Goal: Information Seeking & Learning: Learn about a topic

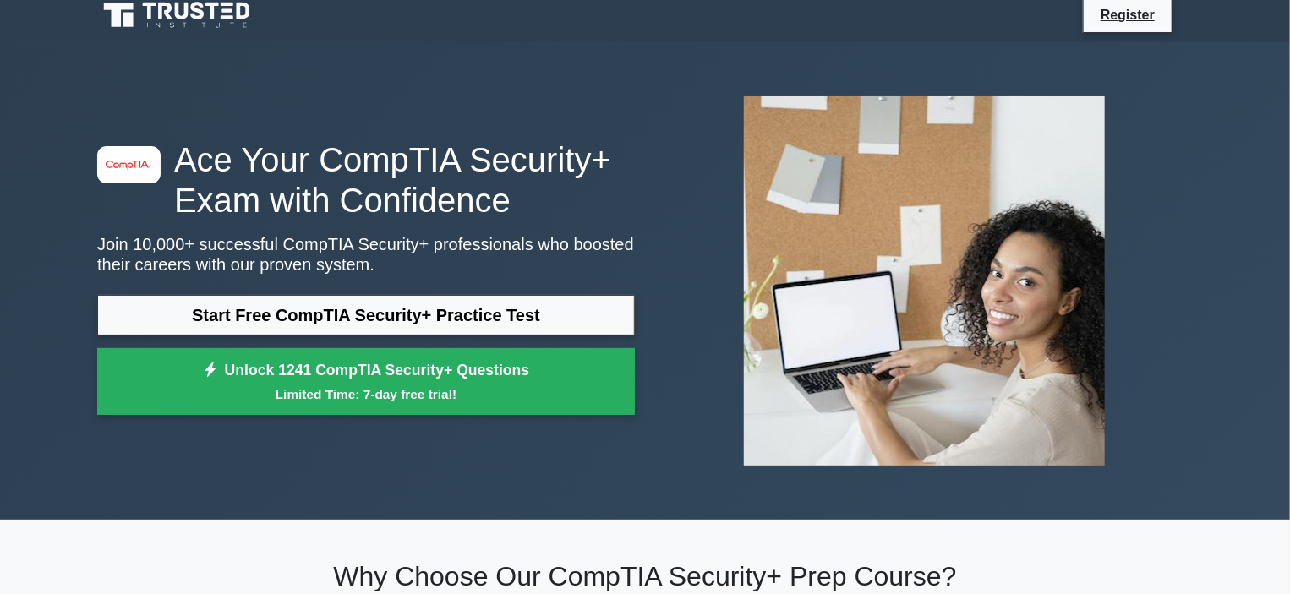
scroll to position [14, 0]
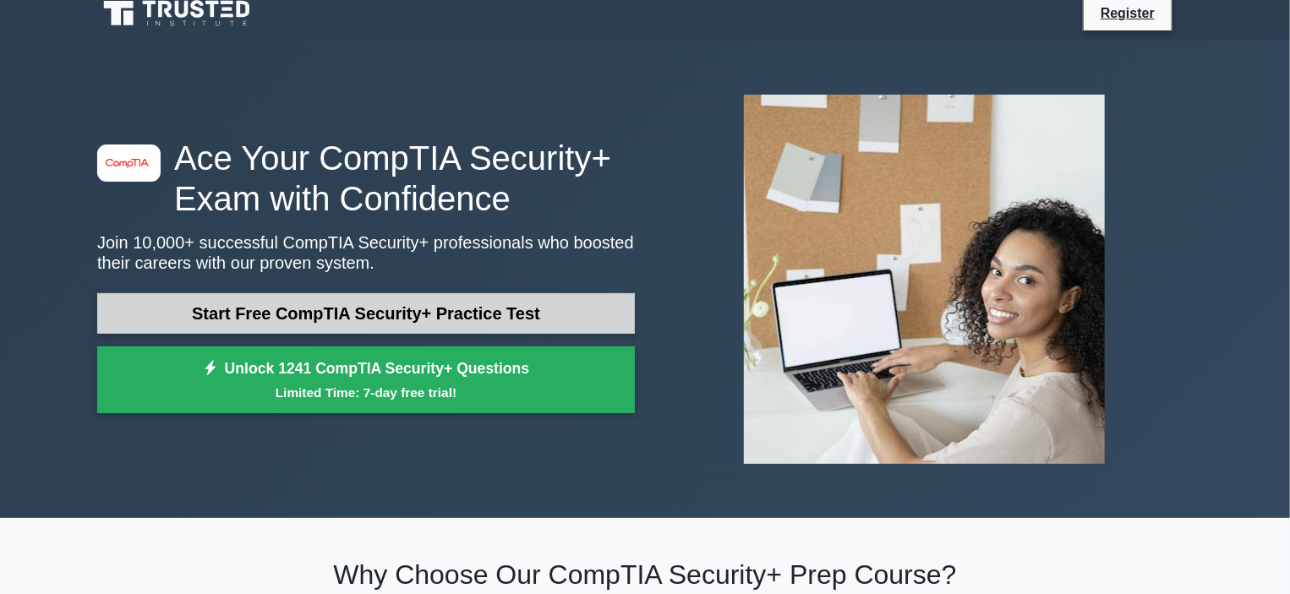
click at [314, 306] on link "Start Free CompTIA Security+ Practice Test" at bounding box center [366, 313] width 538 height 41
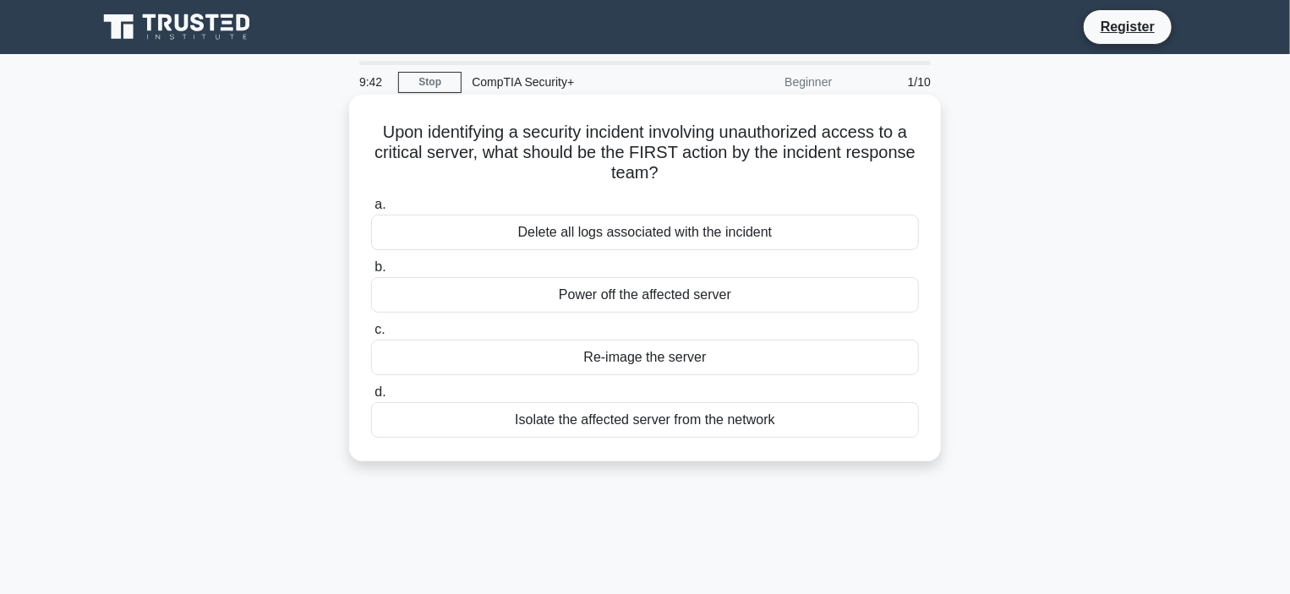
click at [595, 420] on div "Isolate the affected server from the network" at bounding box center [645, 419] width 548 height 35
click at [371, 398] on input "d. Isolate the affected server from the network" at bounding box center [371, 392] width 0 height 11
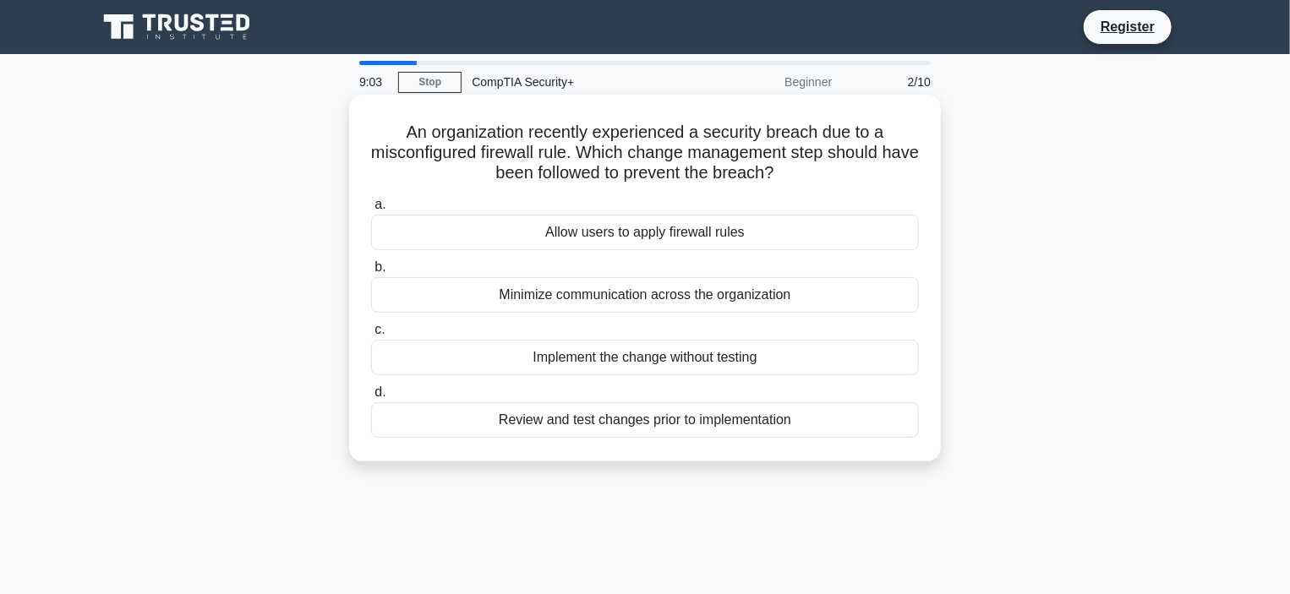
click at [636, 427] on div "Review and test changes prior to implementation" at bounding box center [645, 419] width 548 height 35
click at [371, 398] on input "d. Review and test changes prior to implementation" at bounding box center [371, 392] width 0 height 11
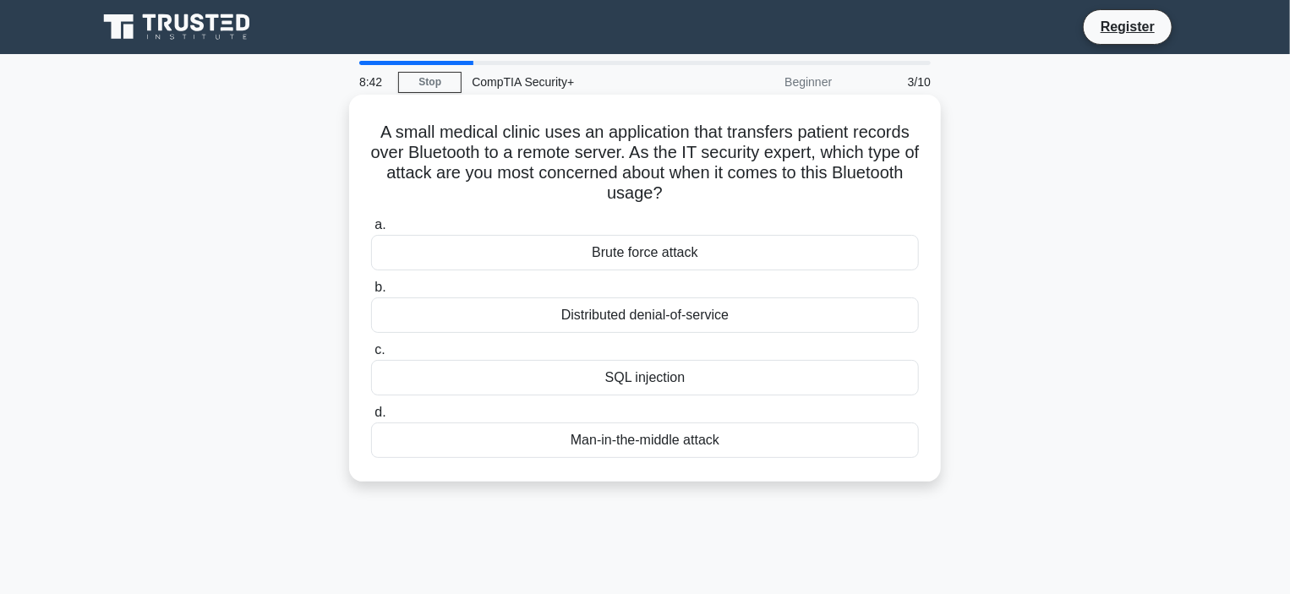
click at [588, 450] on div "Man-in-the-middle attack" at bounding box center [645, 440] width 548 height 35
click at [371, 418] on input "d. Man-in-the-middle attack" at bounding box center [371, 412] width 0 height 11
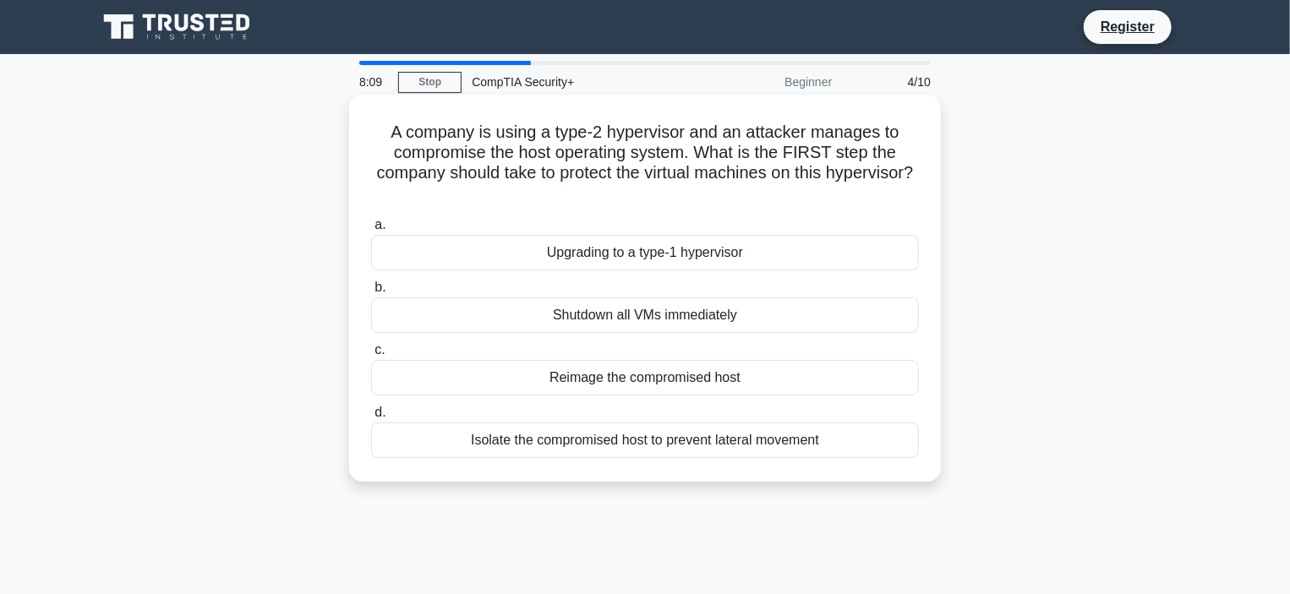
click at [646, 440] on div "Isolate the compromised host to prevent lateral movement" at bounding box center [645, 440] width 548 height 35
click at [371, 418] on input "d. Isolate the compromised host to prevent lateral movement" at bounding box center [371, 412] width 0 height 11
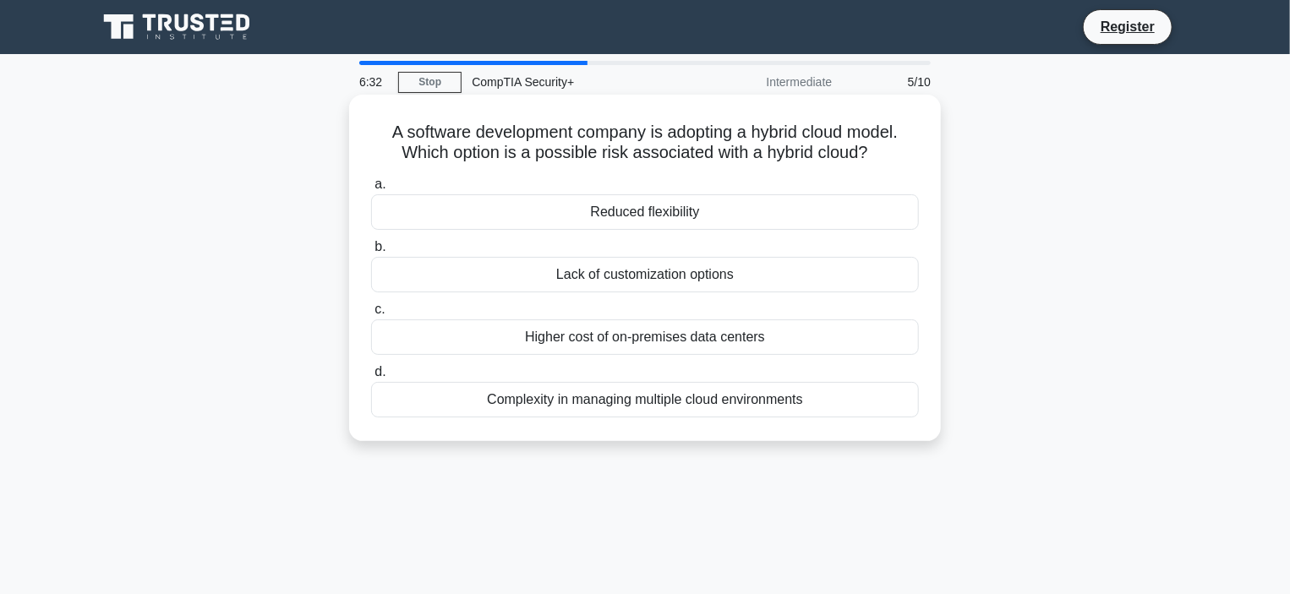
click at [630, 286] on div "Lack of customization options" at bounding box center [645, 274] width 548 height 35
click at [371, 253] on input "b. Lack of customization options" at bounding box center [371, 247] width 0 height 11
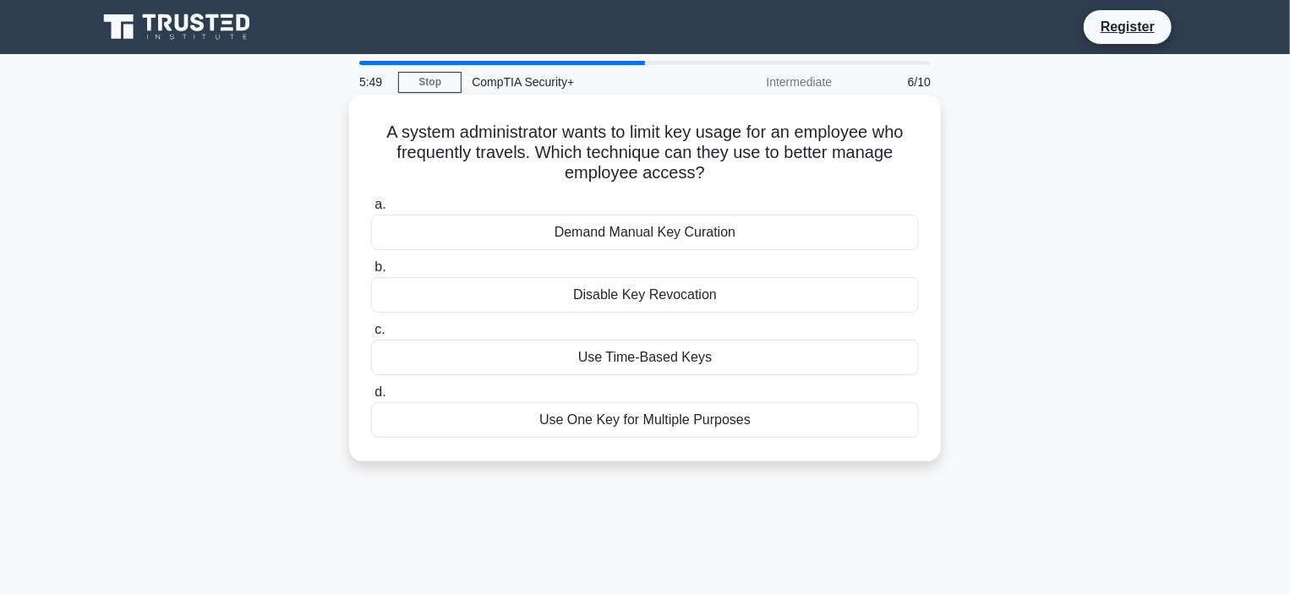
click at [589, 229] on div "Demand Manual Key Curation" at bounding box center [645, 232] width 548 height 35
click at [371, 210] on input "a. Demand Manual Key Curation" at bounding box center [371, 204] width 0 height 11
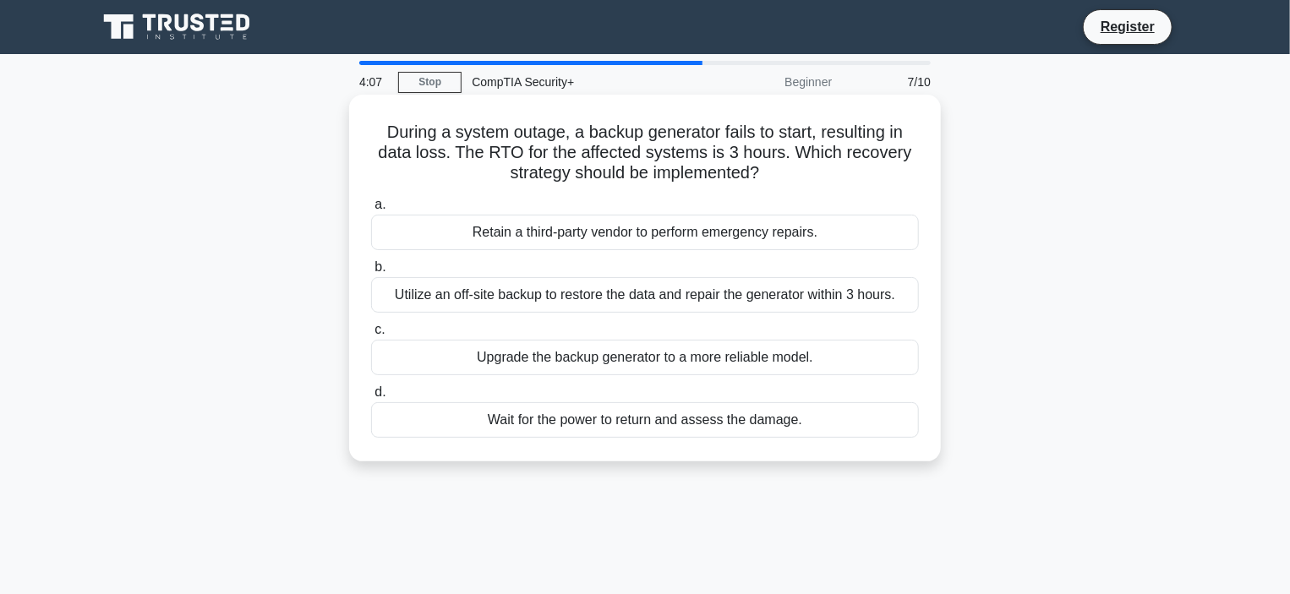
click at [554, 293] on div "Utilize an off-site backup to restore the data and repair the generator within …" at bounding box center [645, 294] width 548 height 35
click at [371, 273] on input "b. Utilize an off-site backup to restore the data and repair the generator with…" at bounding box center [371, 267] width 0 height 11
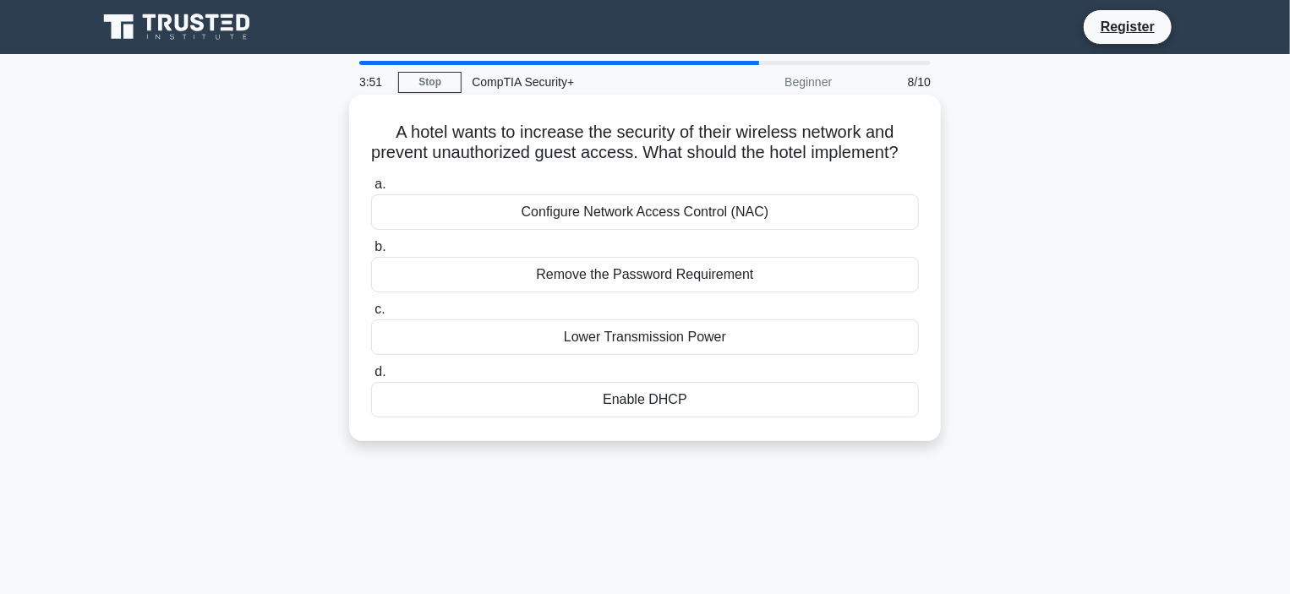
click at [606, 230] on div "Configure Network Access Control (NAC)" at bounding box center [645, 211] width 548 height 35
click at [371, 190] on input "a. Configure Network Access Control (NAC)" at bounding box center [371, 184] width 0 height 11
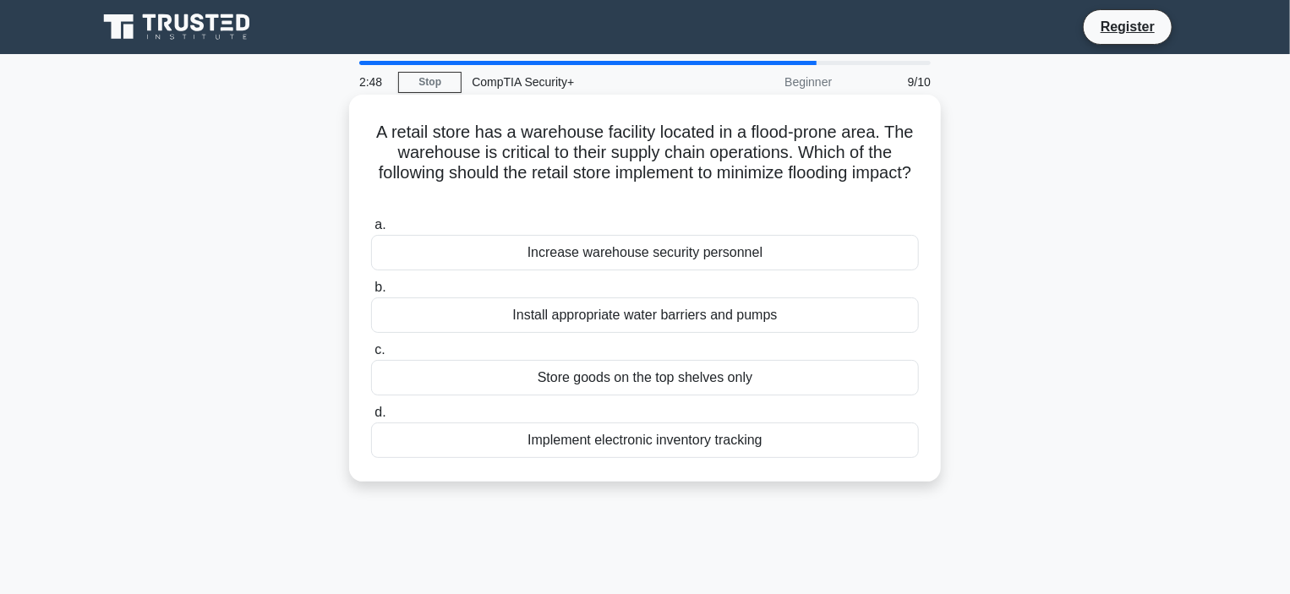
click at [577, 317] on div "Install appropriate water barriers and pumps" at bounding box center [645, 314] width 548 height 35
click at [371, 293] on input "b. Install appropriate water barriers and pumps" at bounding box center [371, 287] width 0 height 11
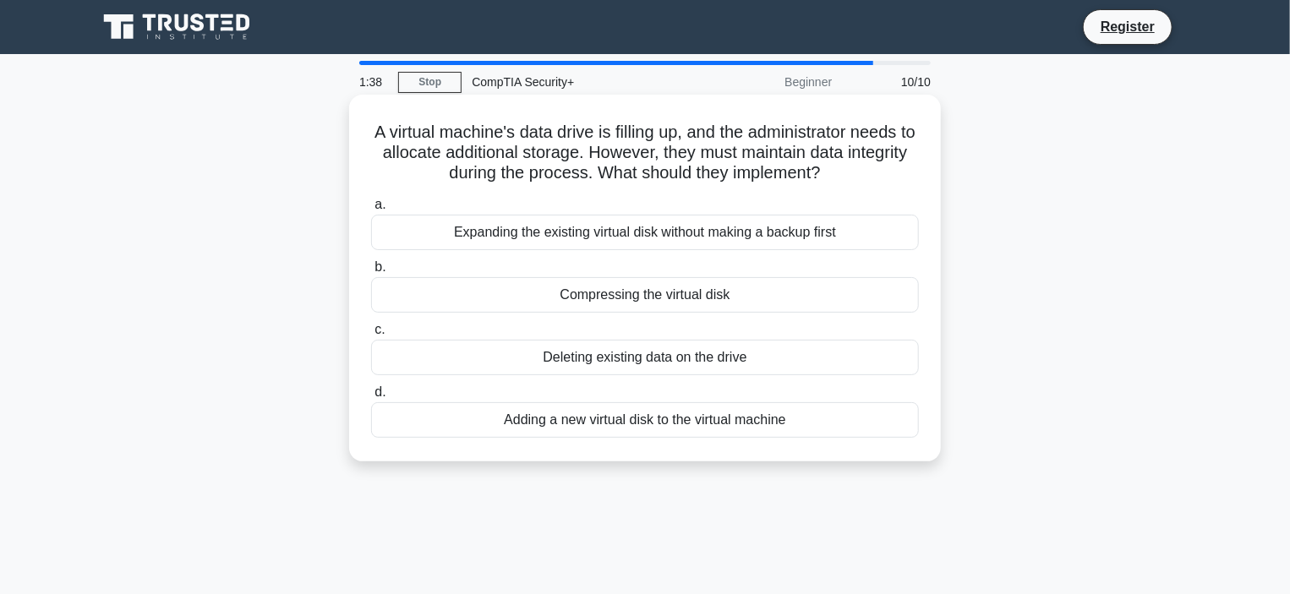
click at [607, 414] on div "Adding a new virtual disk to the virtual machine" at bounding box center [645, 419] width 548 height 35
click at [371, 398] on input "d. Adding a new virtual disk to the virtual machine" at bounding box center [371, 392] width 0 height 11
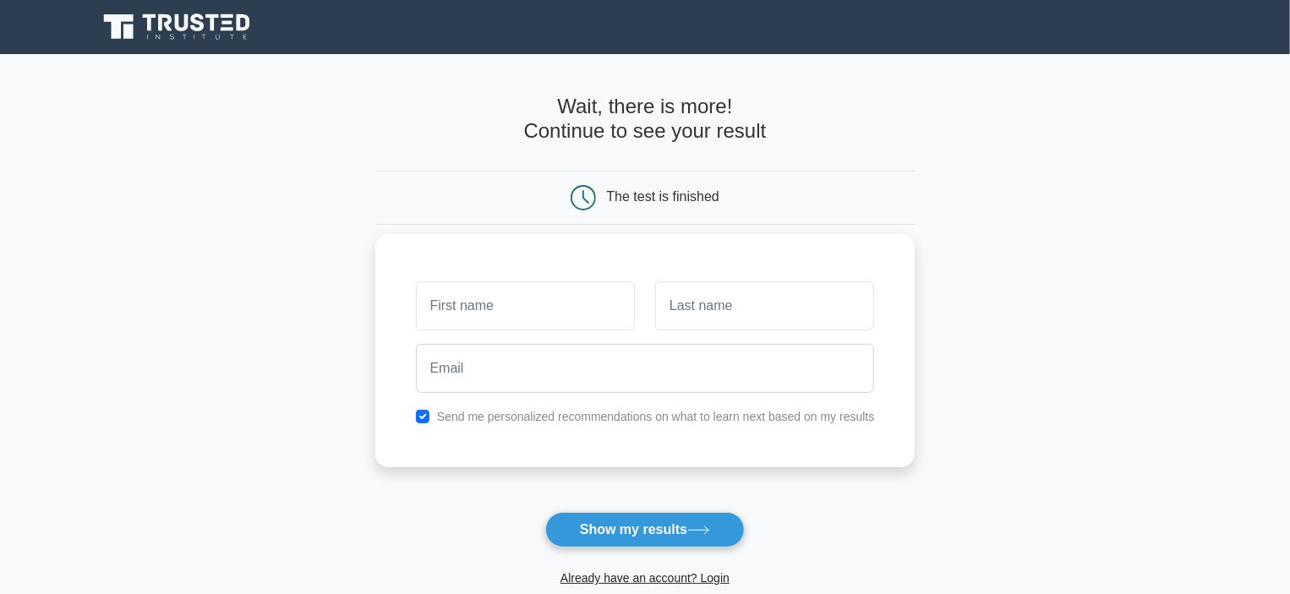
click at [507, 308] on input "text" at bounding box center [525, 305] width 219 height 49
type input "fares"
click at [717, 308] on input "text" at bounding box center [764, 305] width 219 height 49
type input "abbara"
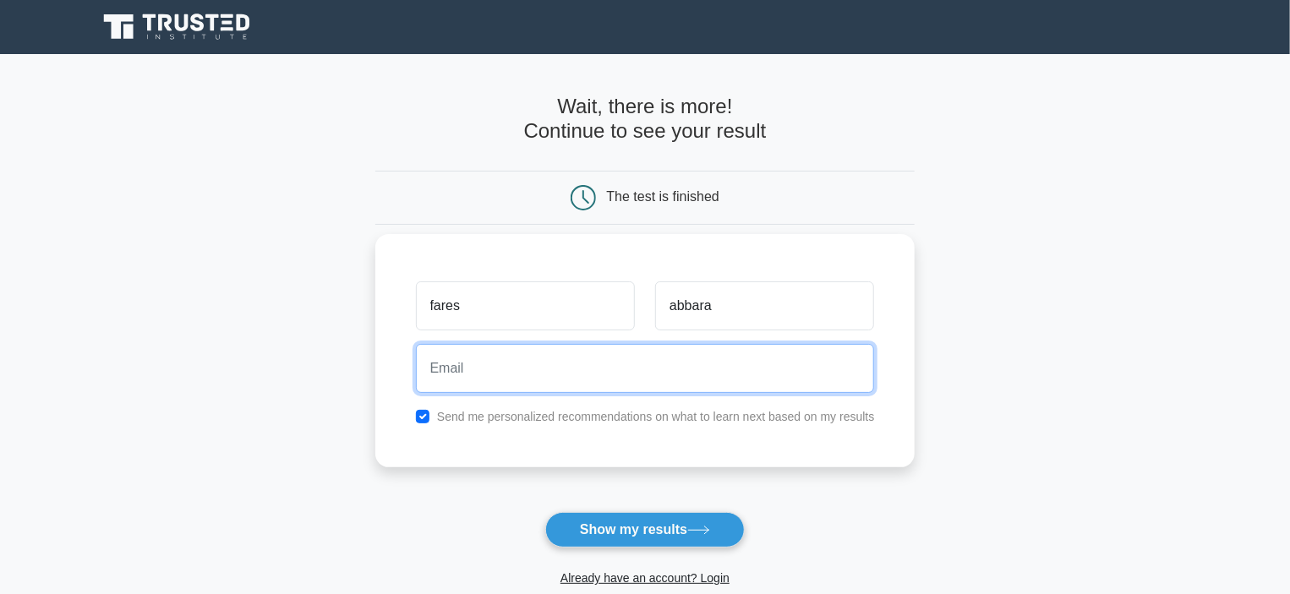
click at [630, 355] on input "email" at bounding box center [645, 368] width 459 height 49
type input "faresabbara099@gmail.com"
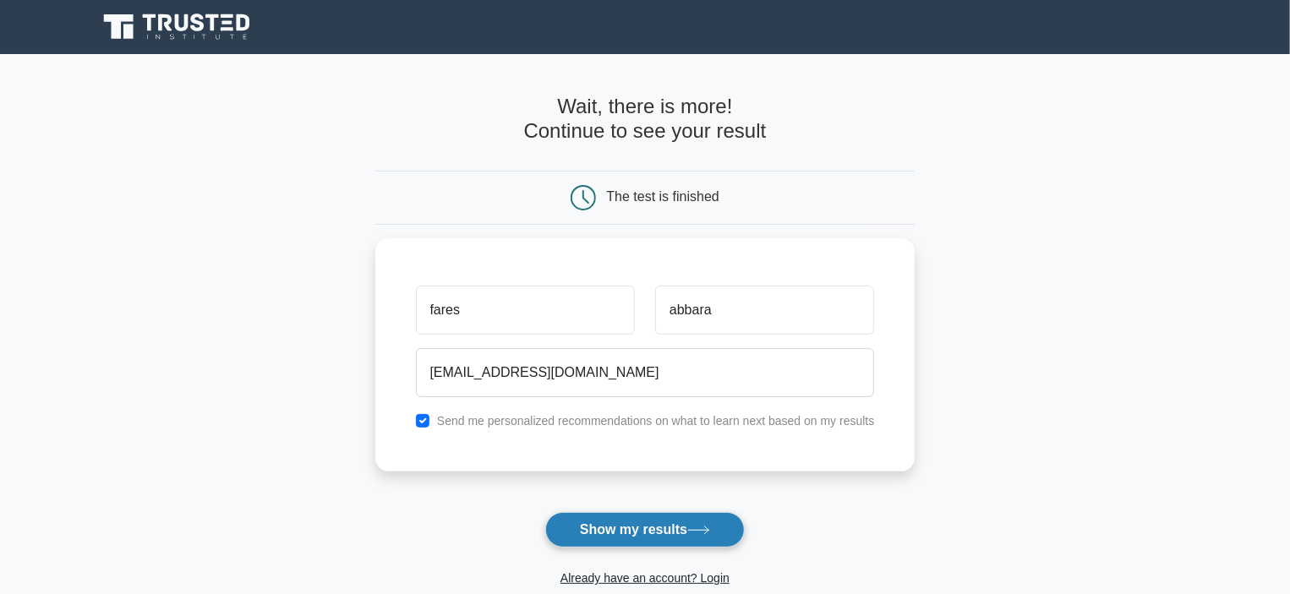
click at [641, 528] on button "Show my results" at bounding box center [644, 529] width 199 height 35
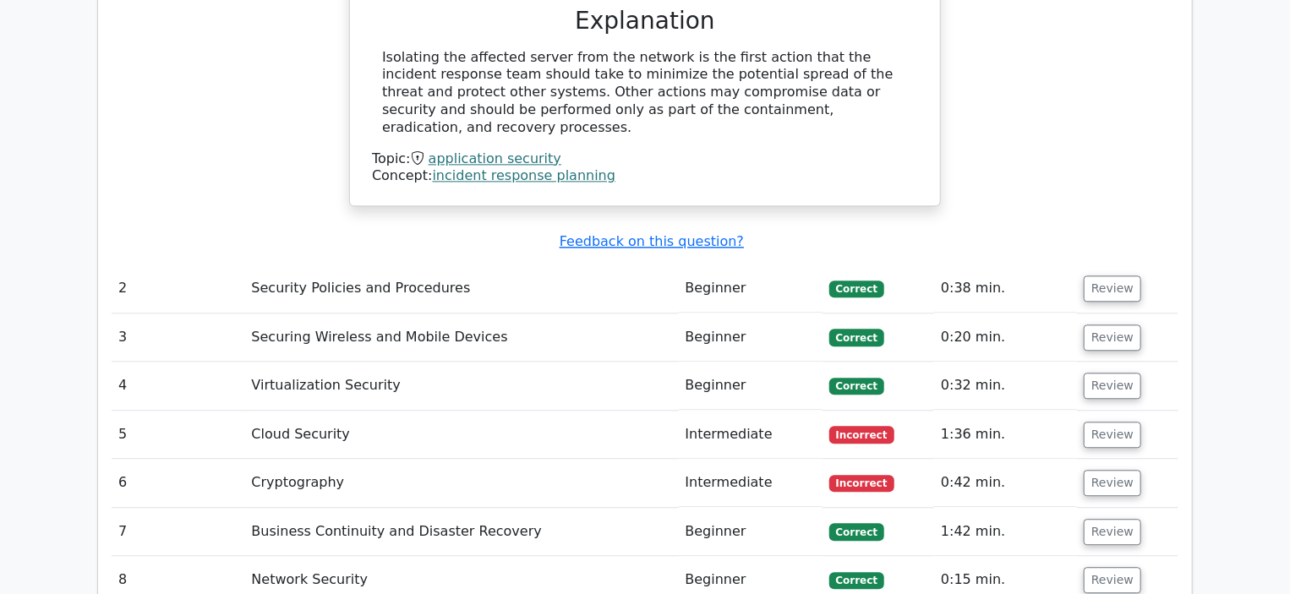
scroll to position [1864, 0]
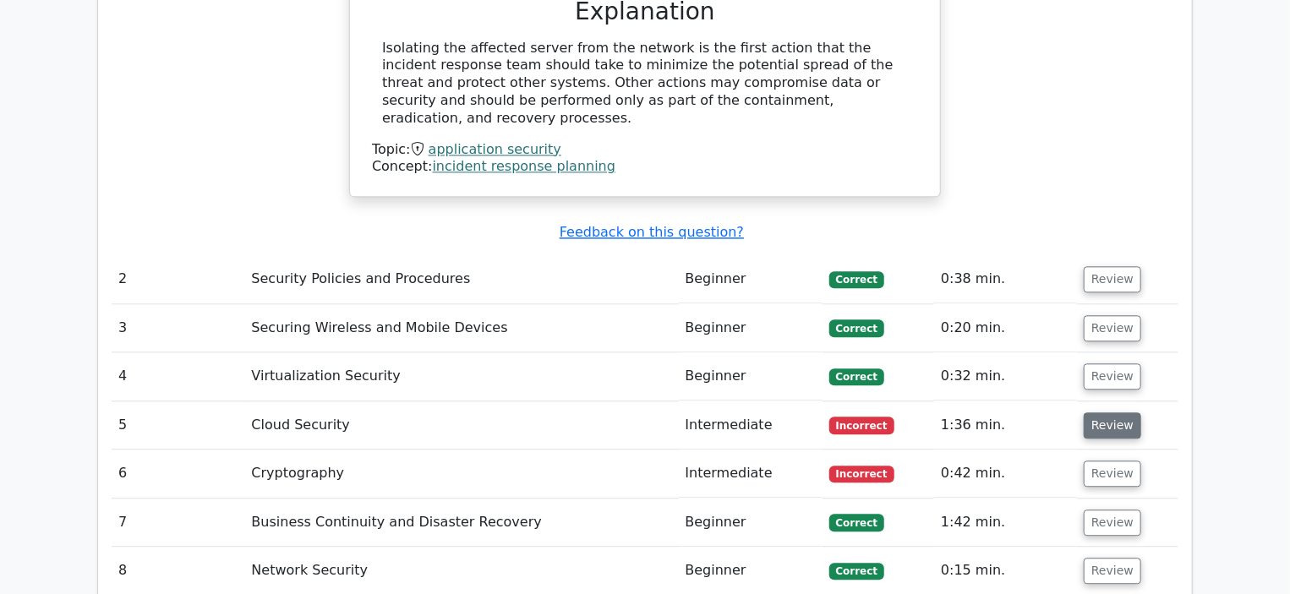
click at [1090, 412] on button "Review" at bounding box center [1111, 425] width 57 height 26
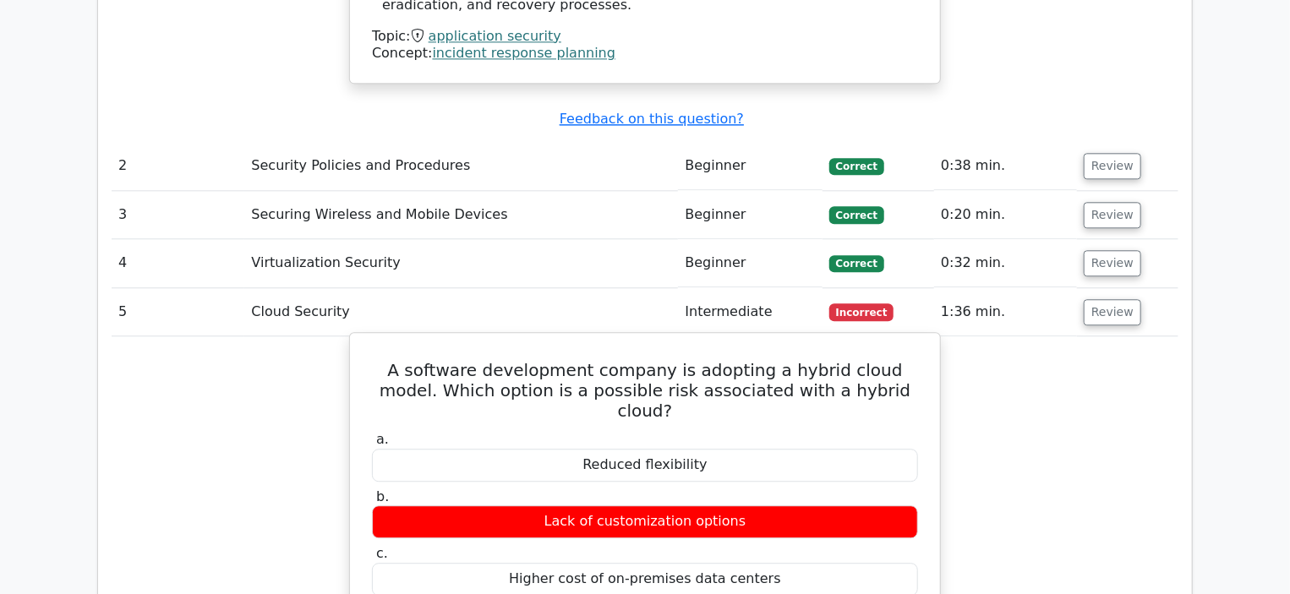
scroll to position [1977, 0]
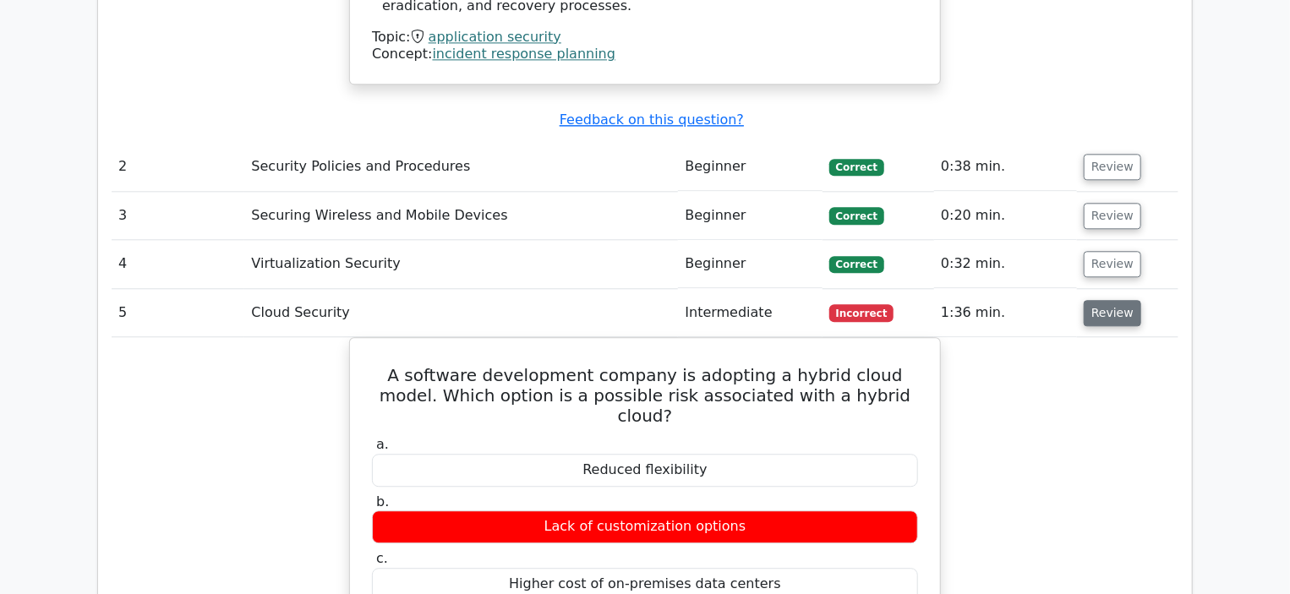
click at [1107, 300] on button "Review" at bounding box center [1111, 313] width 57 height 26
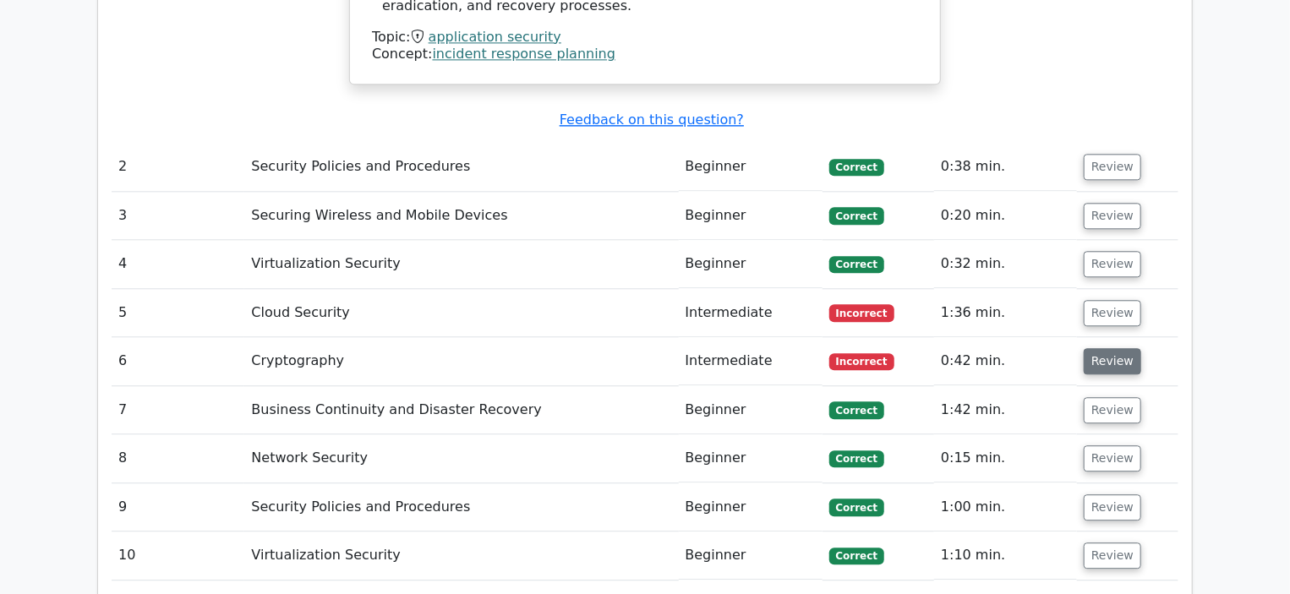
click at [1105, 348] on button "Review" at bounding box center [1111, 361] width 57 height 26
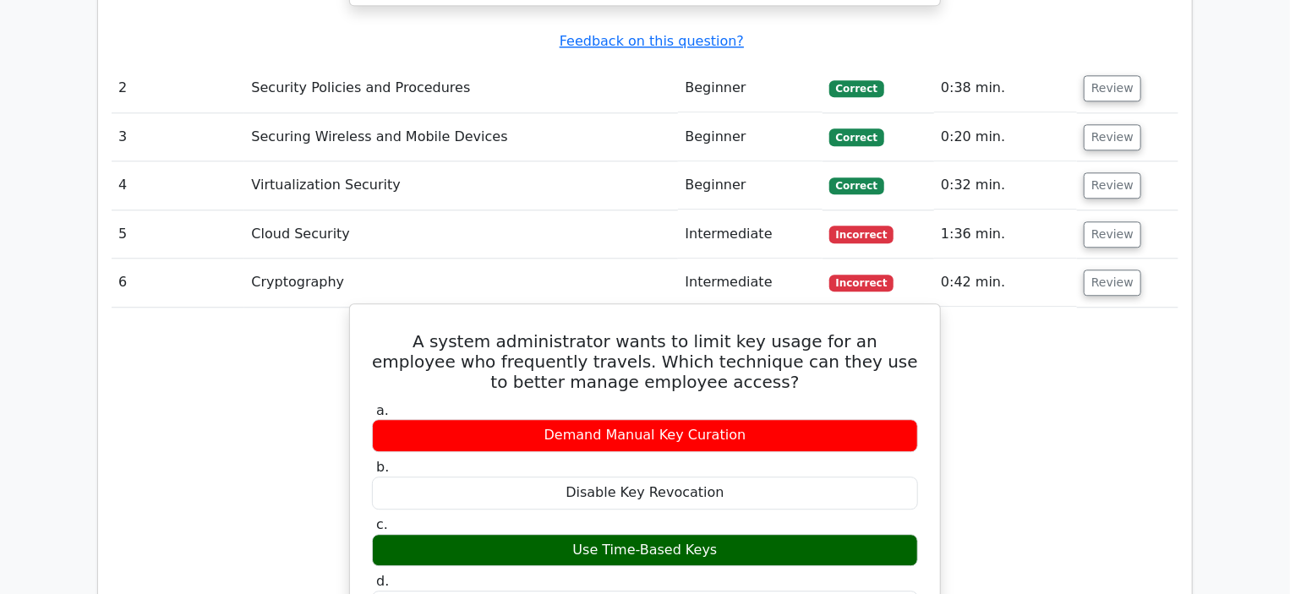
scroll to position [2055, 0]
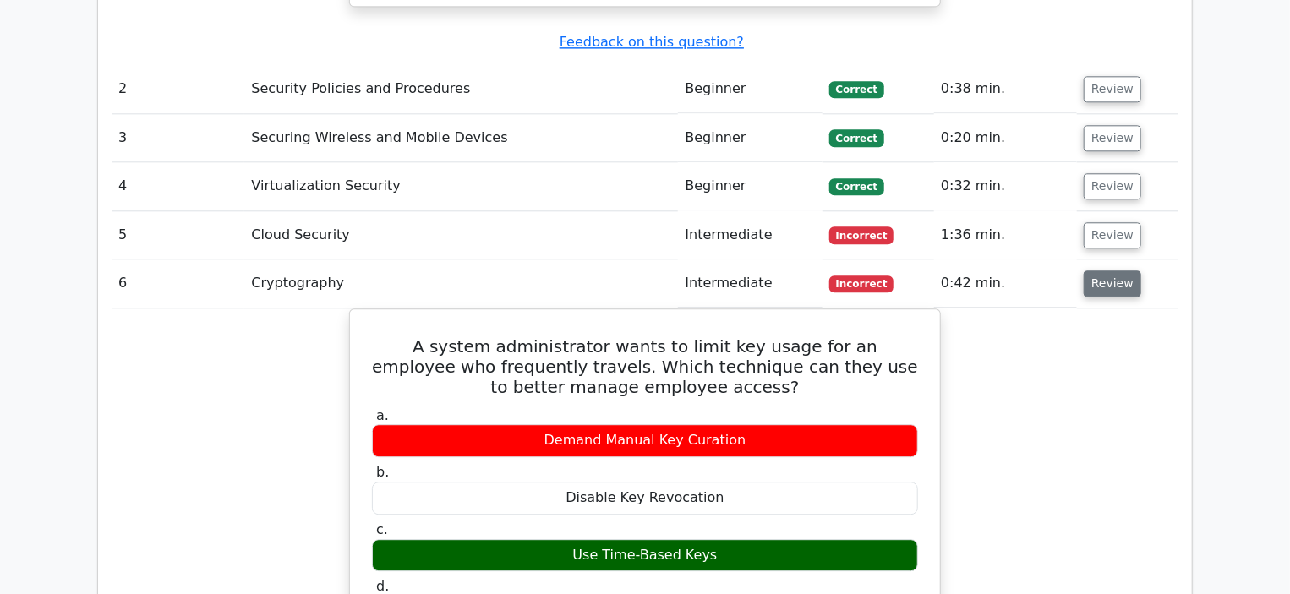
click at [1109, 270] on button "Review" at bounding box center [1111, 283] width 57 height 26
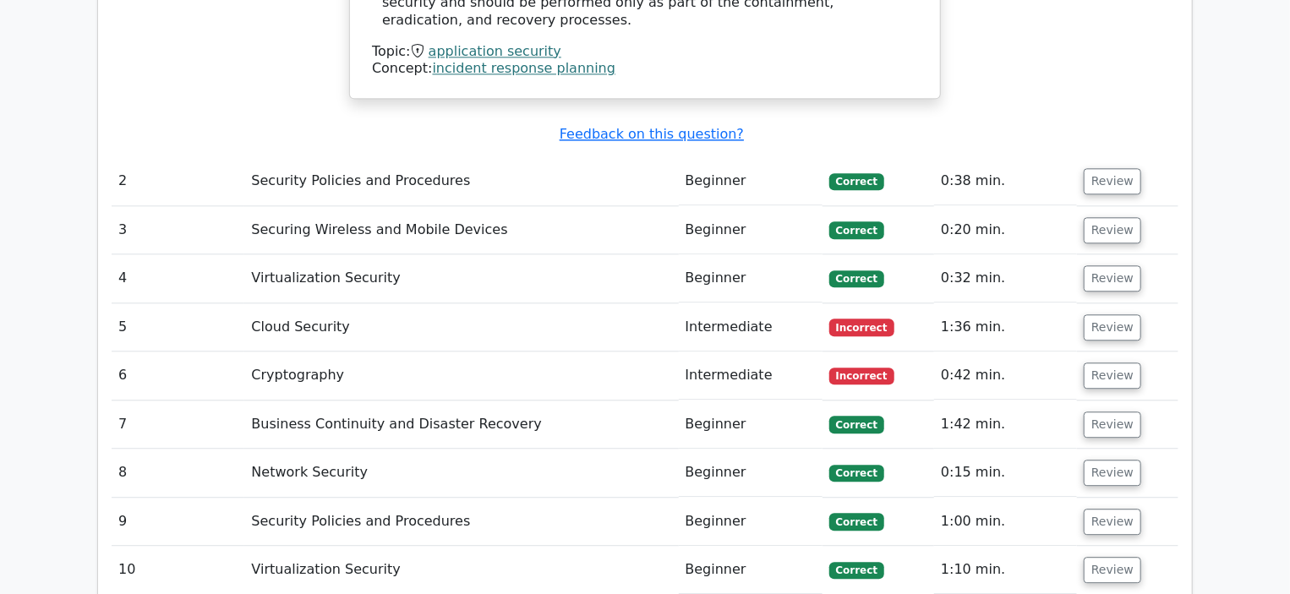
scroll to position [1961, 0]
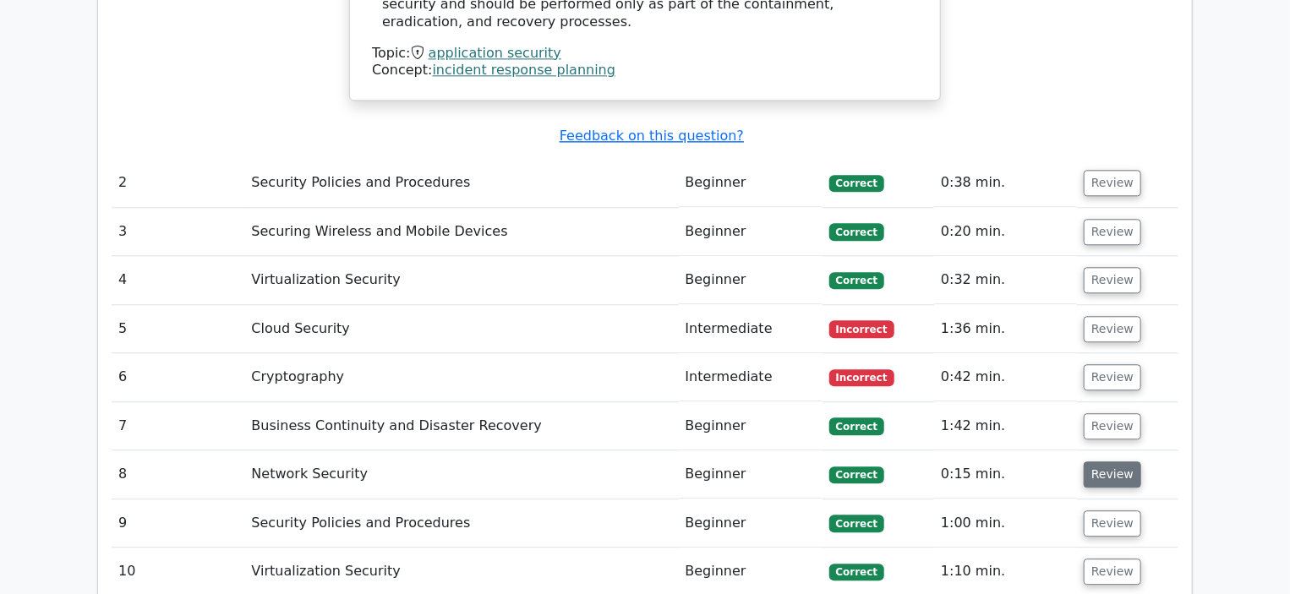
click at [1086, 461] on button "Review" at bounding box center [1111, 474] width 57 height 26
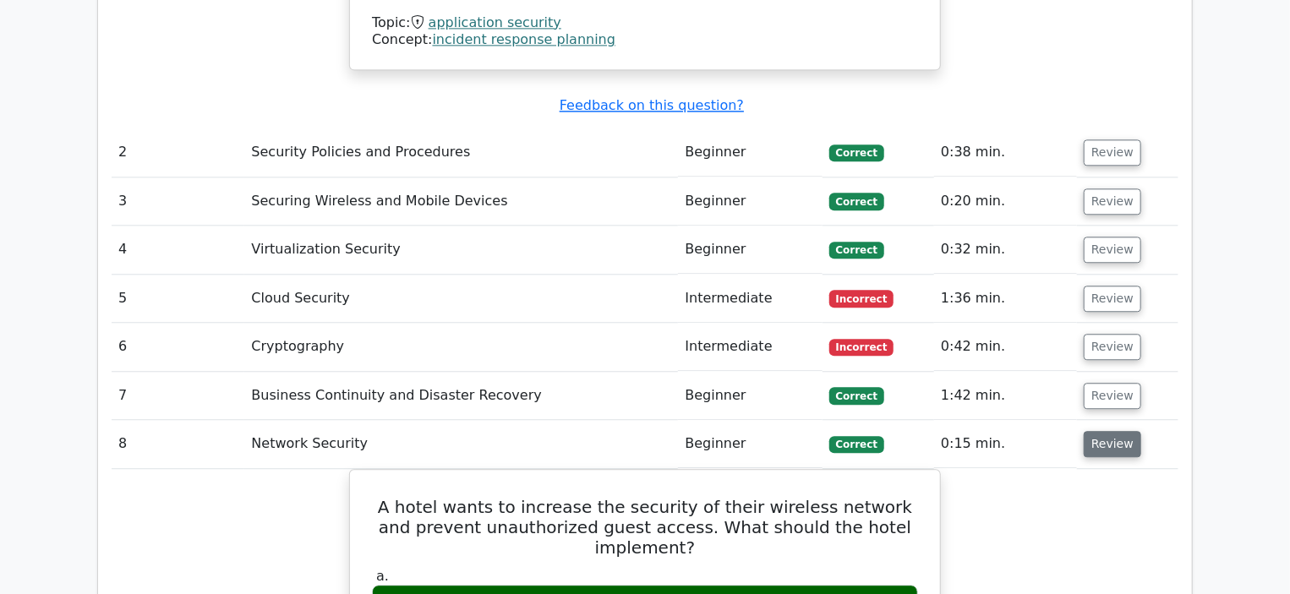
scroll to position [1991, 0]
click at [1112, 431] on button "Review" at bounding box center [1111, 444] width 57 height 26
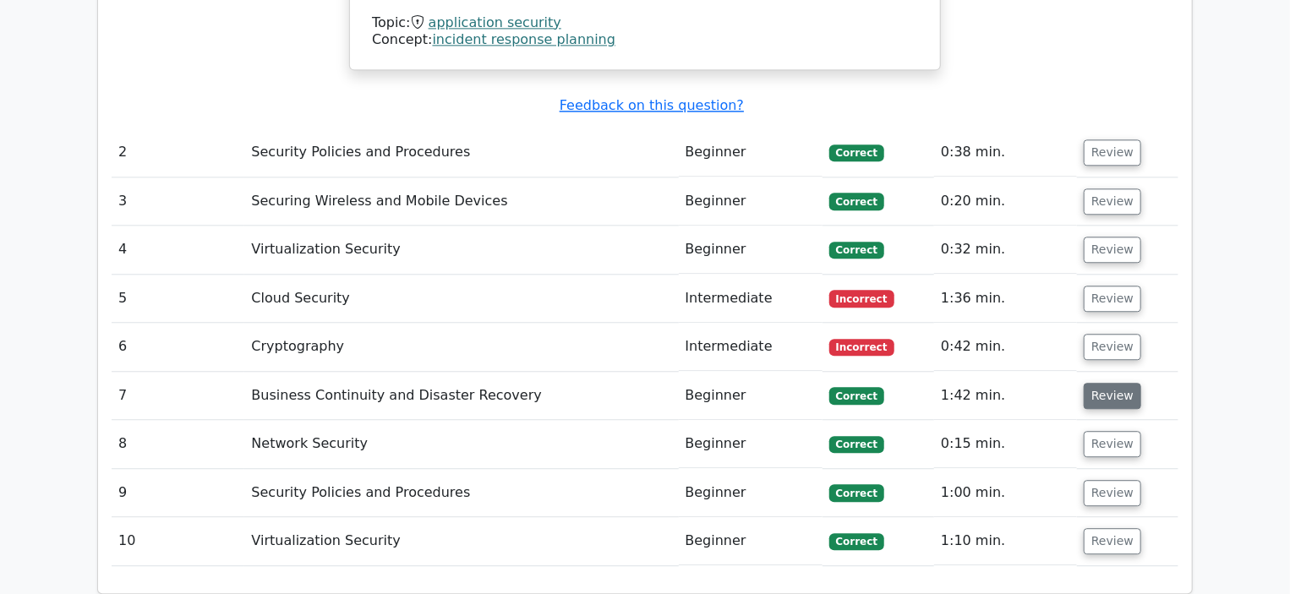
click at [1099, 383] on button "Review" at bounding box center [1111, 396] width 57 height 26
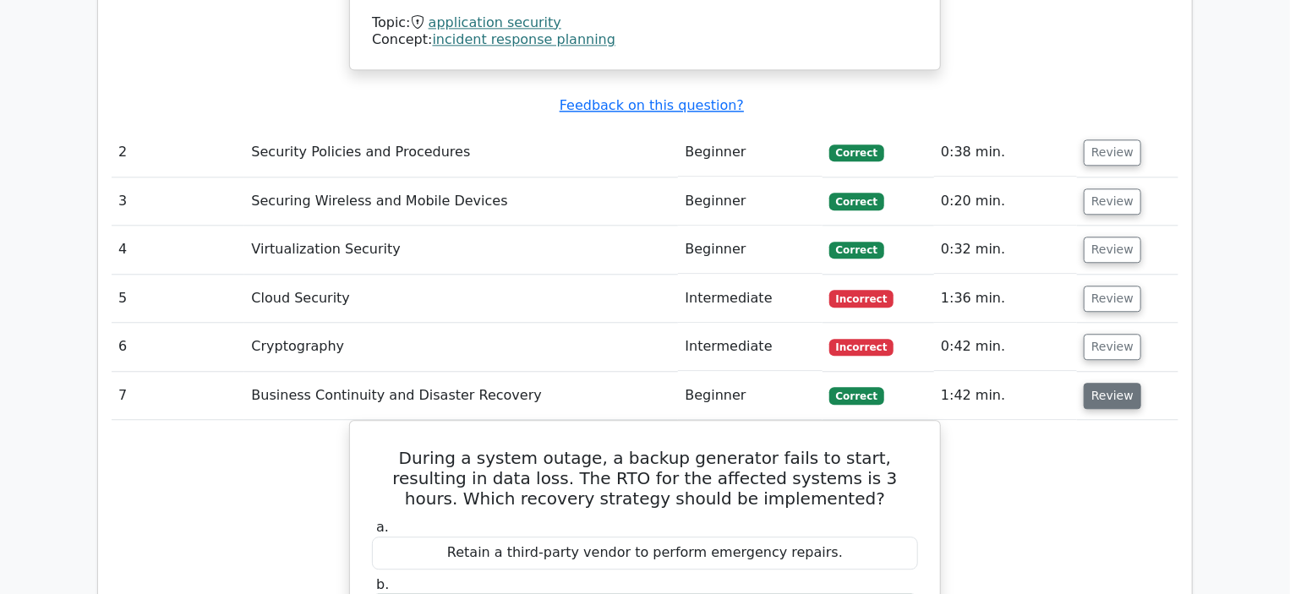
click at [1107, 383] on button "Review" at bounding box center [1111, 396] width 57 height 26
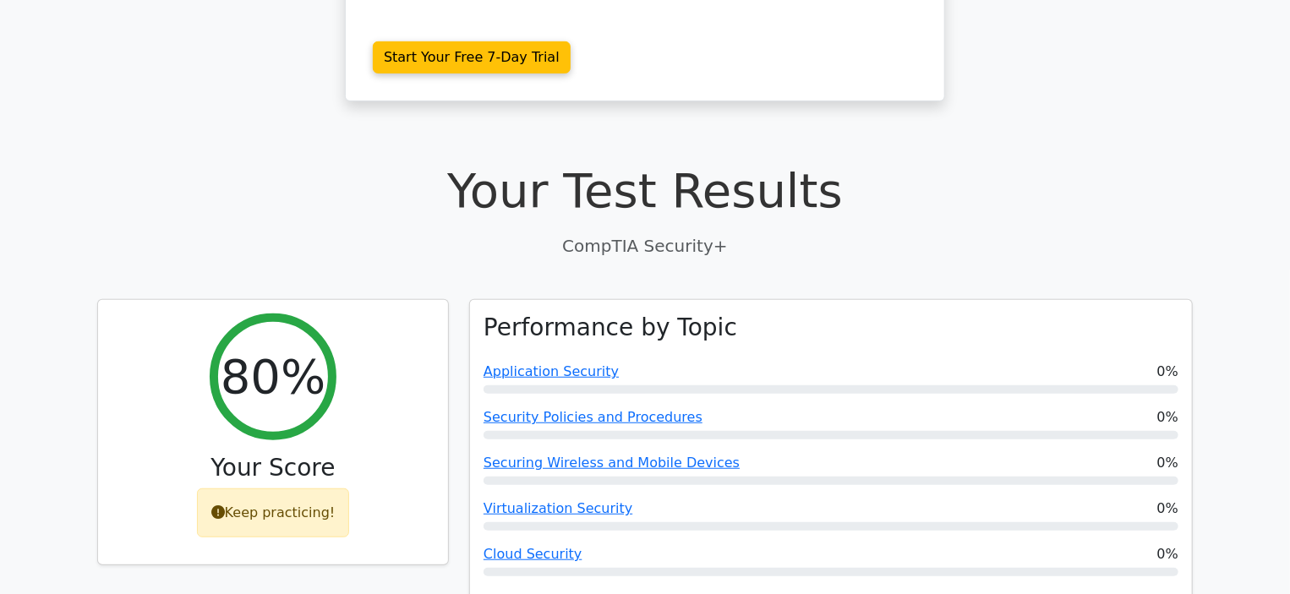
scroll to position [374, 0]
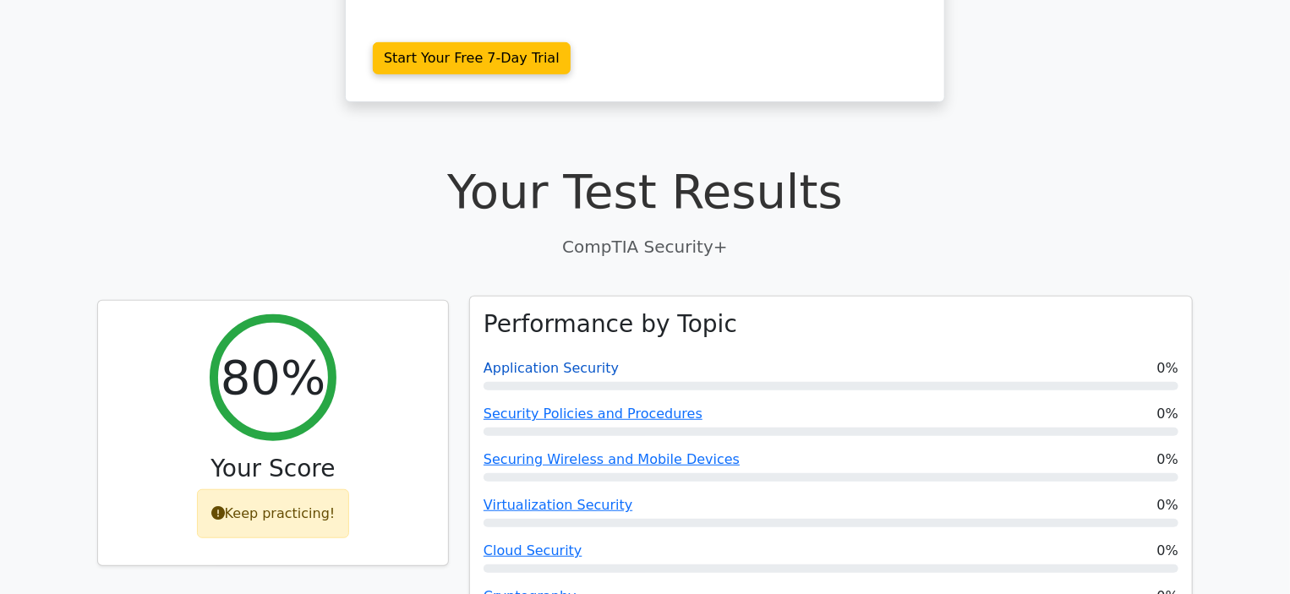
click at [550, 360] on link "Application Security" at bounding box center [550, 368] width 135 height 16
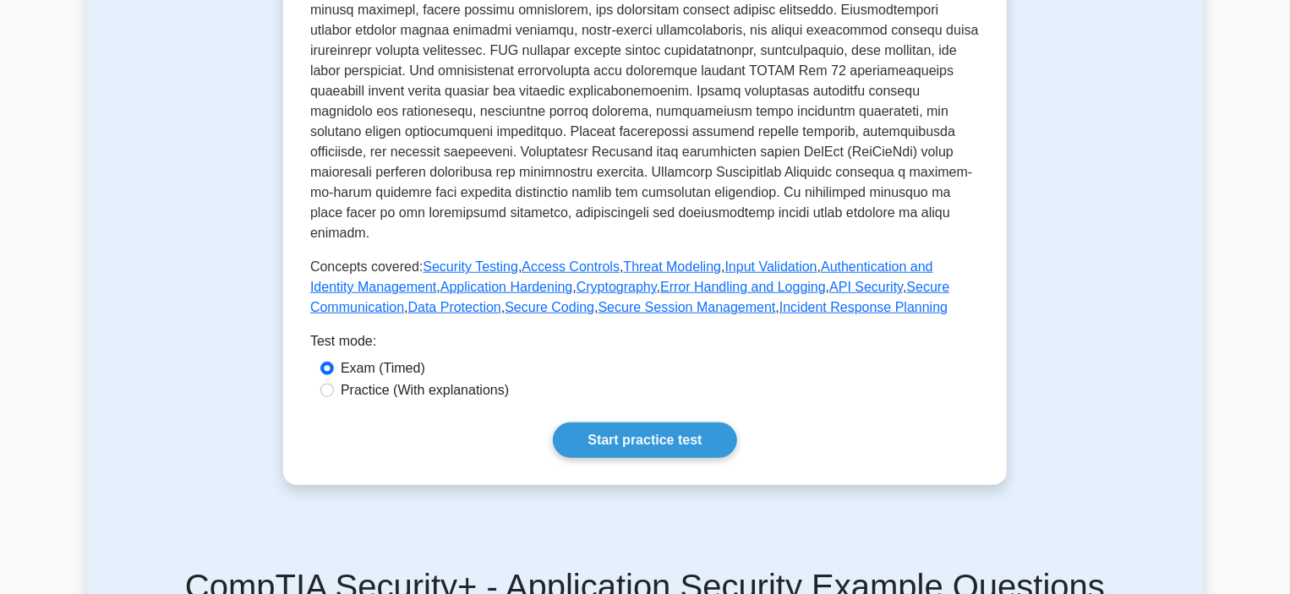
scroll to position [588, 0]
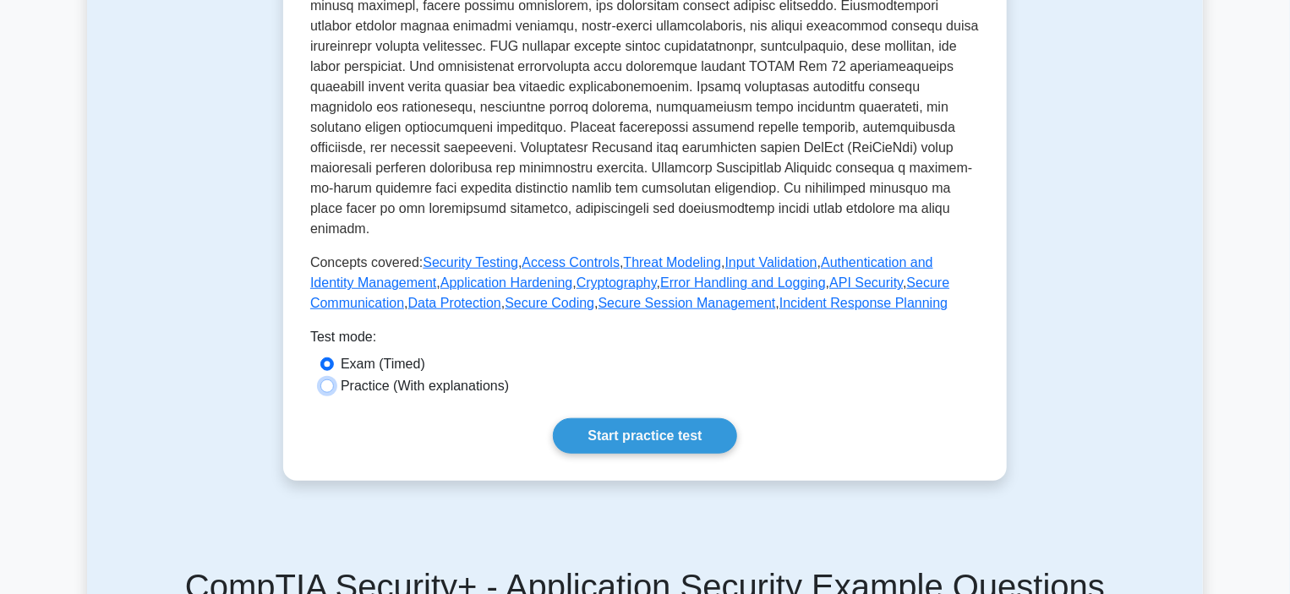
click at [332, 379] on input "Practice (With explanations)" at bounding box center [327, 386] width 14 height 14
radio input "true"
click at [330, 357] on input "Exam (Timed)" at bounding box center [327, 364] width 14 height 14
radio input "true"
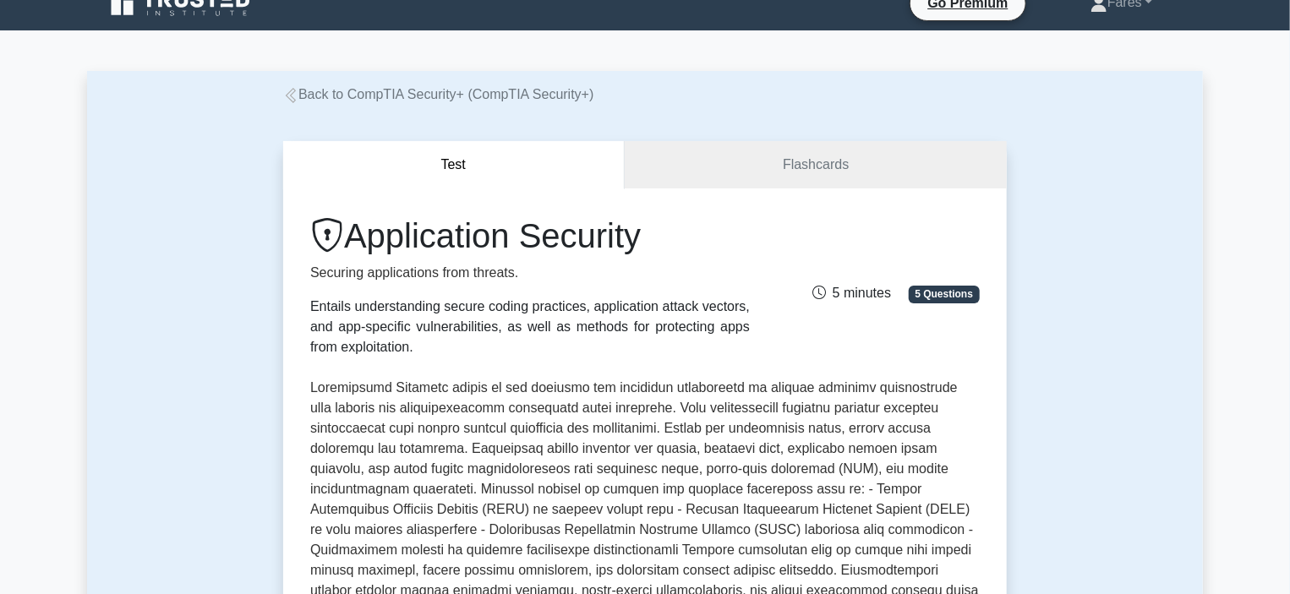
scroll to position [0, 0]
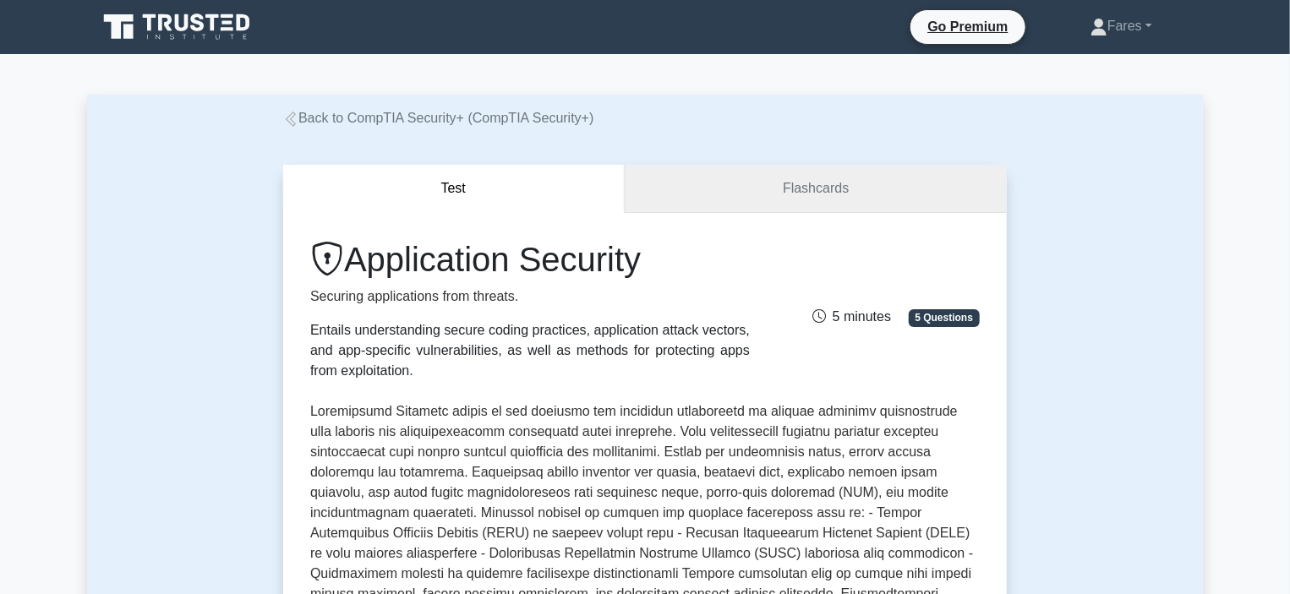
click at [707, 209] on link "Flashcards" at bounding box center [816, 189] width 382 height 48
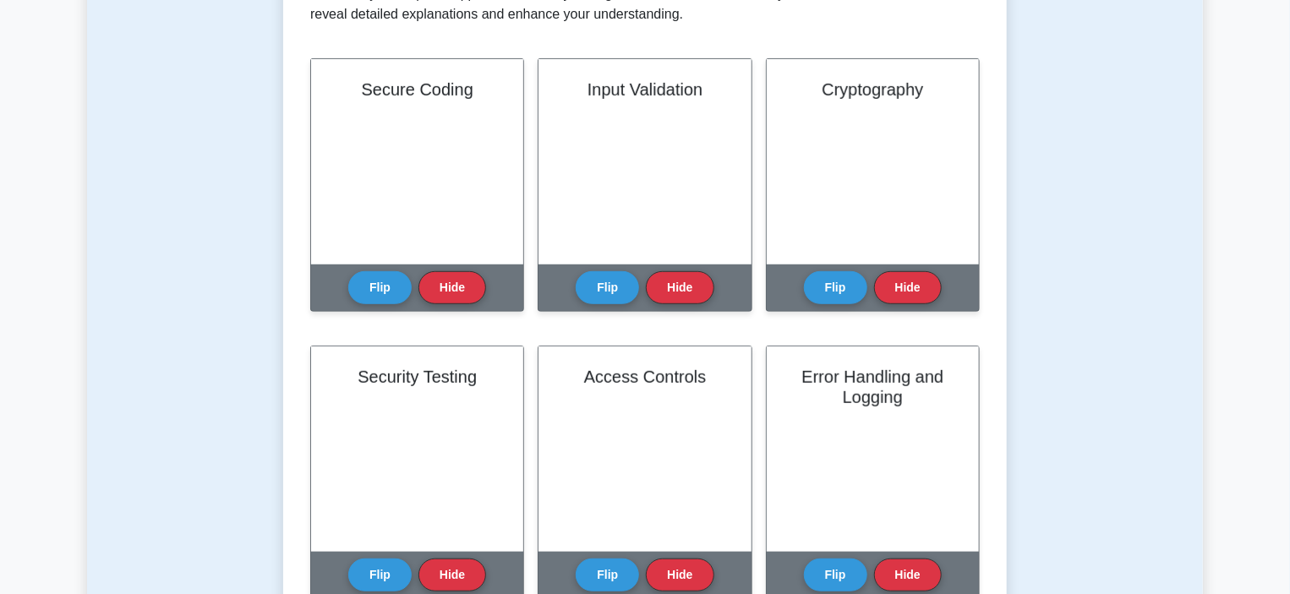
scroll to position [365, 0]
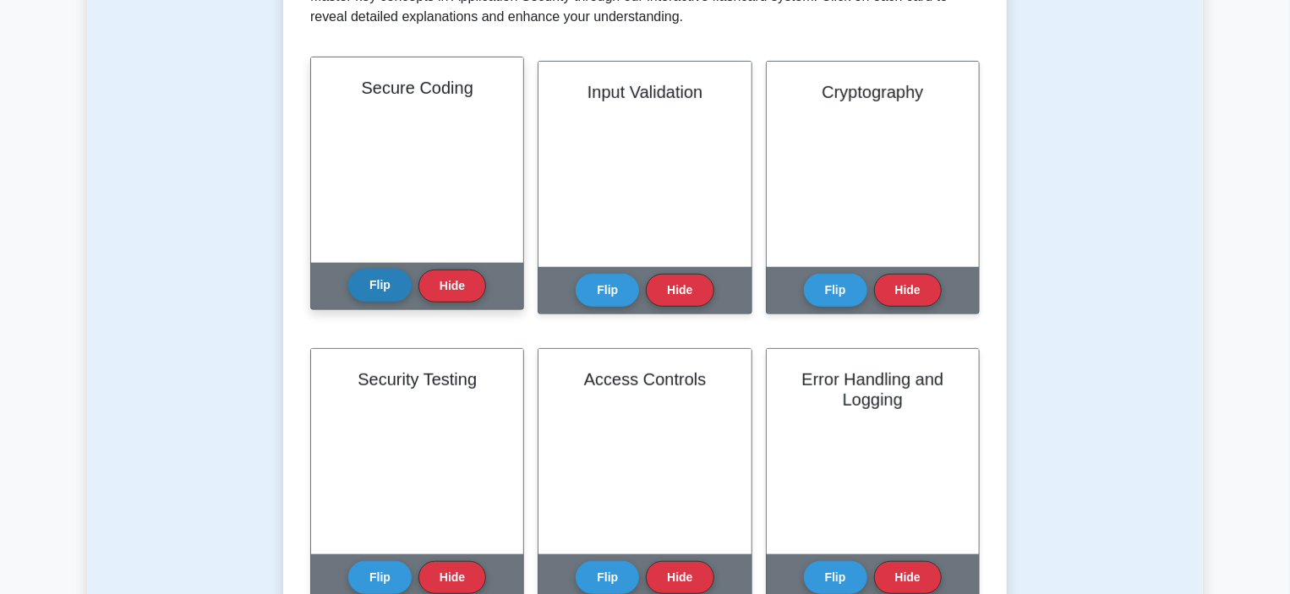
click at [369, 280] on button "Flip" at bounding box center [379, 285] width 63 height 33
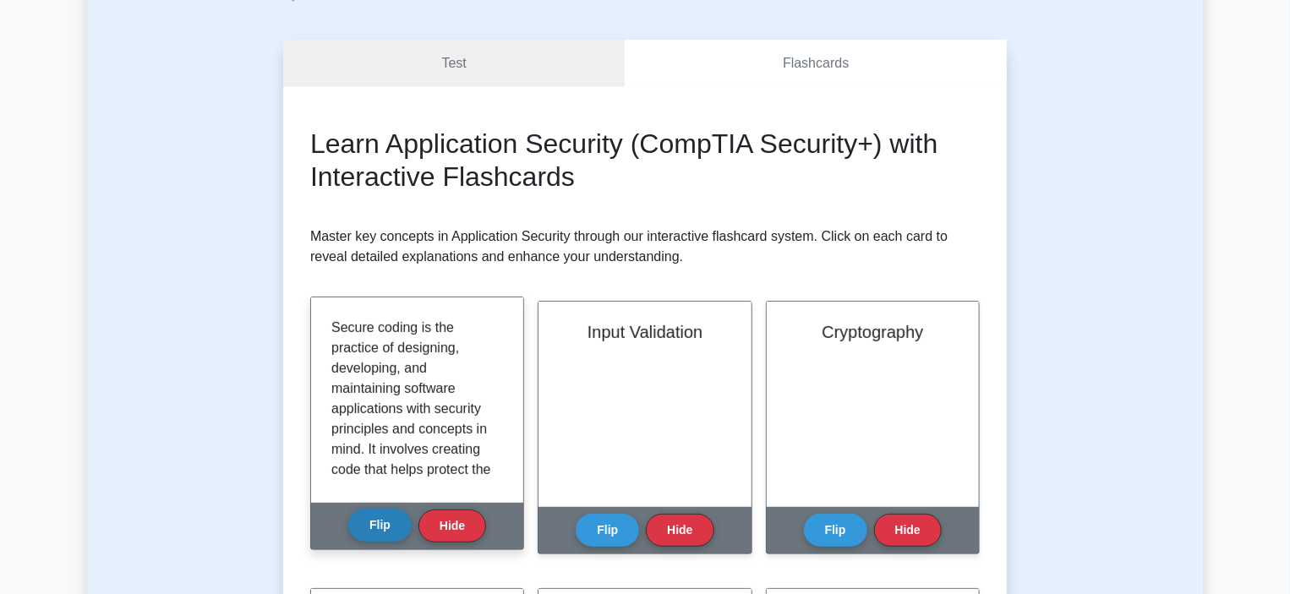
scroll to position [124, 0]
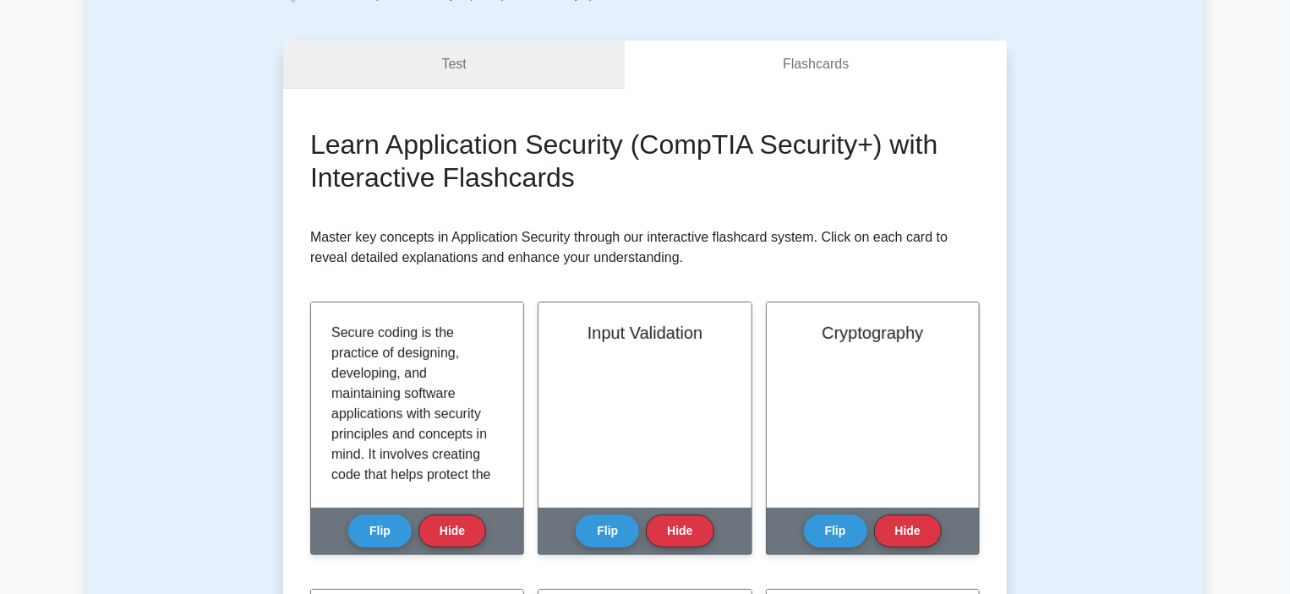
click at [468, 54] on link "Test" at bounding box center [453, 65] width 341 height 48
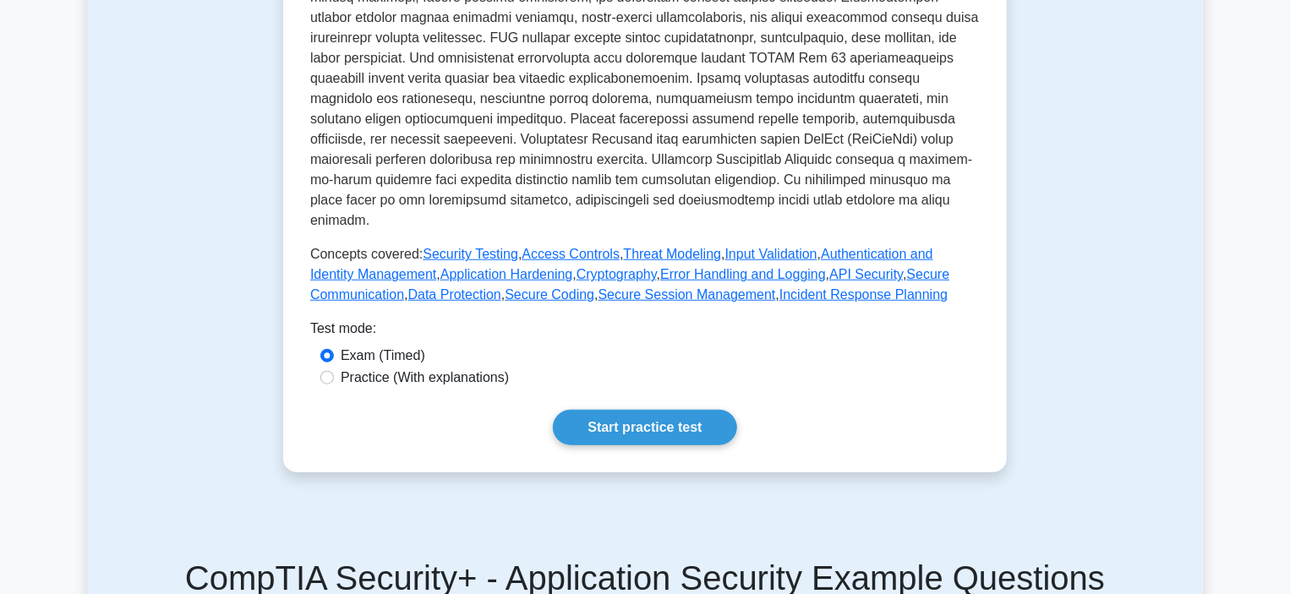
scroll to position [614, 0]
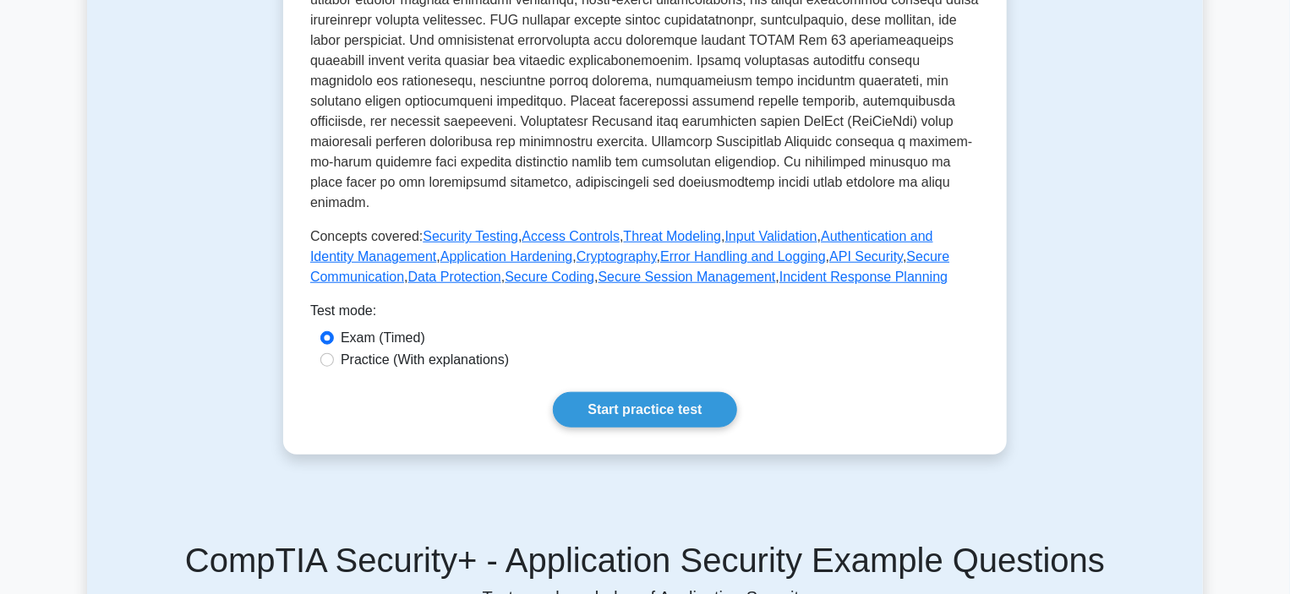
click at [631, 407] on div "Application Security Securing applications from threats. Entails understanding …" at bounding box center [644, 26] width 723 height 857
click at [636, 396] on link "Start practice test" at bounding box center [644, 409] width 183 height 35
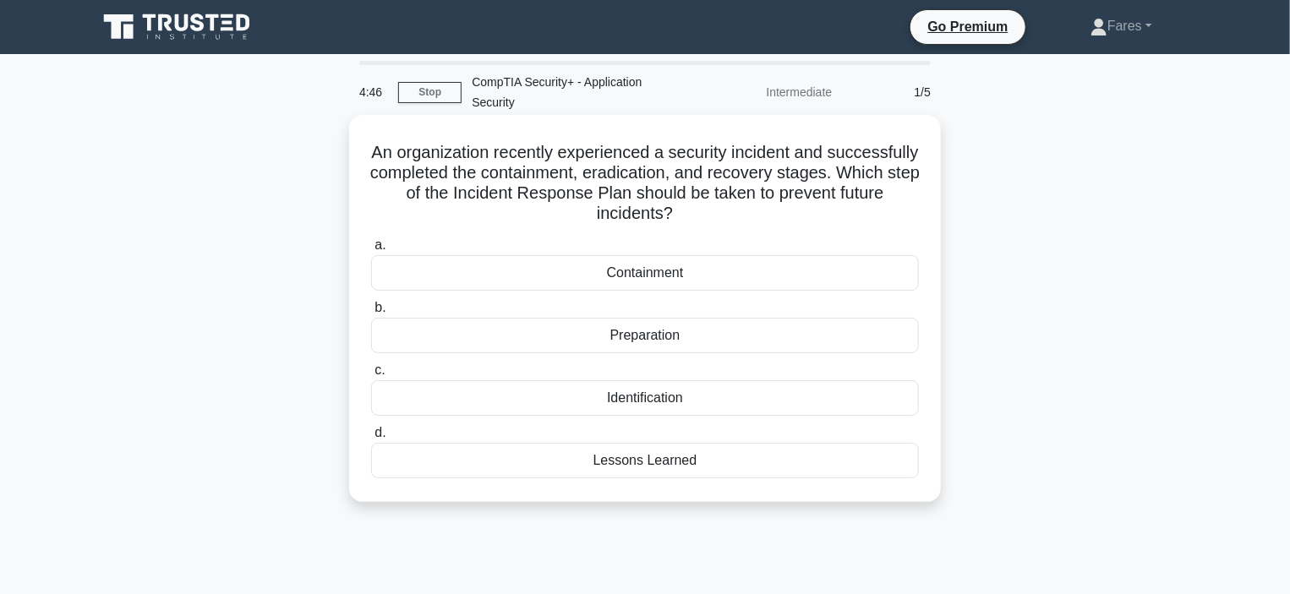
click at [643, 472] on div "Lessons Learned" at bounding box center [645, 460] width 548 height 35
click at [371, 439] on input "d. Lessons Learned" at bounding box center [371, 433] width 0 height 11
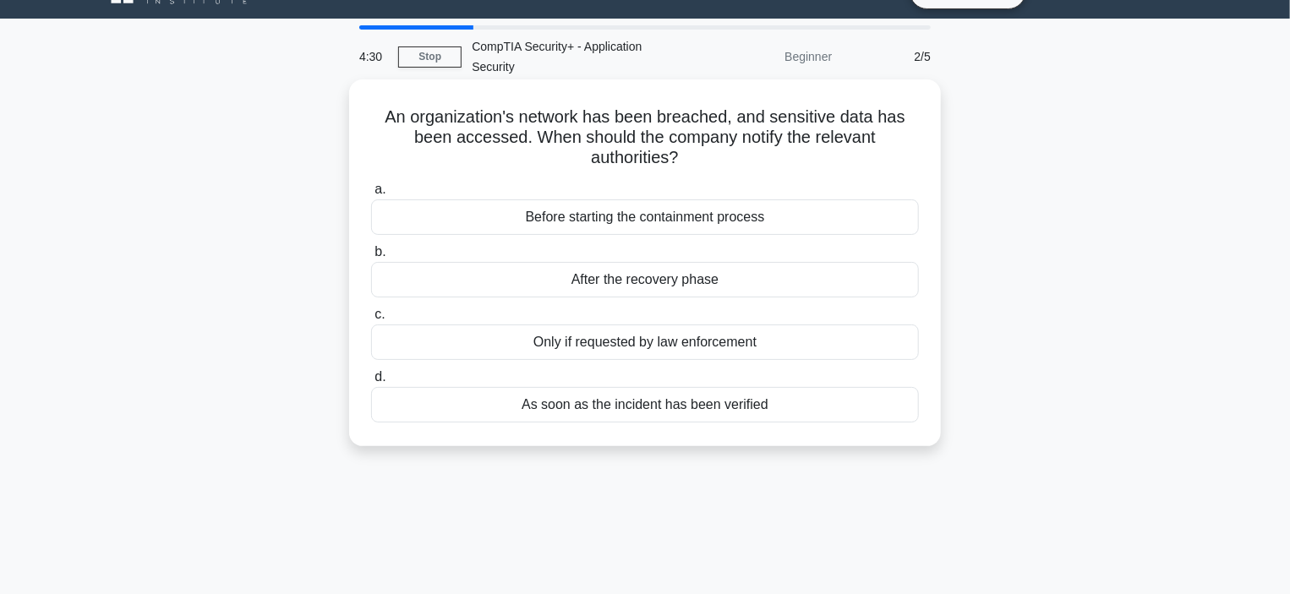
scroll to position [36, 0]
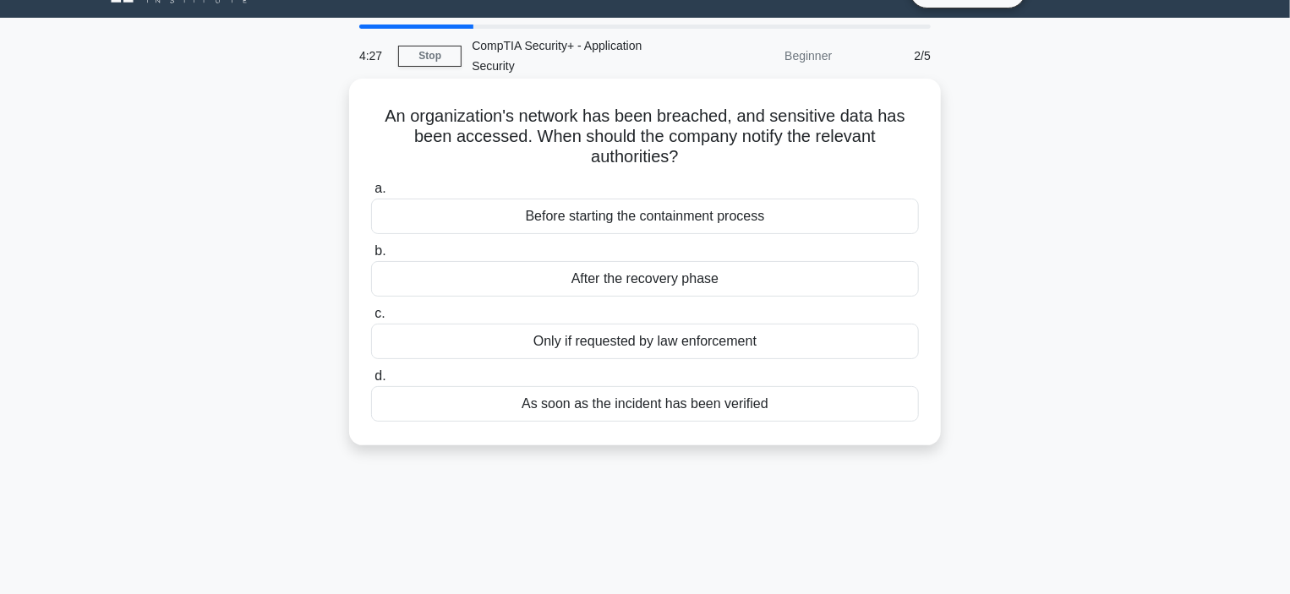
click at [681, 402] on div "As soon as the incident has been verified" at bounding box center [645, 403] width 548 height 35
click at [371, 382] on input "d. As soon as the incident has been verified" at bounding box center [371, 376] width 0 height 11
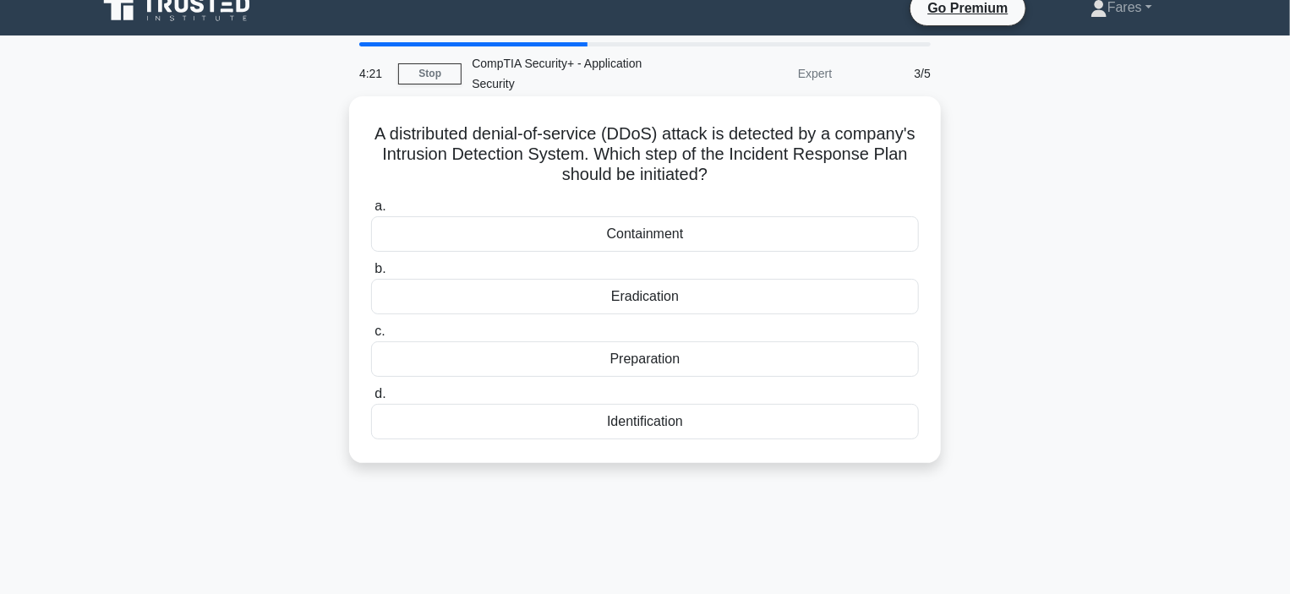
scroll to position [20, 0]
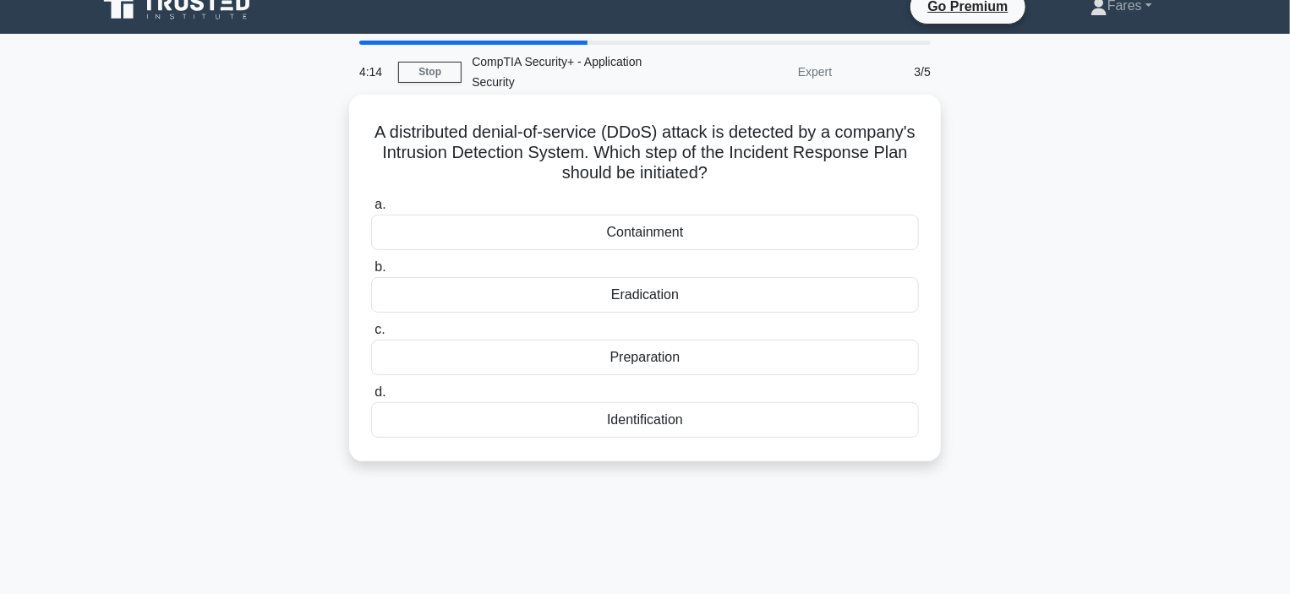
click at [640, 417] on div "Identification" at bounding box center [645, 419] width 548 height 35
click at [371, 398] on input "d. Identification" at bounding box center [371, 392] width 0 height 11
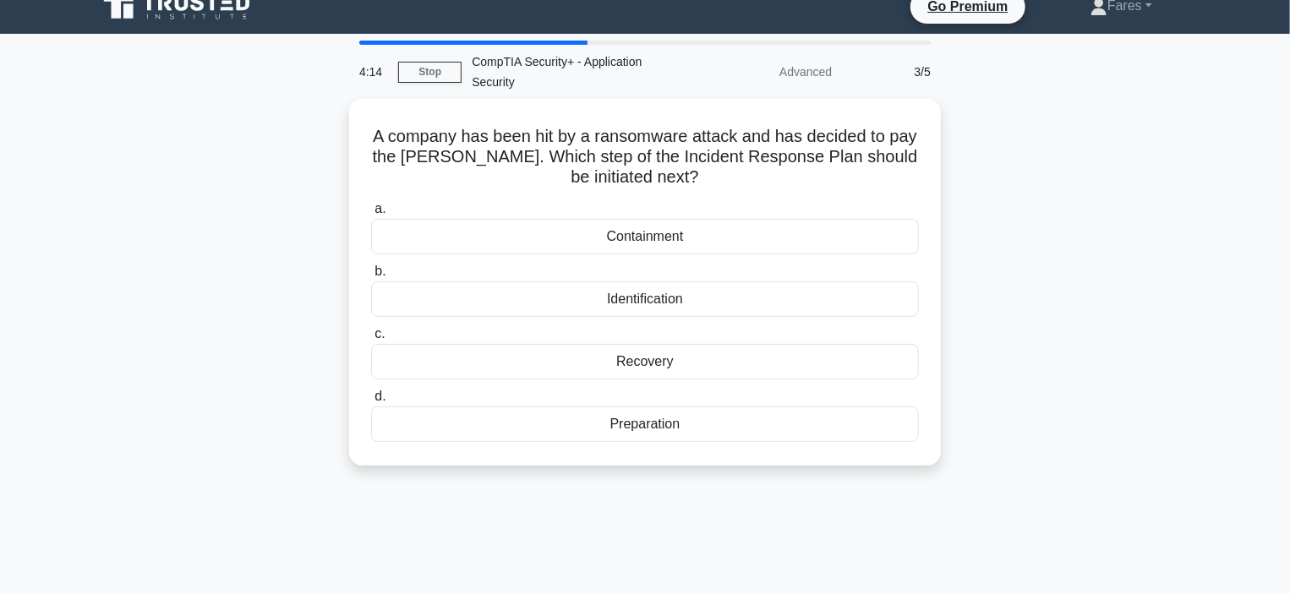
scroll to position [0, 0]
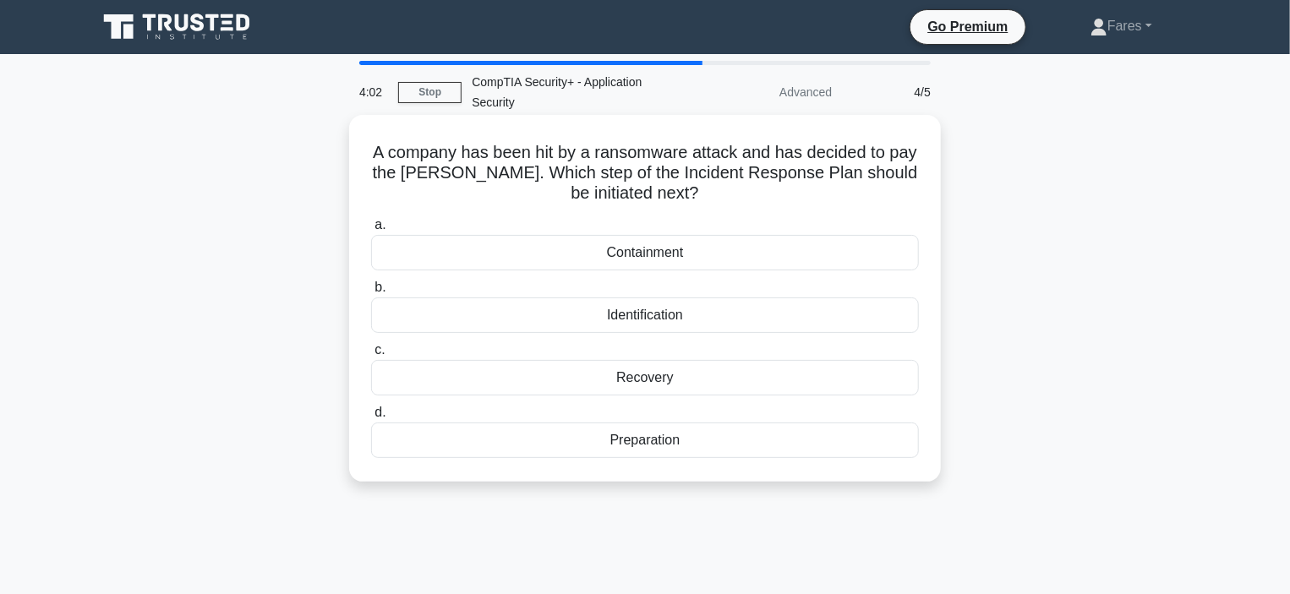
click at [641, 168] on h5 "A company has been hit by a ransomware attack and has decided to pay the [PERSO…" at bounding box center [644, 173] width 551 height 63
click at [627, 380] on div "Recovery" at bounding box center [645, 377] width 548 height 35
click at [371, 356] on input "c. Recovery" at bounding box center [371, 350] width 0 height 11
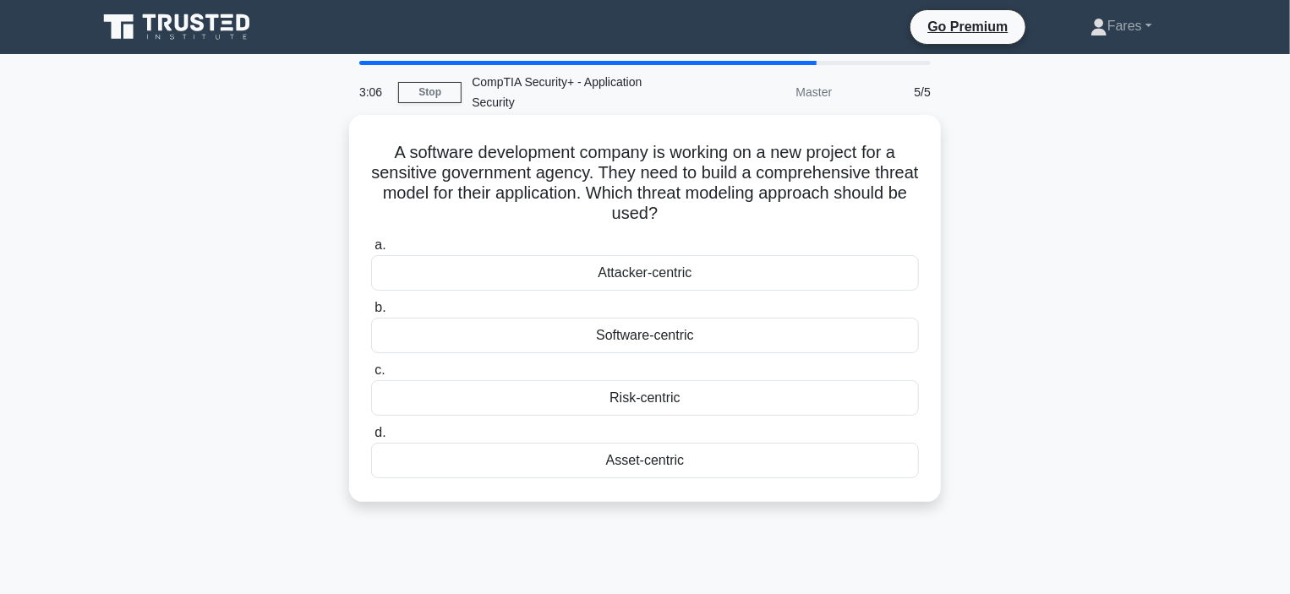
click at [619, 399] on div "Risk-centric" at bounding box center [645, 397] width 548 height 35
click at [371, 376] on input "c. Risk-centric" at bounding box center [371, 370] width 0 height 11
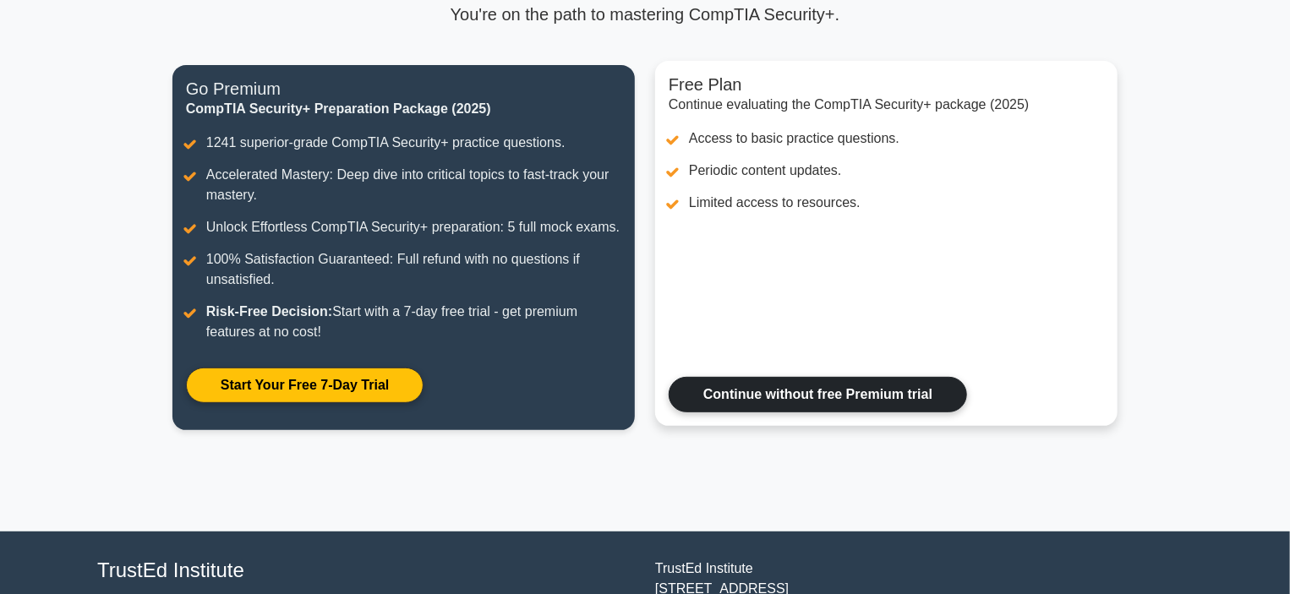
scroll to position [166, 0]
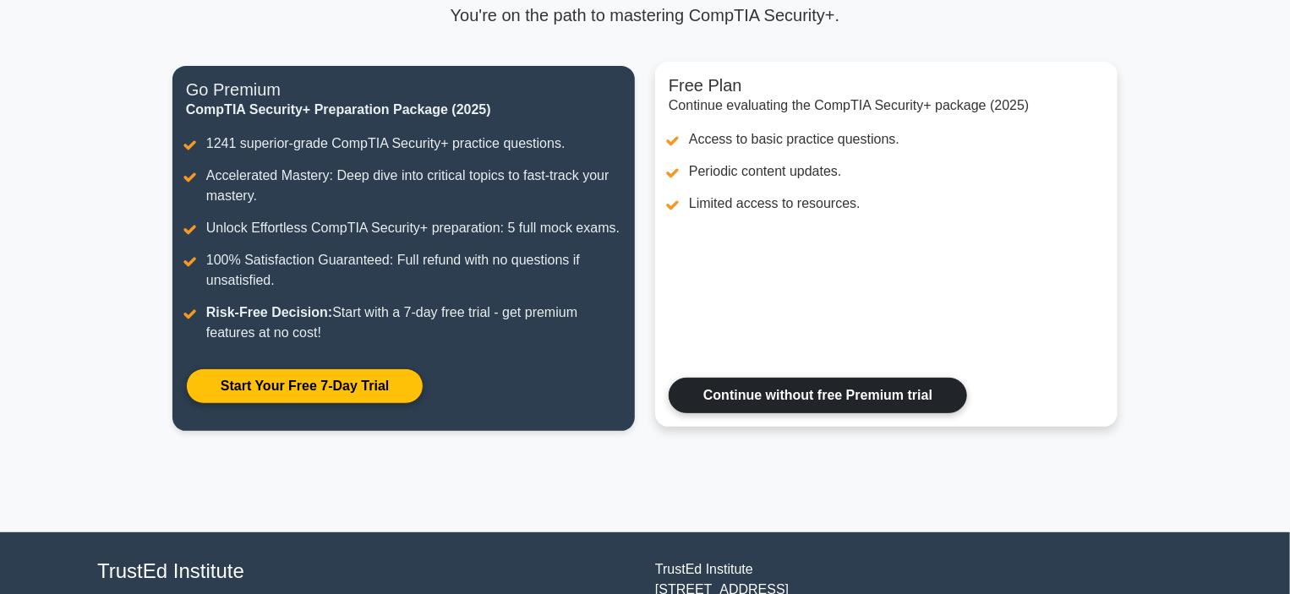
click at [788, 410] on link "Continue without free Premium trial" at bounding box center [818, 395] width 298 height 35
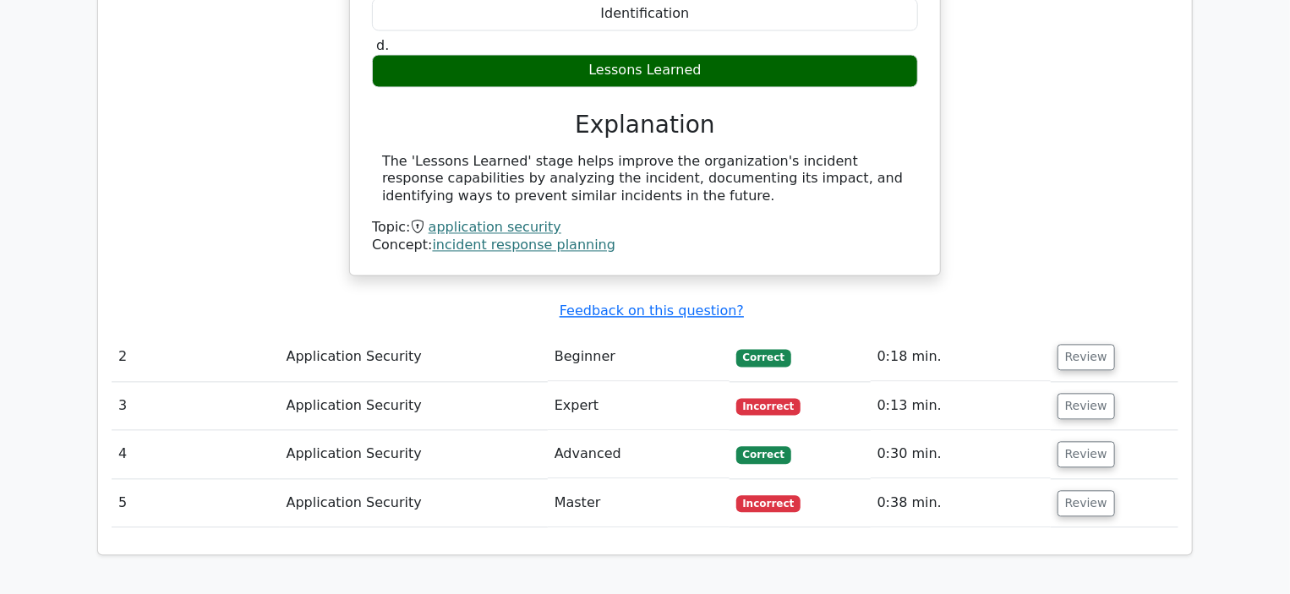
scroll to position [1597, 0]
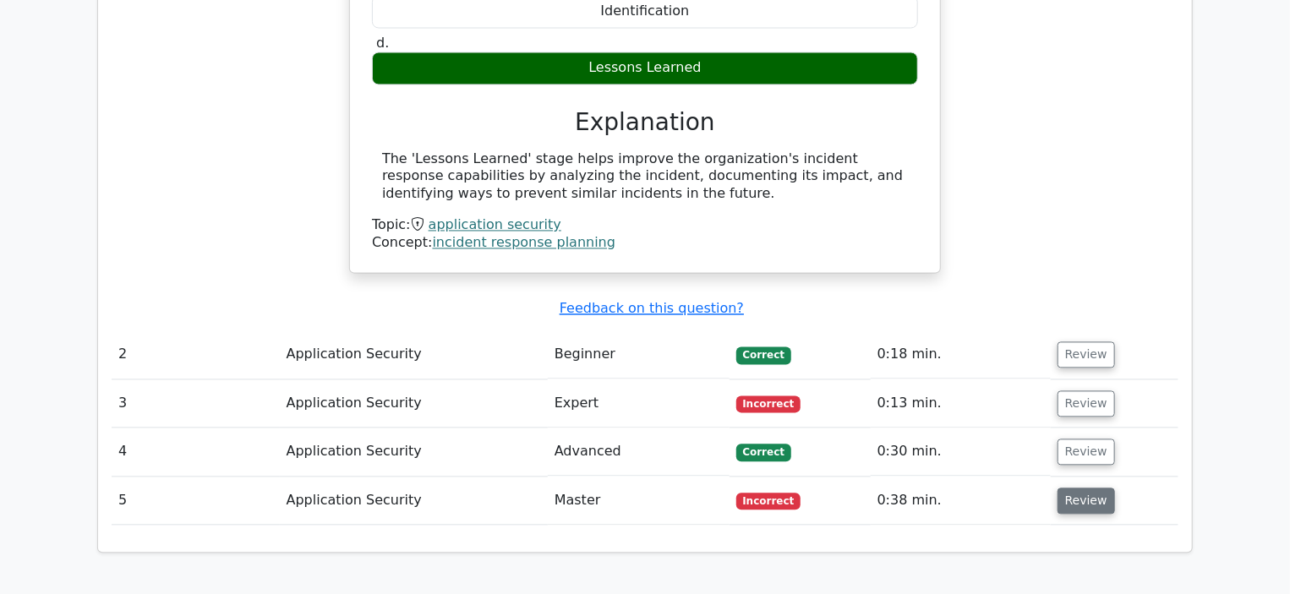
click at [1072, 488] on button "Review" at bounding box center [1085, 501] width 57 height 26
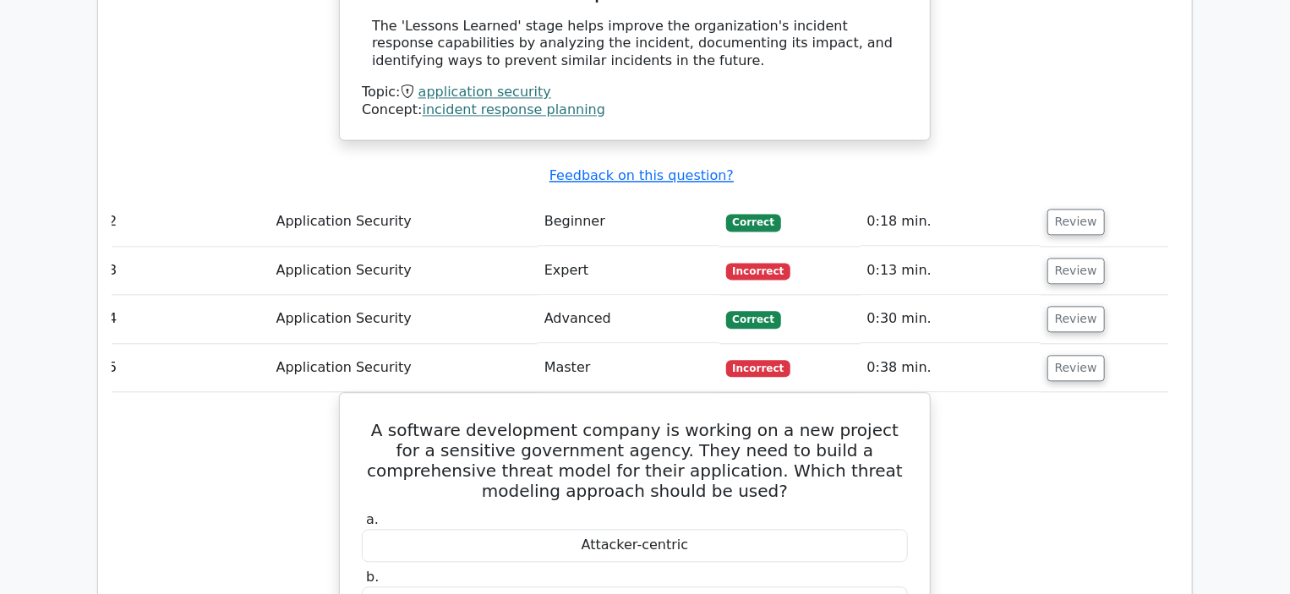
scroll to position [1726, 0]
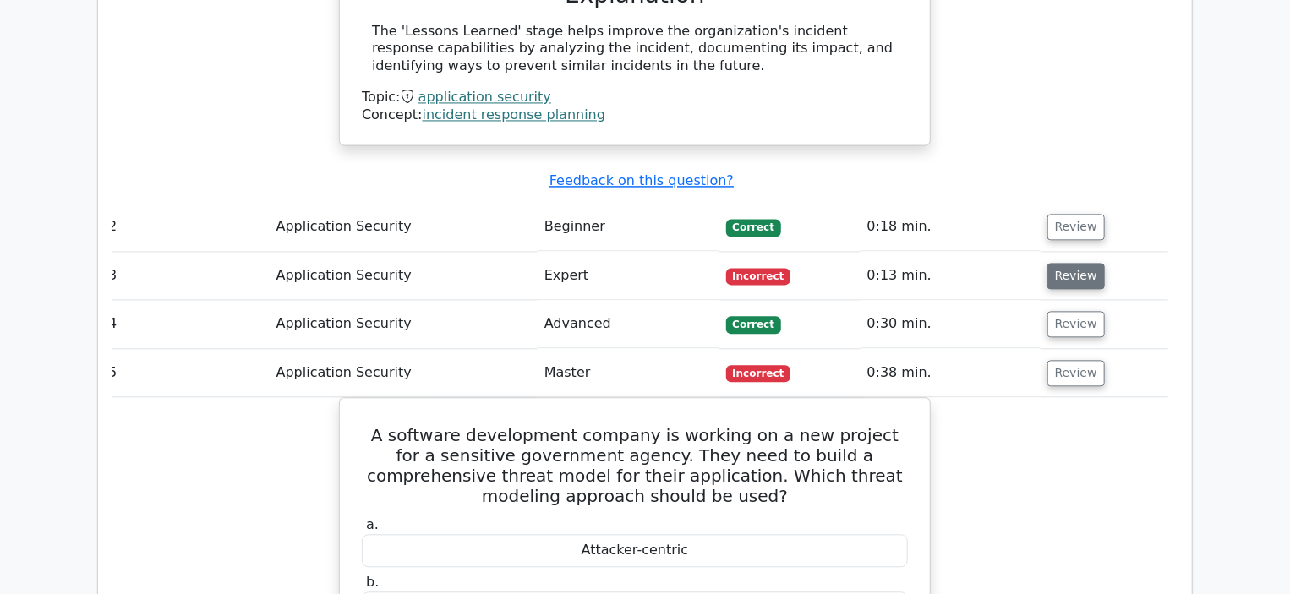
click at [1070, 263] on button "Review" at bounding box center [1075, 276] width 57 height 26
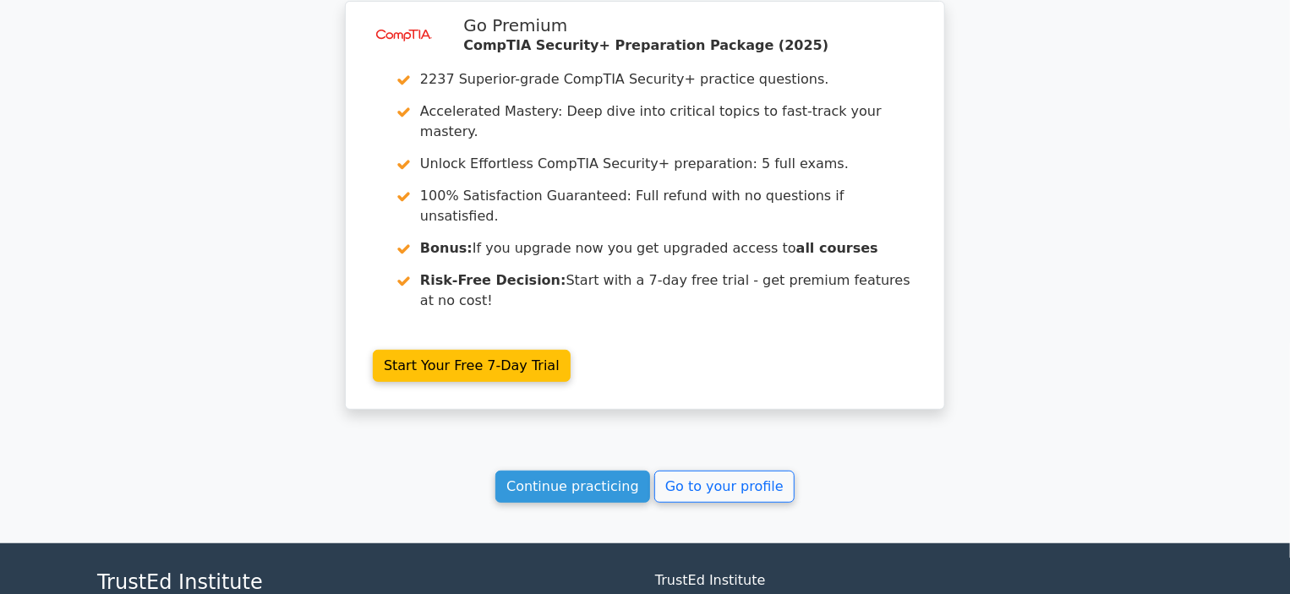
scroll to position [3512, 0]
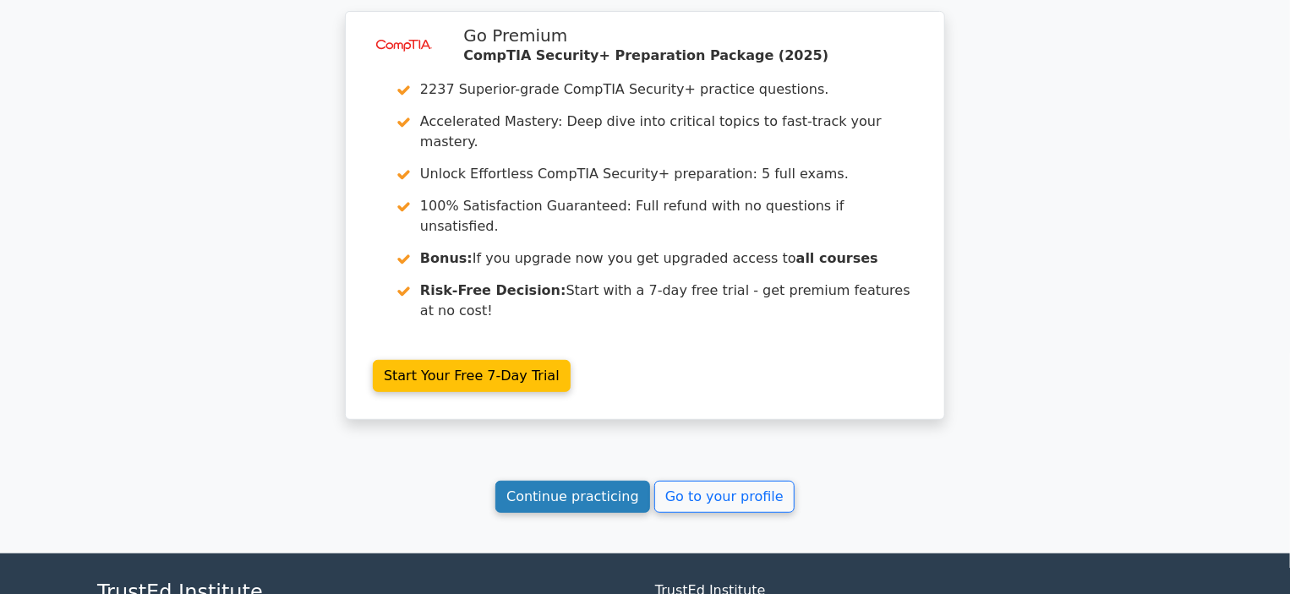
click at [613, 481] on link "Continue practicing" at bounding box center [572, 497] width 155 height 32
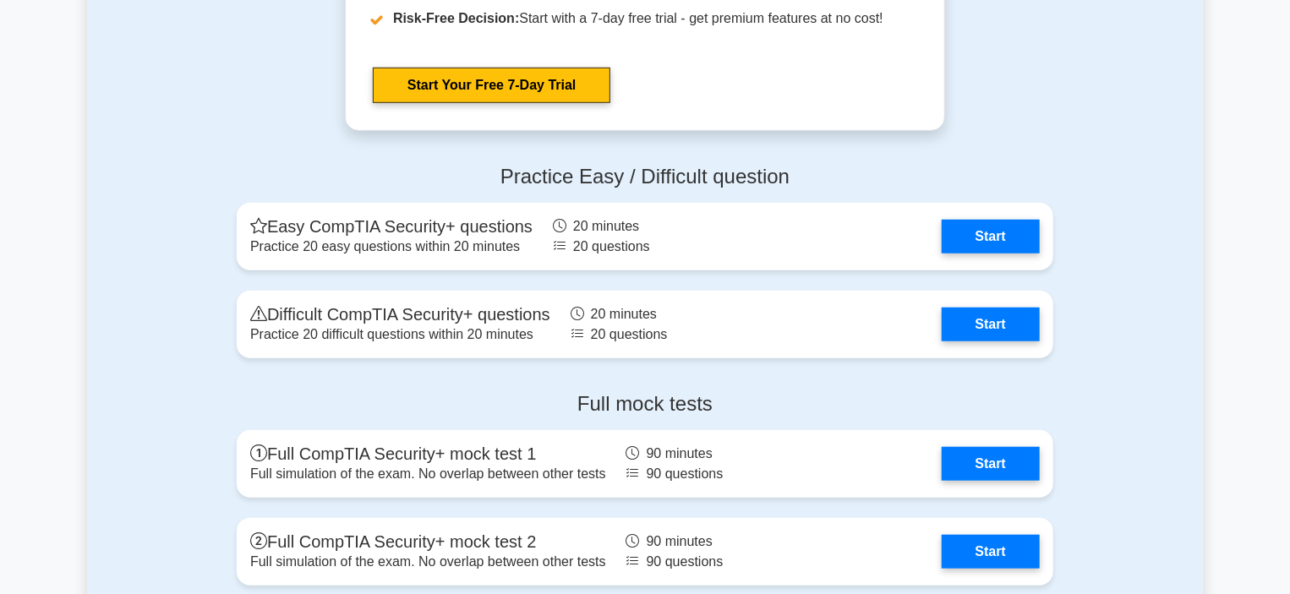
scroll to position [3756, 0]
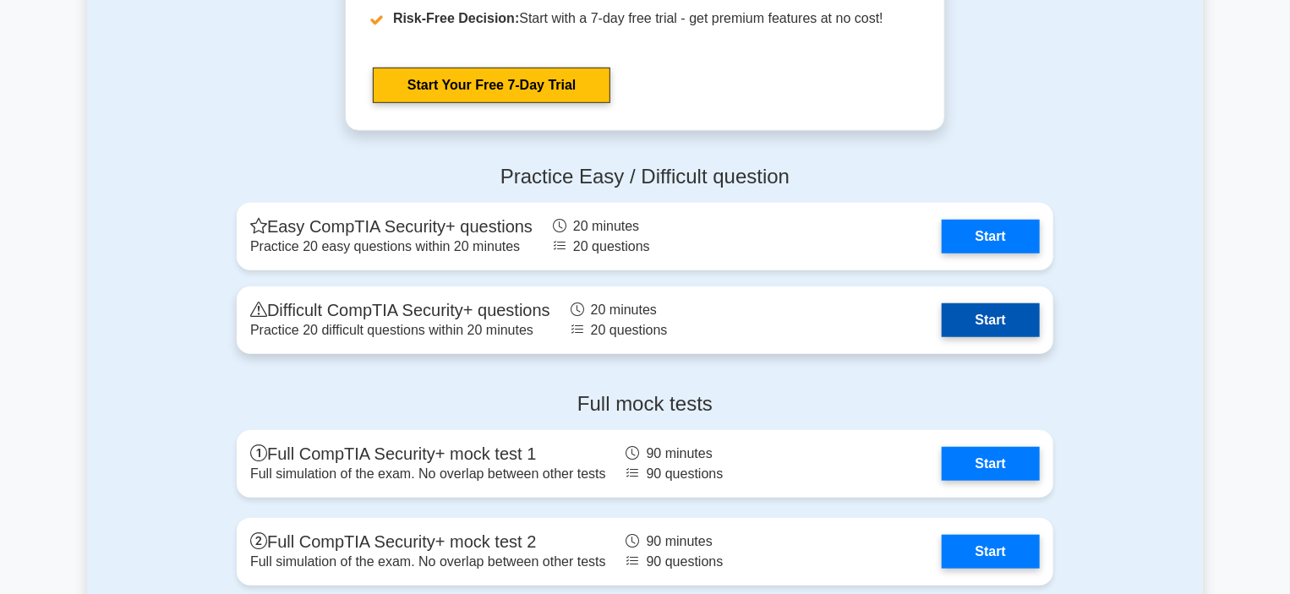
click at [965, 324] on link "Start" at bounding box center [990, 320] width 98 height 34
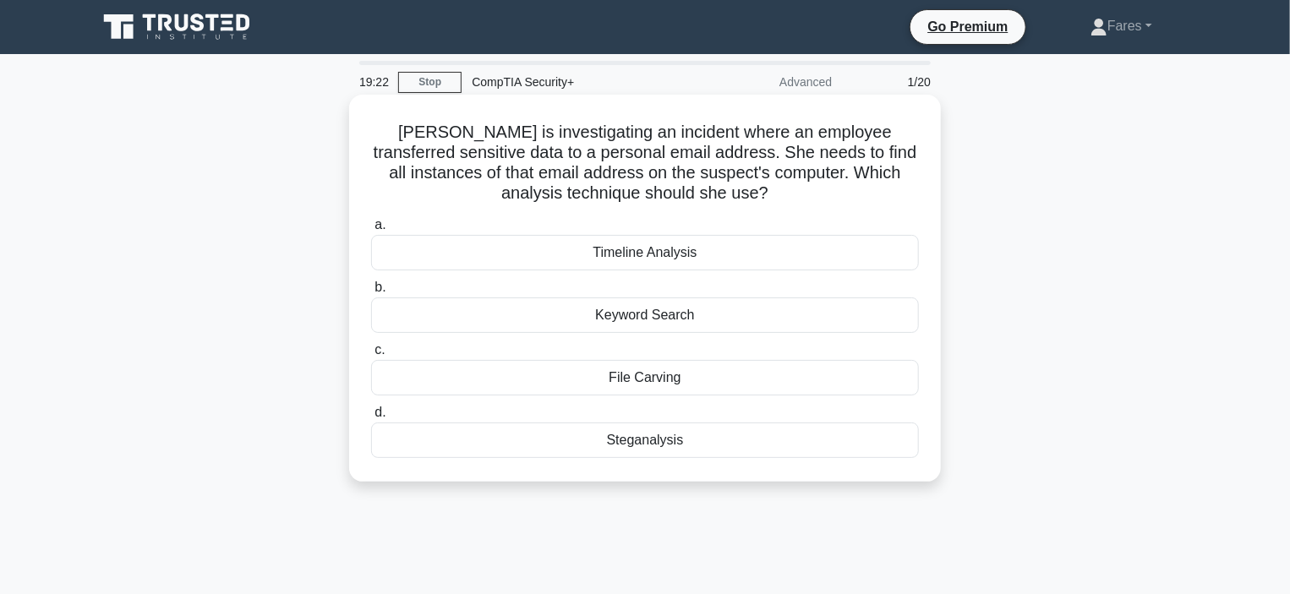
click at [589, 241] on div "Timeline Analysis" at bounding box center [645, 252] width 548 height 35
click at [371, 231] on input "a. Timeline Analysis" at bounding box center [371, 225] width 0 height 11
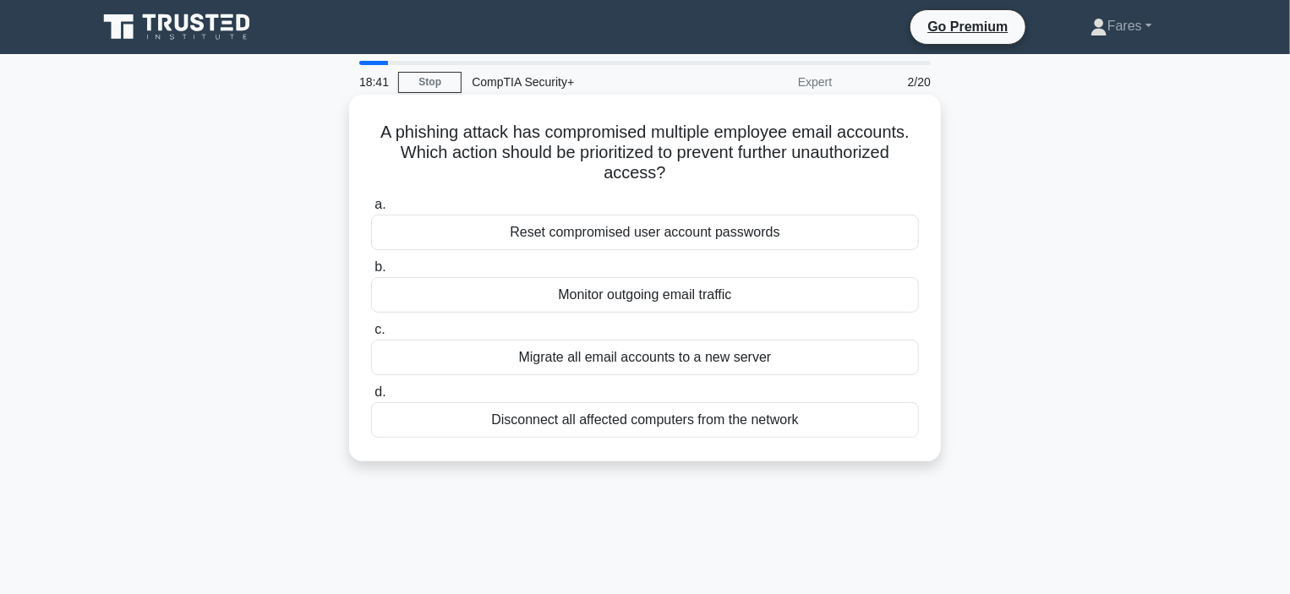
click at [645, 233] on div "Reset compromised user account passwords" at bounding box center [645, 232] width 548 height 35
click at [371, 210] on input "a. Reset compromised user account passwords" at bounding box center [371, 204] width 0 height 11
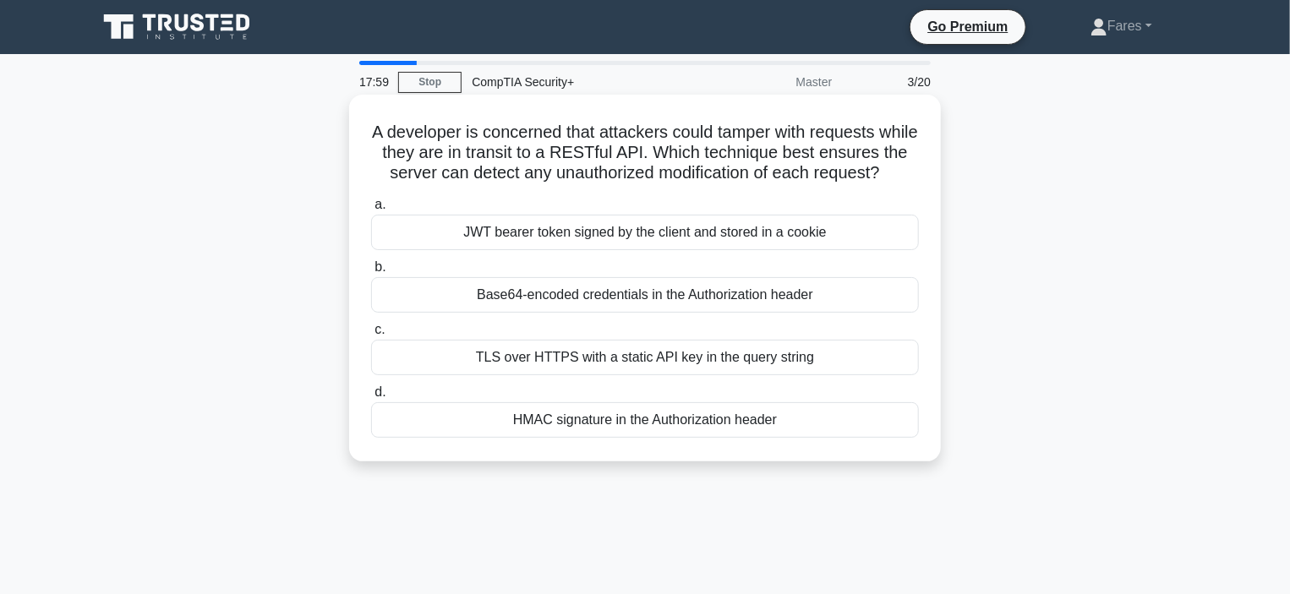
click at [616, 438] on div "HMAC signature in the Authorization header" at bounding box center [645, 419] width 548 height 35
click at [371, 398] on input "d. HMAC signature in the Authorization header" at bounding box center [371, 392] width 0 height 11
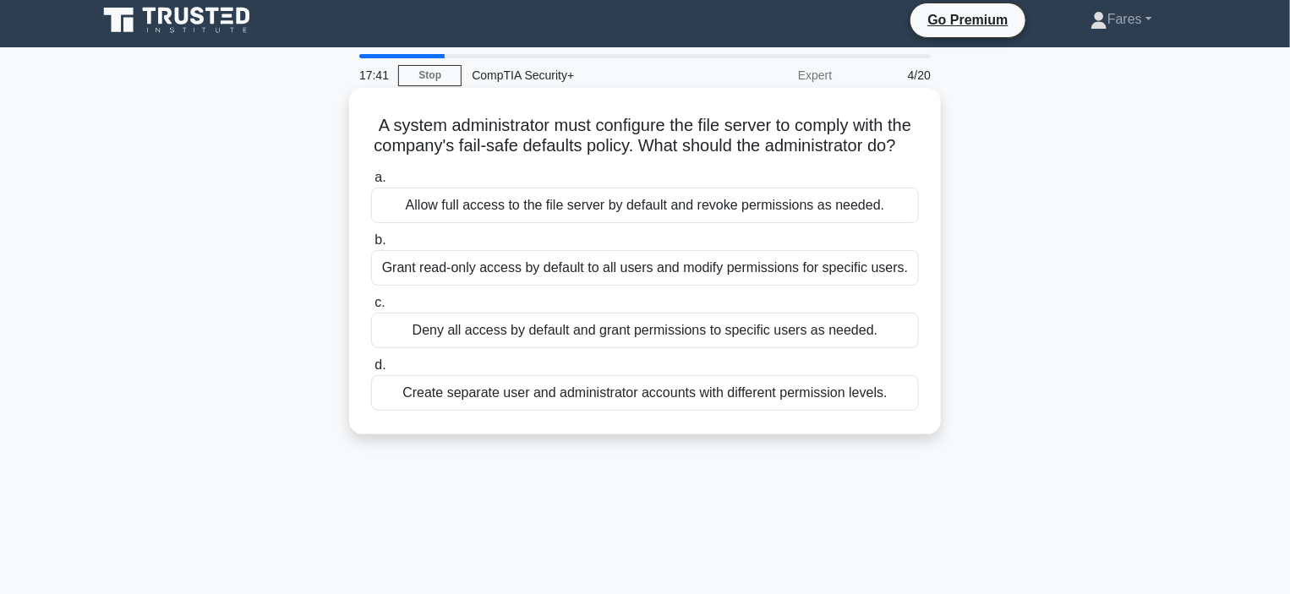
scroll to position [7, 0]
click at [559, 286] on div "Grant read-only access by default to all users and modify permissions for speci…" at bounding box center [645, 267] width 548 height 35
click at [371, 246] on input "[PERSON_NAME] read-only access by default to all users and modify permissions f…" at bounding box center [371, 240] width 0 height 11
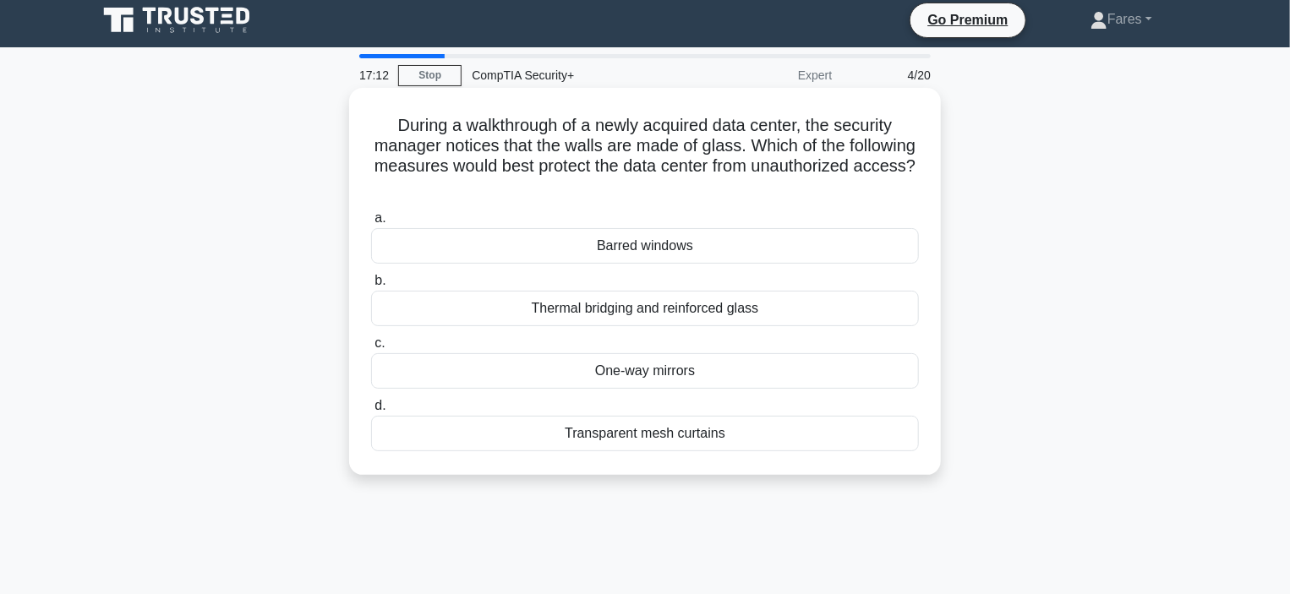
scroll to position [0, 0]
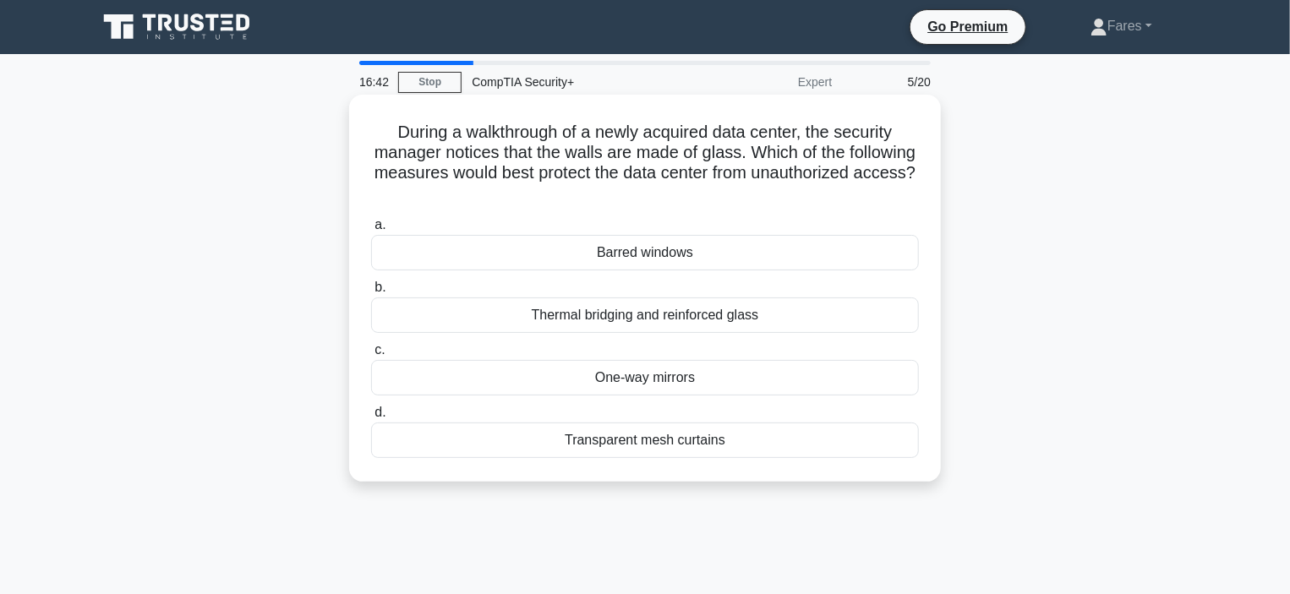
click at [619, 256] on div "Barred windows" at bounding box center [645, 252] width 548 height 35
click at [371, 231] on input "a. Barred windows" at bounding box center [371, 225] width 0 height 11
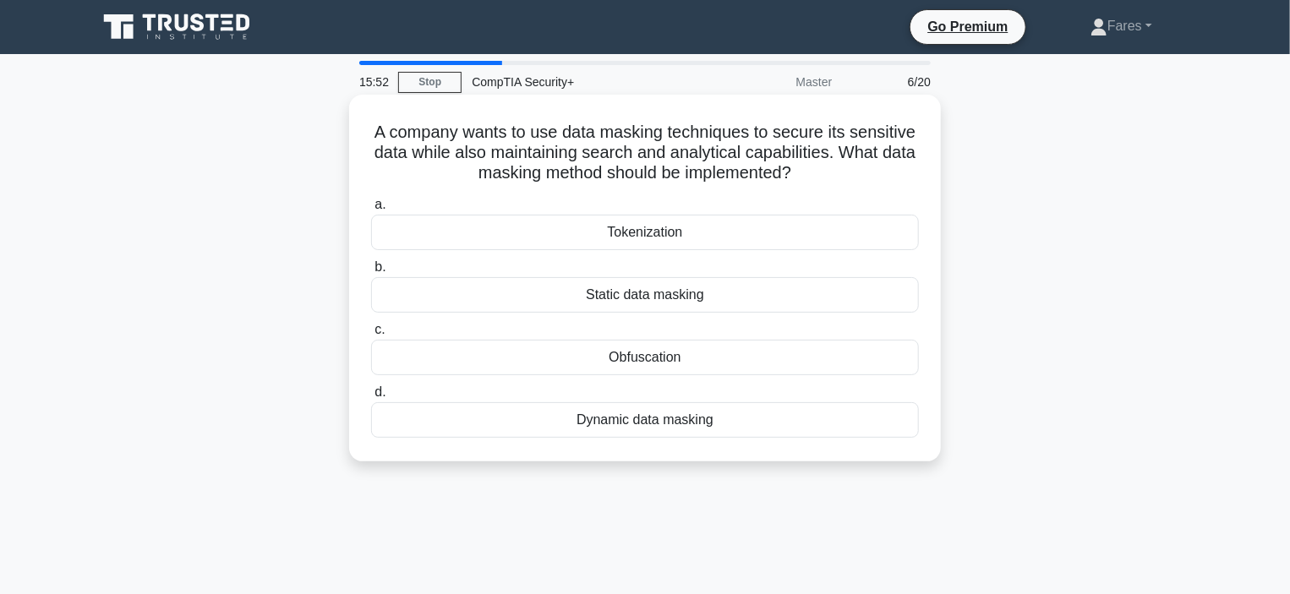
click at [619, 291] on div "Static data masking" at bounding box center [645, 294] width 548 height 35
click at [371, 273] on input "b. Static data masking" at bounding box center [371, 267] width 0 height 11
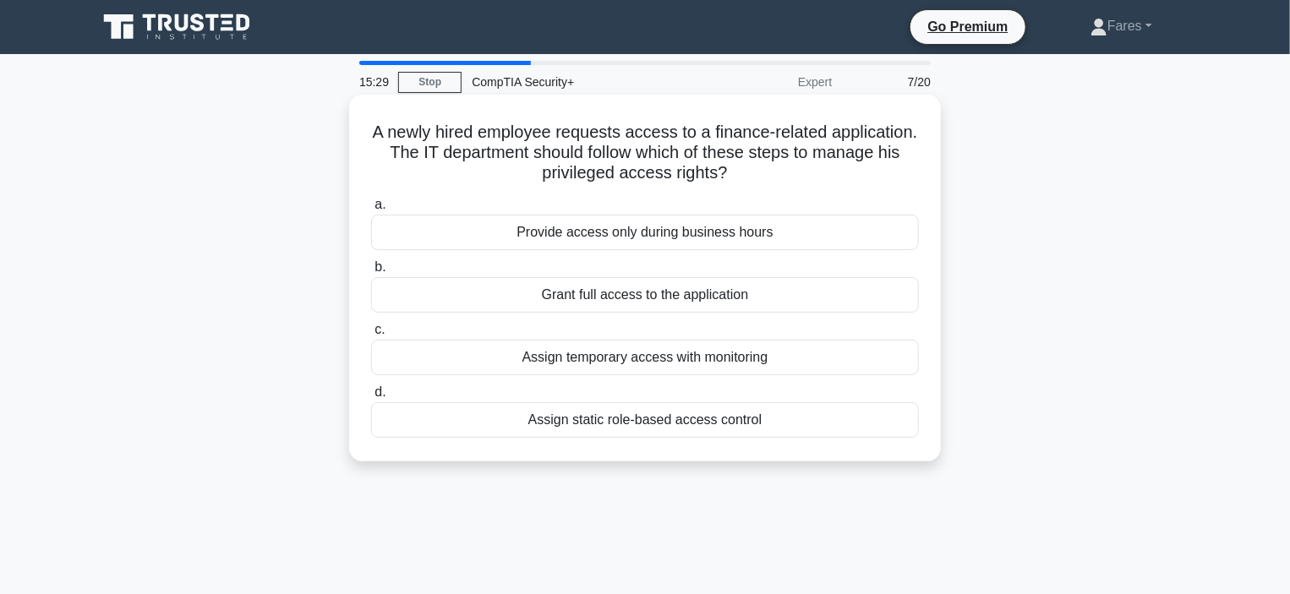
click at [614, 365] on div "Assign temporary access with monitoring" at bounding box center [645, 357] width 548 height 35
click at [371, 336] on input "c. Assign temporary access with monitoring" at bounding box center [371, 330] width 0 height 11
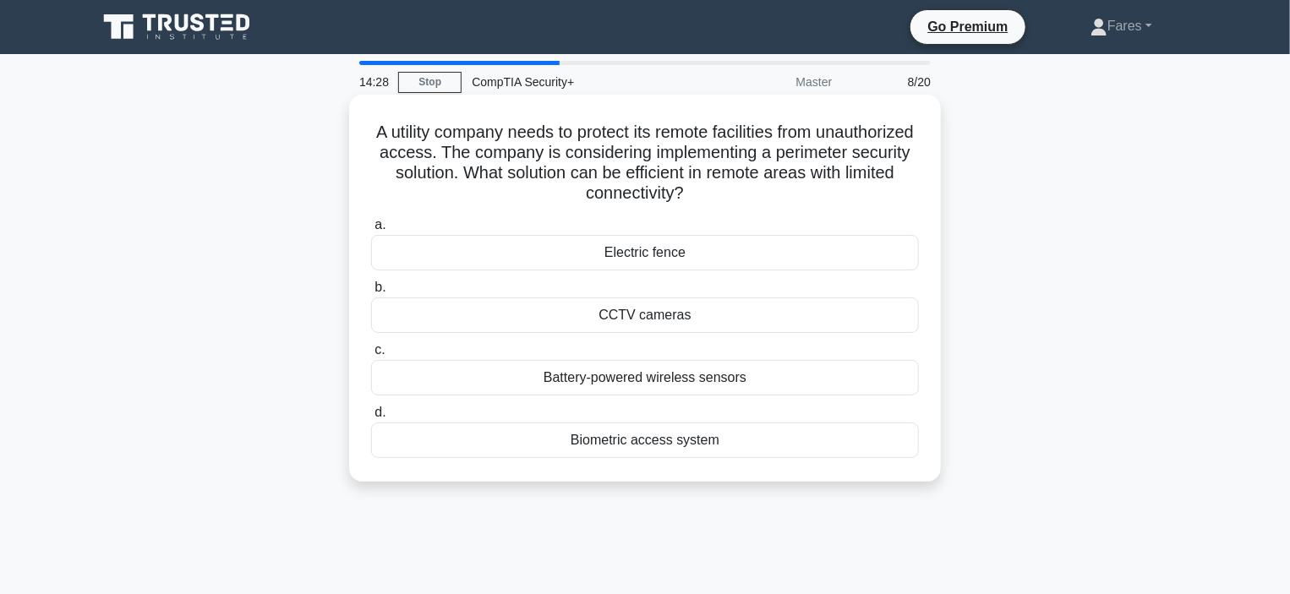
click at [641, 246] on div "Electric fence" at bounding box center [645, 252] width 548 height 35
click at [371, 231] on input "a. Electric fence" at bounding box center [371, 225] width 0 height 11
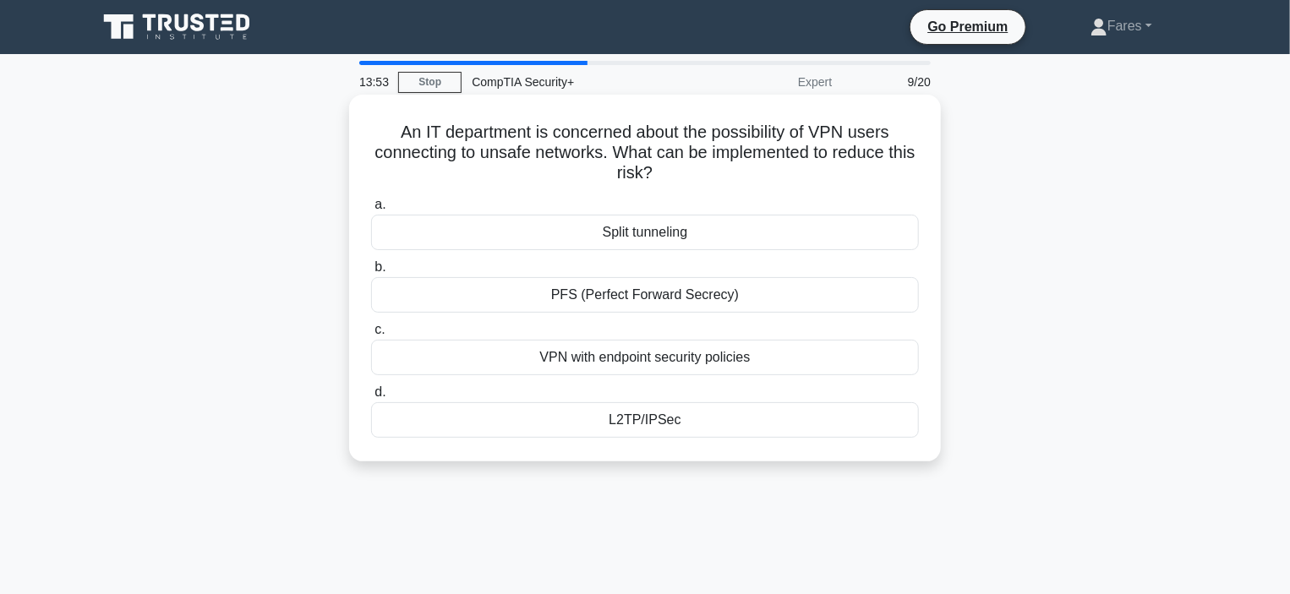
click at [619, 360] on div "VPN with endpoint security policies" at bounding box center [645, 357] width 548 height 35
click at [371, 336] on input "c. VPN with endpoint security policies" at bounding box center [371, 330] width 0 height 11
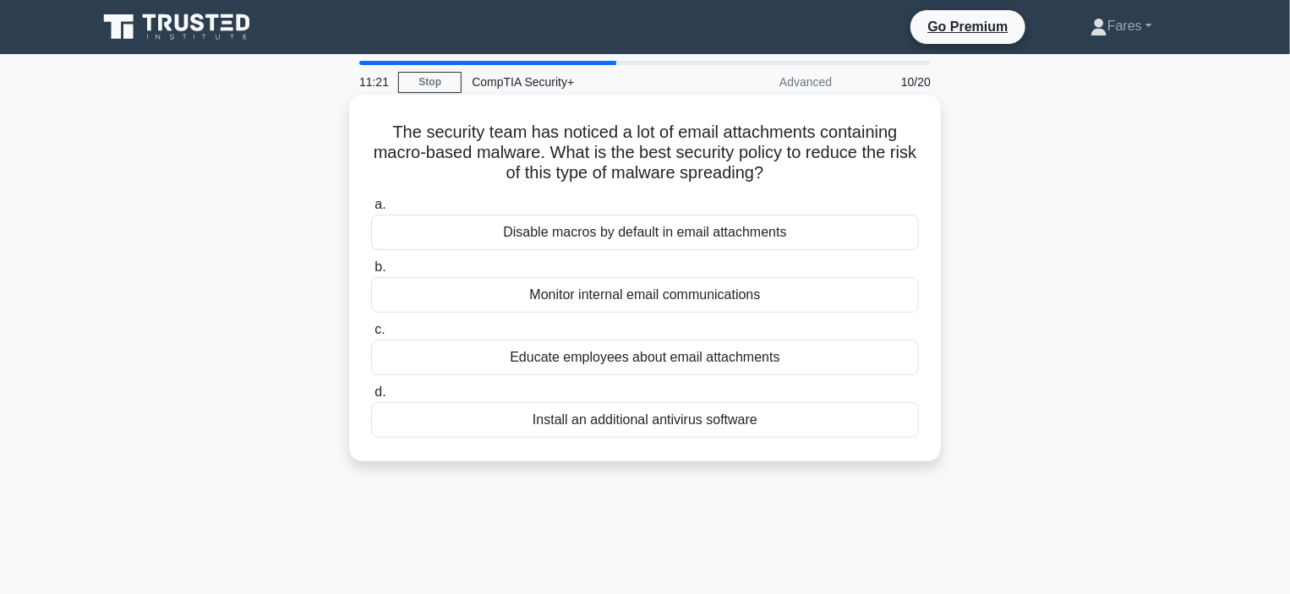
click at [640, 363] on div "Educate employees about email attachments" at bounding box center [645, 357] width 548 height 35
click at [371, 336] on input "c. Educate employees about email attachments" at bounding box center [371, 330] width 0 height 11
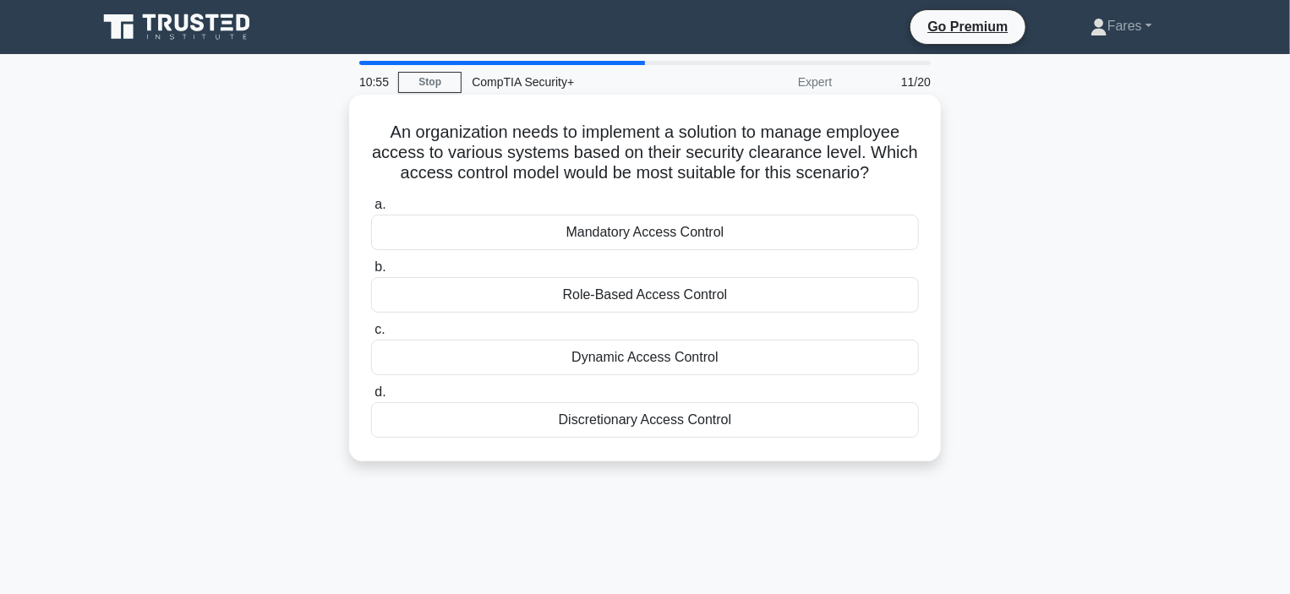
click at [640, 295] on div "Role-Based Access Control" at bounding box center [645, 294] width 548 height 35
click at [371, 273] on input "b. Role-Based Access Control" at bounding box center [371, 267] width 0 height 11
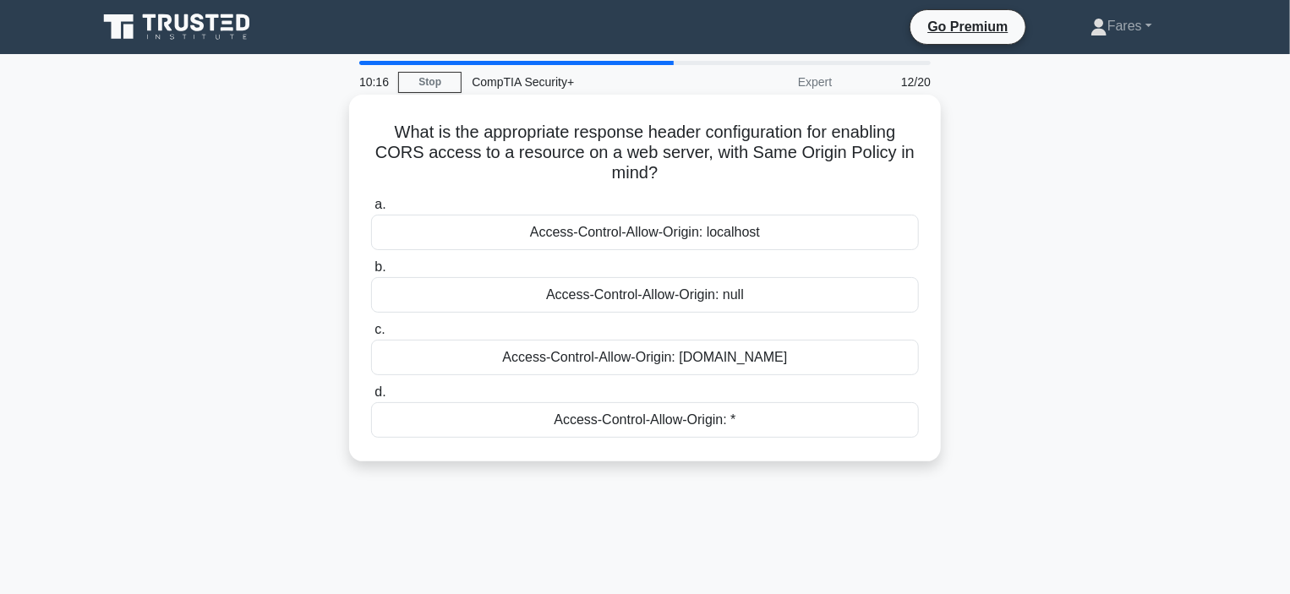
click at [710, 359] on div "Access-Control-Allow-Origin: specific-domain.com" at bounding box center [645, 357] width 548 height 35
click at [371, 336] on input "c. Access-Control-Allow-Origin: specific-domain.com" at bounding box center [371, 330] width 0 height 11
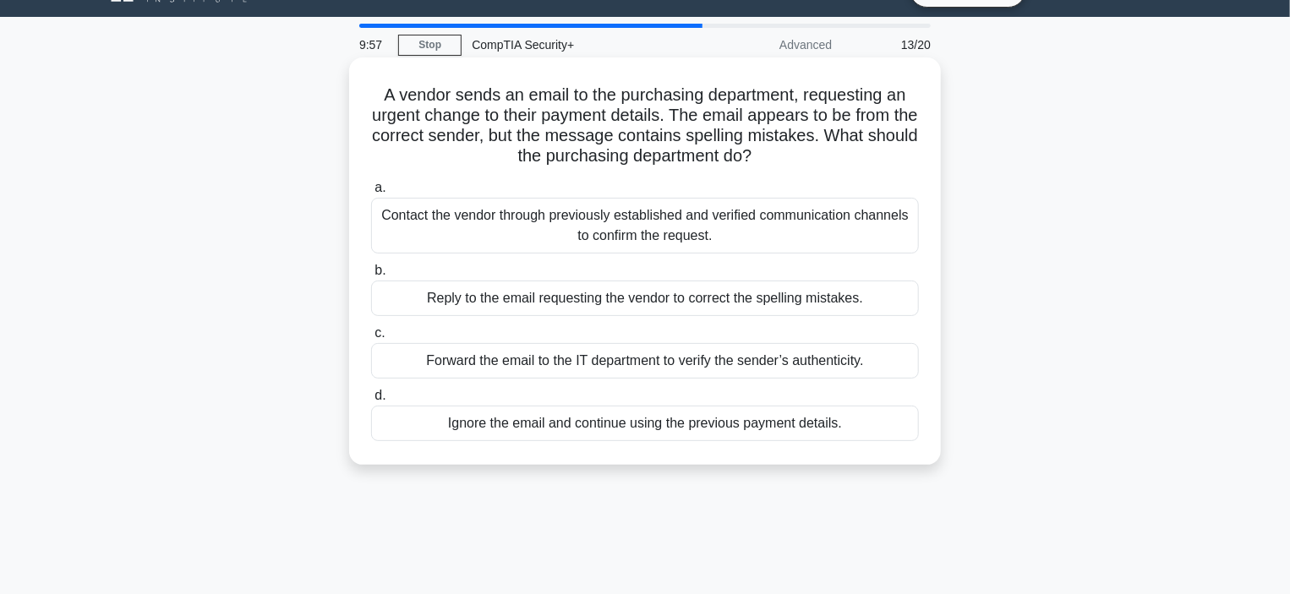
scroll to position [52, 0]
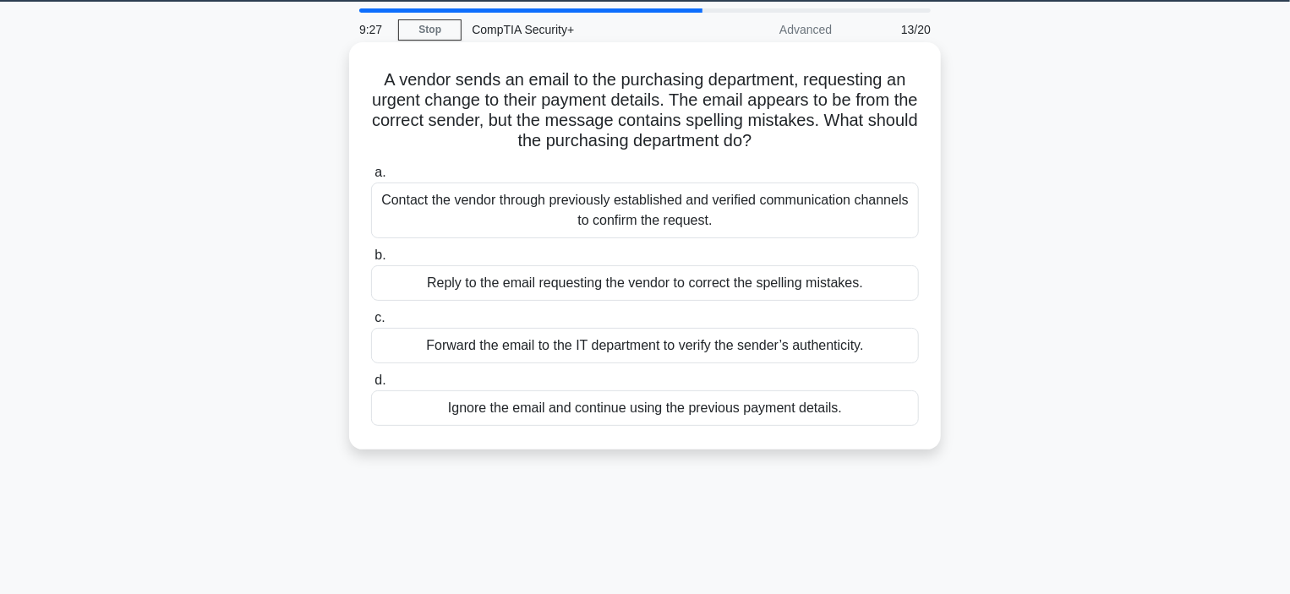
click at [669, 351] on div "Forward the email to the IT department to verify the sender’s authenticity." at bounding box center [645, 345] width 548 height 35
click at [371, 324] on input "c. Forward the email to the IT department to verify the sender’s authenticity." at bounding box center [371, 318] width 0 height 11
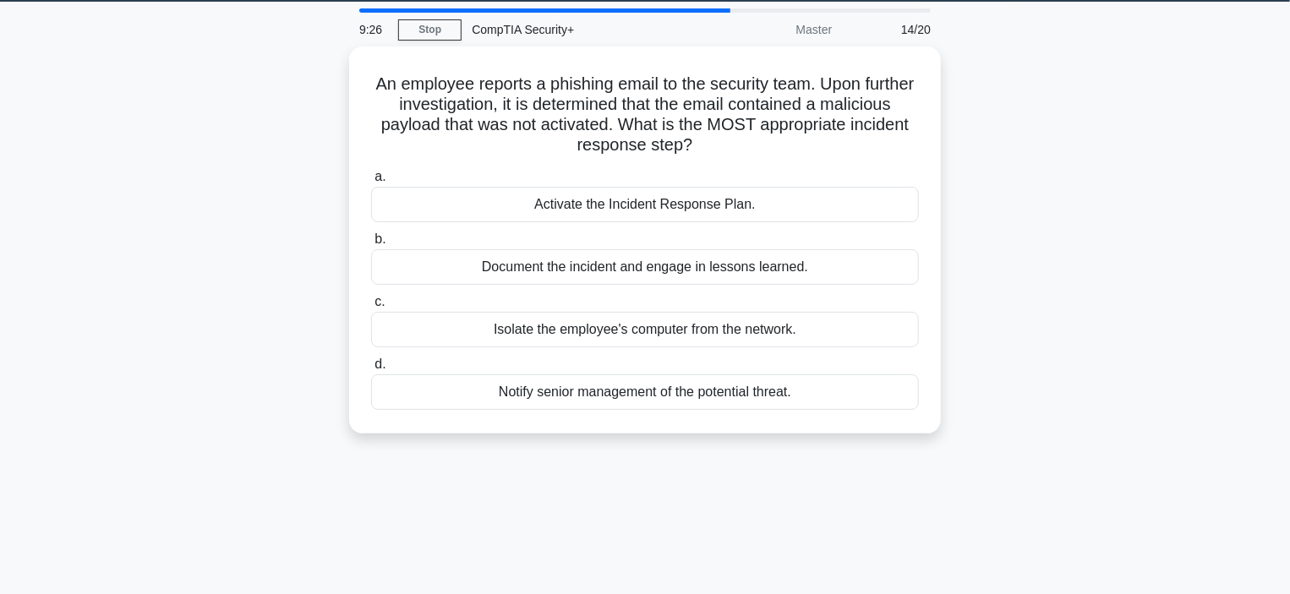
scroll to position [0, 0]
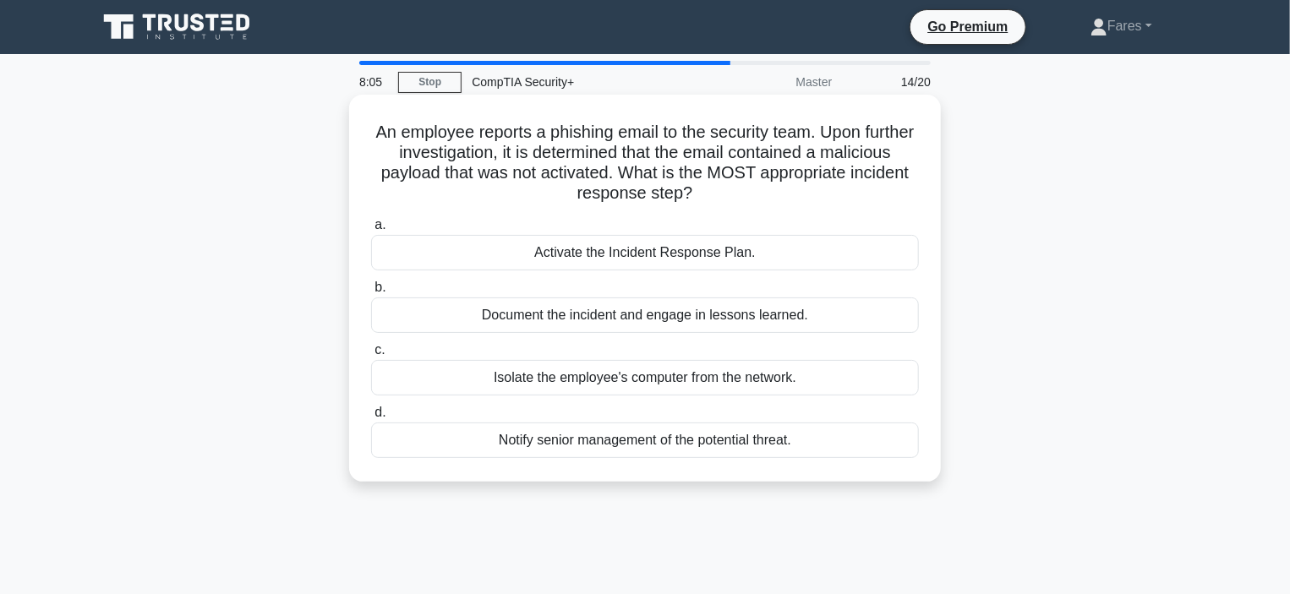
click at [598, 446] on div "Notify senior management of the potential threat." at bounding box center [645, 440] width 548 height 35
click at [371, 418] on input "d. Notify senior management of the potential threat." at bounding box center [371, 412] width 0 height 11
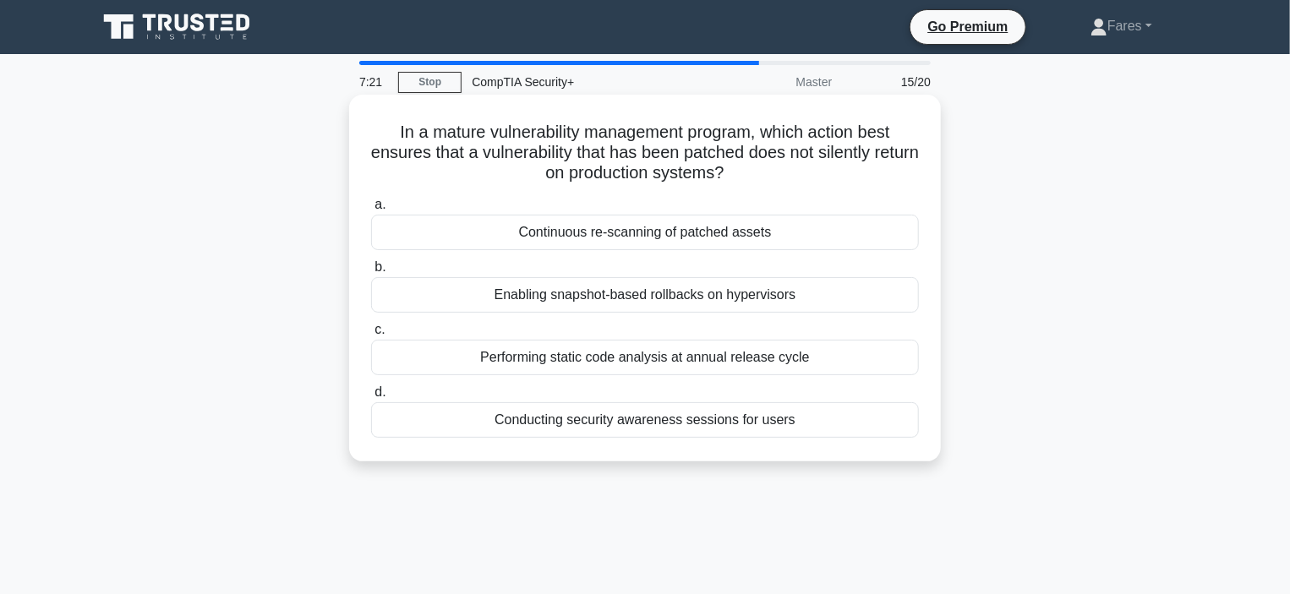
click at [583, 234] on div "Continuous re-scanning of patched assets" at bounding box center [645, 232] width 548 height 35
click at [371, 210] on input "a. Continuous re-scanning of patched assets" at bounding box center [371, 204] width 0 height 11
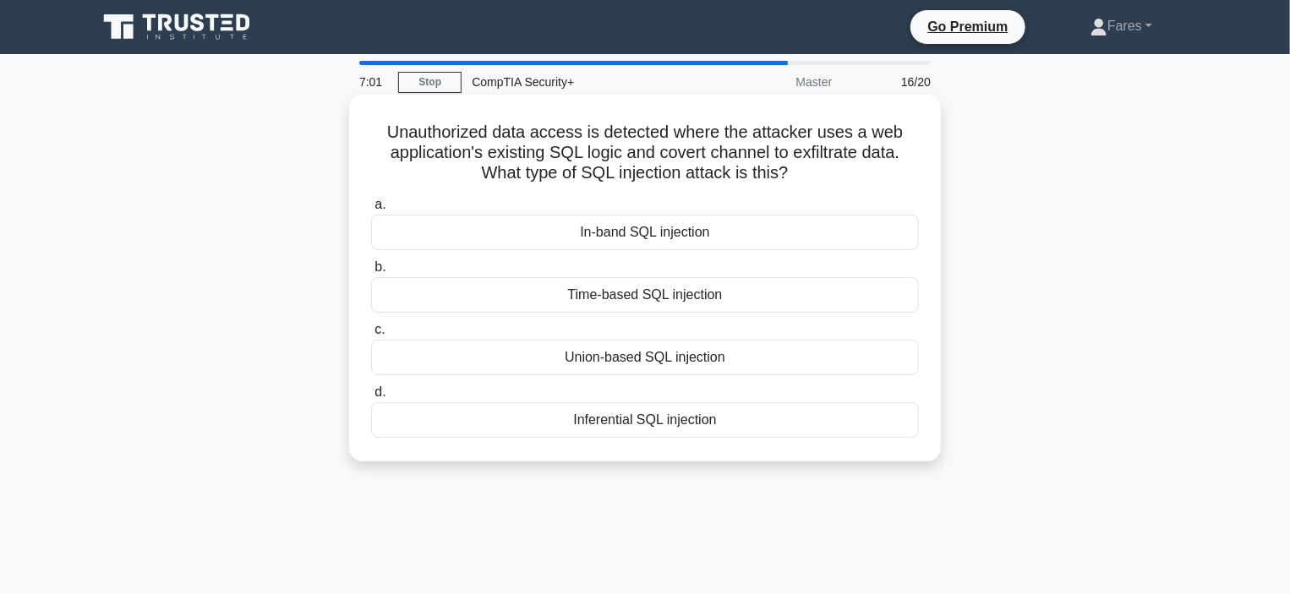
click at [616, 241] on div "In-band SQL injection" at bounding box center [645, 232] width 548 height 35
click at [371, 210] on input "a. In-band SQL injection" at bounding box center [371, 204] width 0 height 11
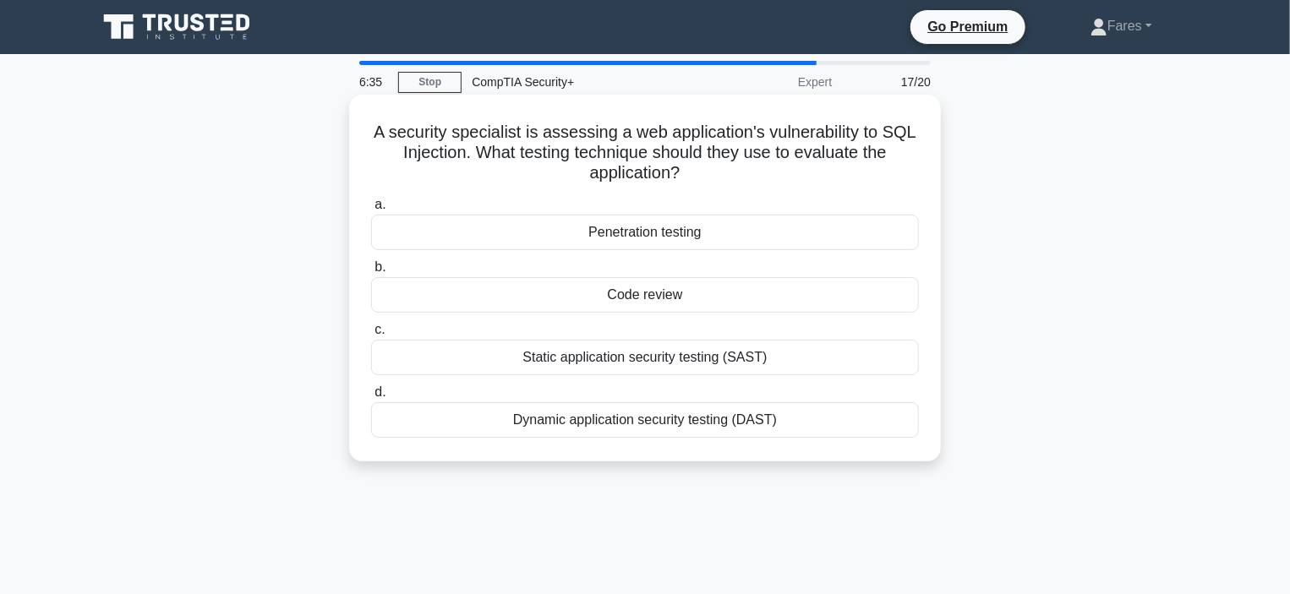
click at [643, 293] on div "Code review" at bounding box center [645, 294] width 548 height 35
click at [371, 273] on input "b. Code review" at bounding box center [371, 267] width 0 height 11
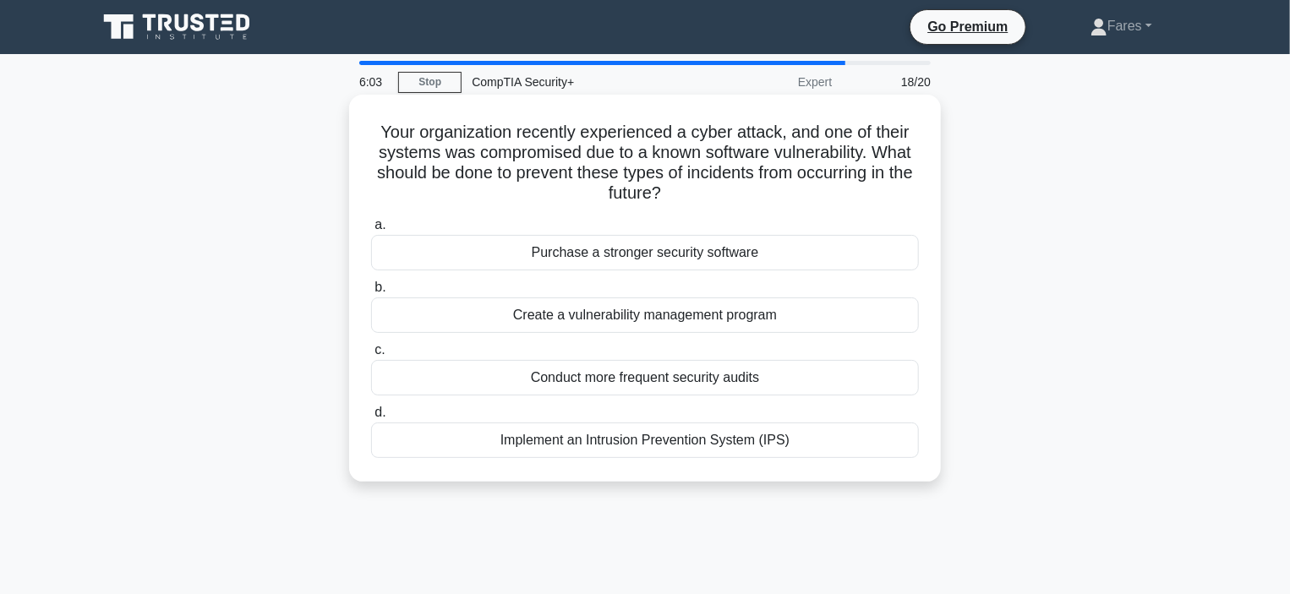
click at [631, 322] on div "Create a vulnerability management program" at bounding box center [645, 314] width 548 height 35
click at [371, 293] on input "b. Create a vulnerability management program" at bounding box center [371, 287] width 0 height 11
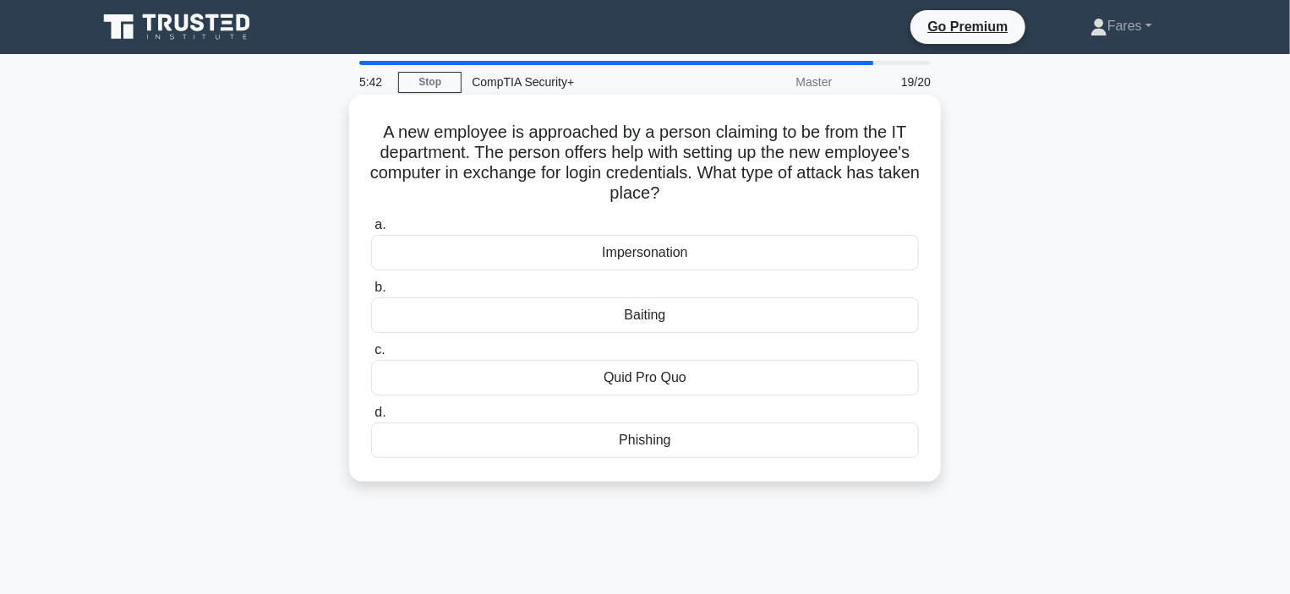
click at [646, 256] on div "Impersonation" at bounding box center [645, 252] width 548 height 35
click at [371, 231] on input "a. Impersonation" at bounding box center [371, 225] width 0 height 11
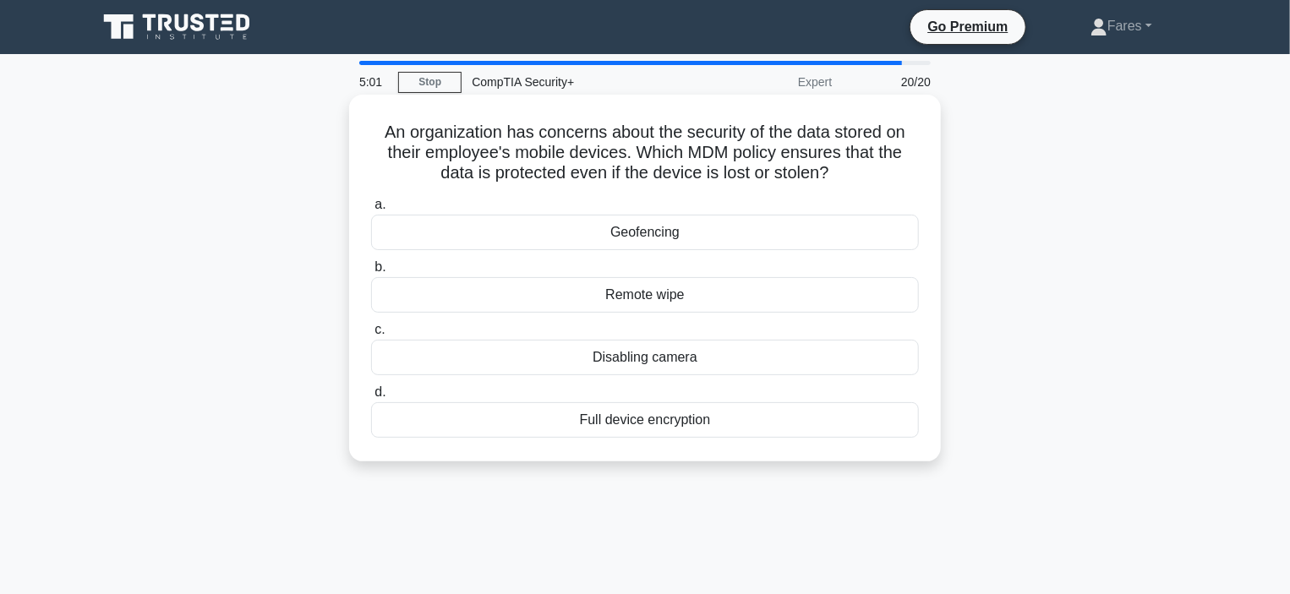
click at [649, 423] on div "Full device encryption" at bounding box center [645, 419] width 548 height 35
click at [371, 398] on input "d. Full device encryption" at bounding box center [371, 392] width 0 height 11
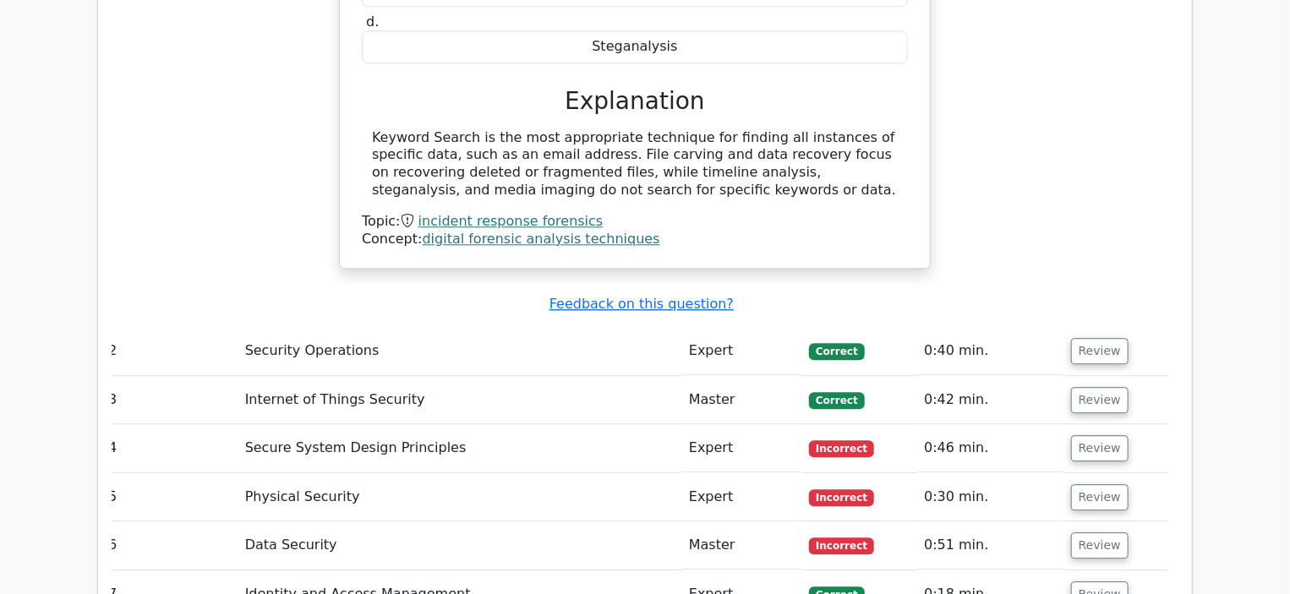
scroll to position [2160, 0]
click at [1088, 435] on button "Review" at bounding box center [1099, 448] width 57 height 26
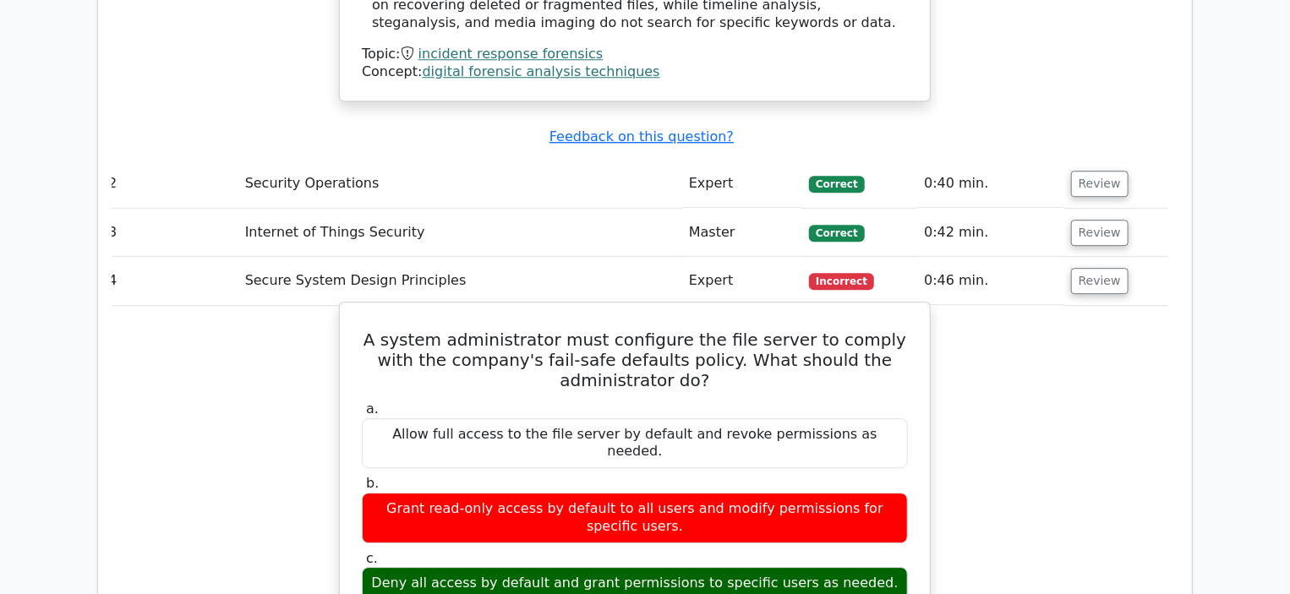
scroll to position [2326, 0]
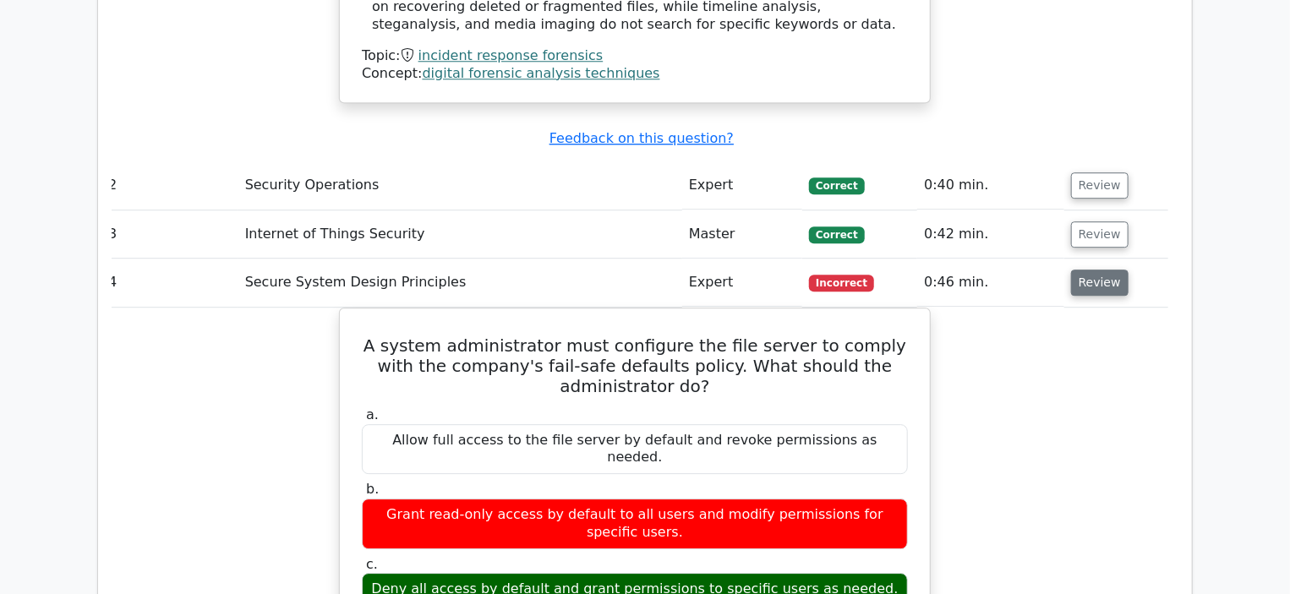
click at [1085, 270] on button "Review" at bounding box center [1099, 283] width 57 height 26
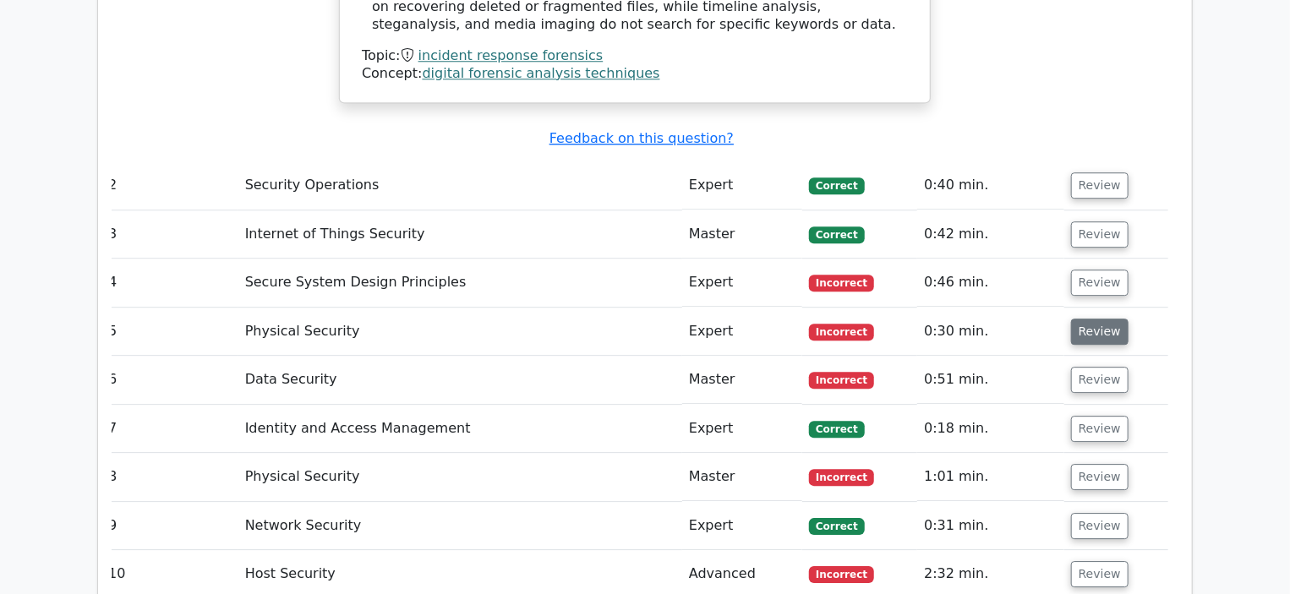
click at [1078, 319] on button "Review" at bounding box center [1099, 332] width 57 height 26
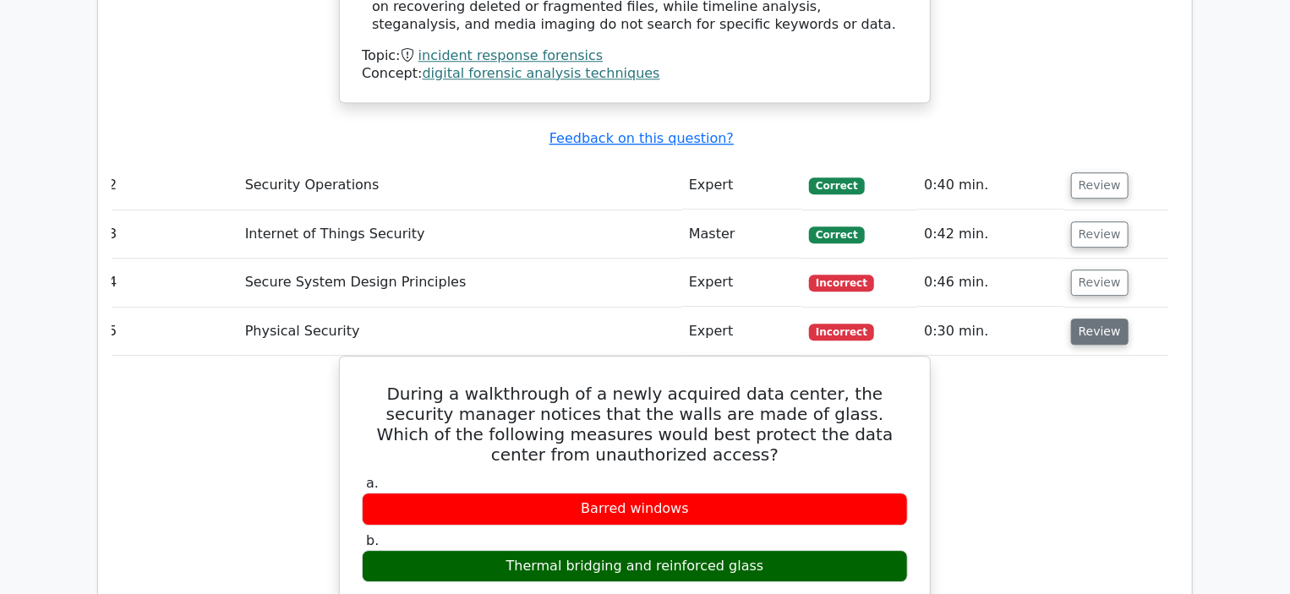
click at [1075, 319] on button "Review" at bounding box center [1099, 332] width 57 height 26
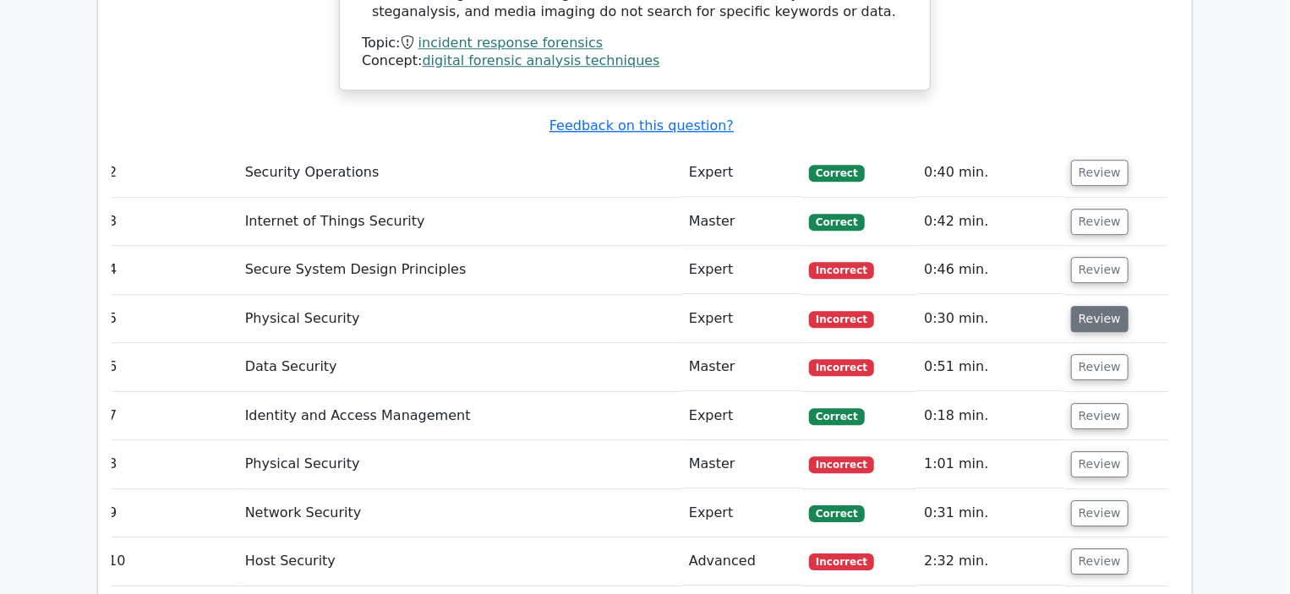
scroll to position [2339, 0]
click at [1079, 353] on button "Review" at bounding box center [1099, 366] width 57 height 26
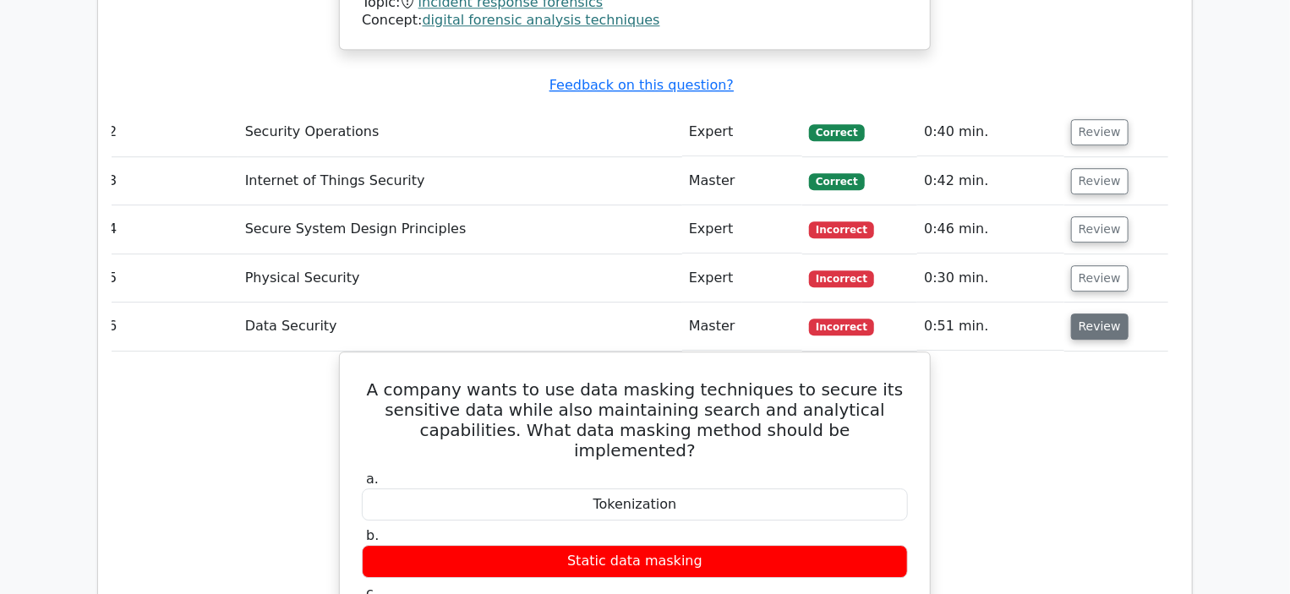
scroll to position [2380, 0]
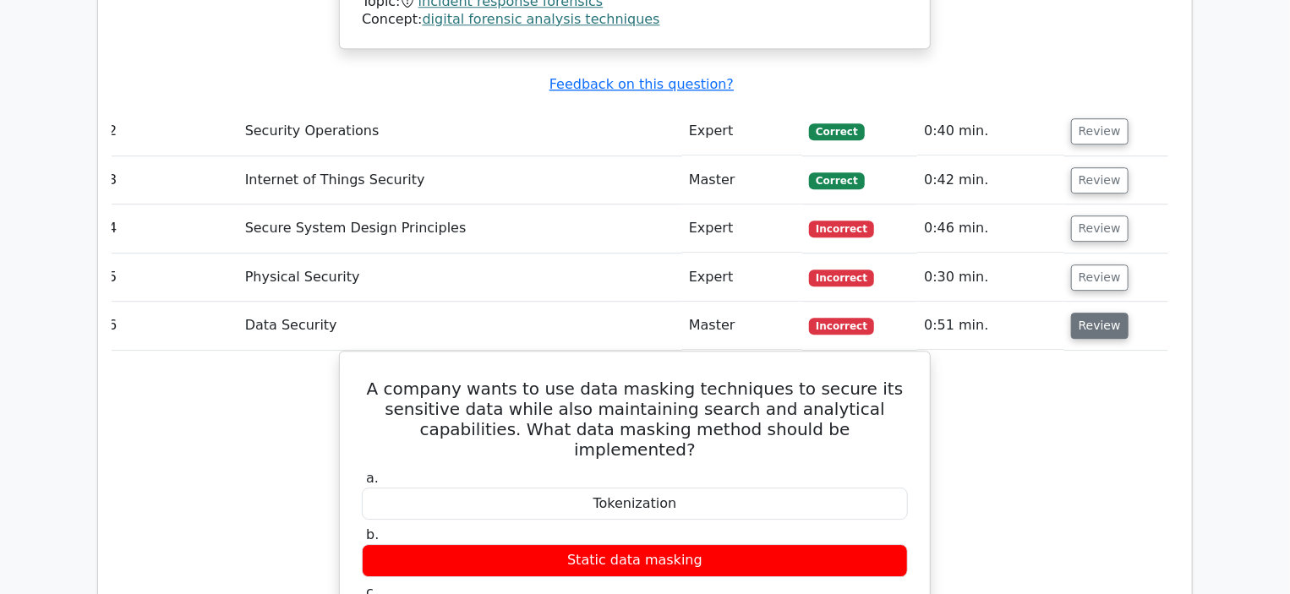
click at [1089, 313] on button "Review" at bounding box center [1099, 326] width 57 height 26
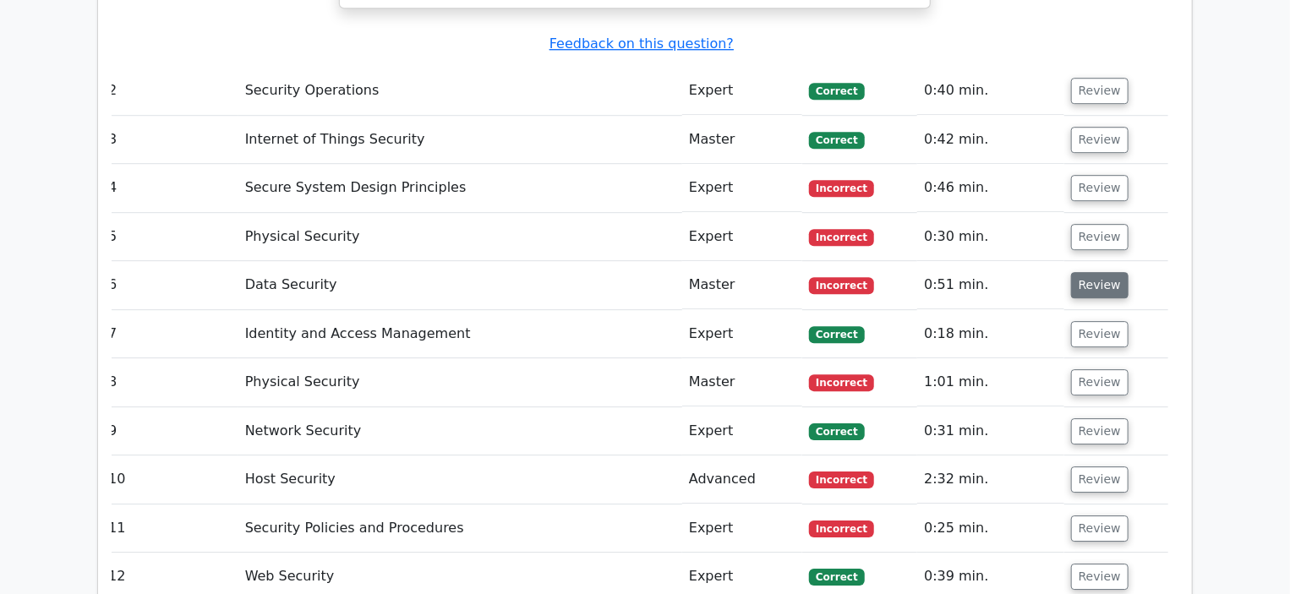
scroll to position [2431, 0]
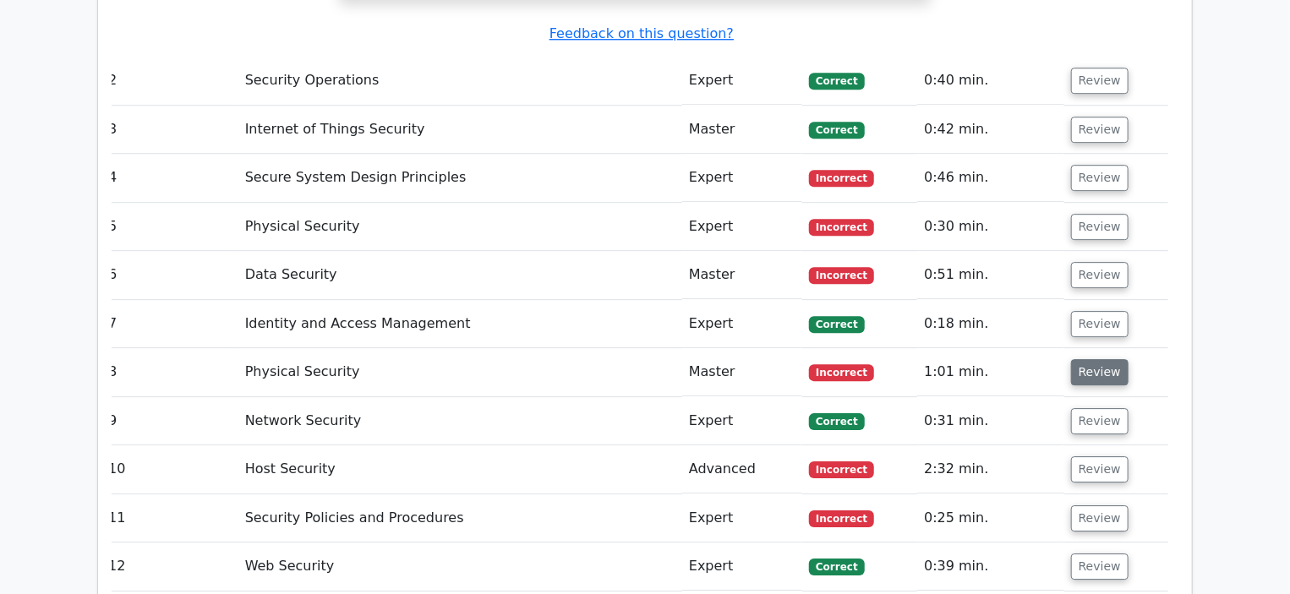
click at [1082, 359] on button "Review" at bounding box center [1099, 372] width 57 height 26
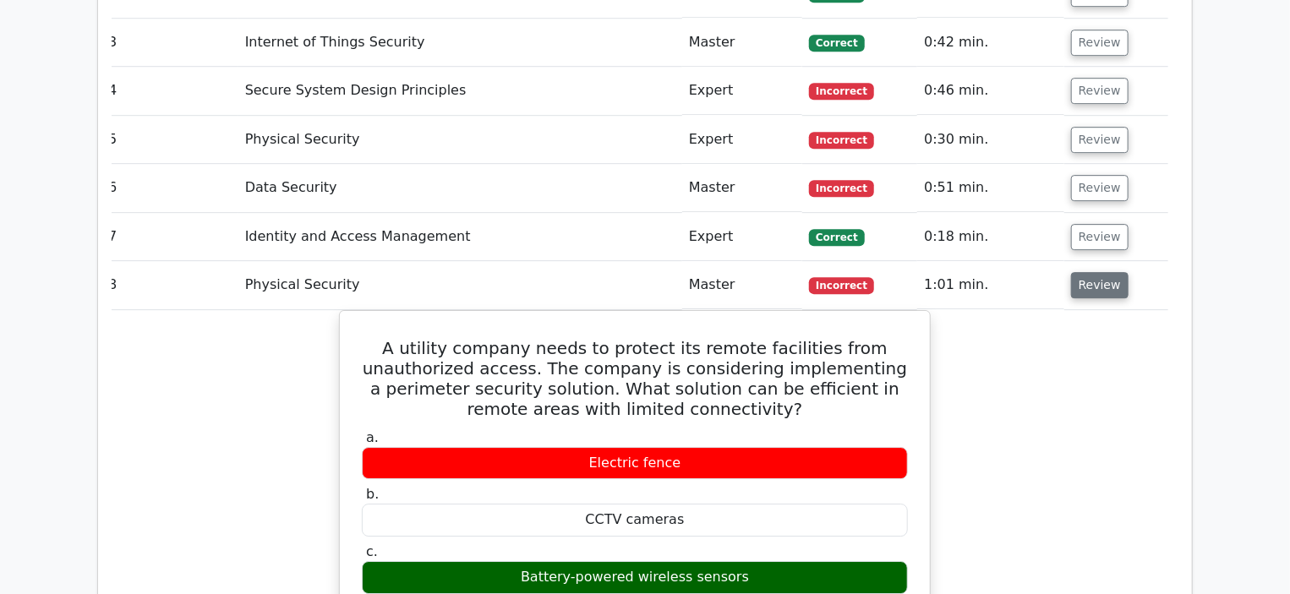
scroll to position [2517, 0]
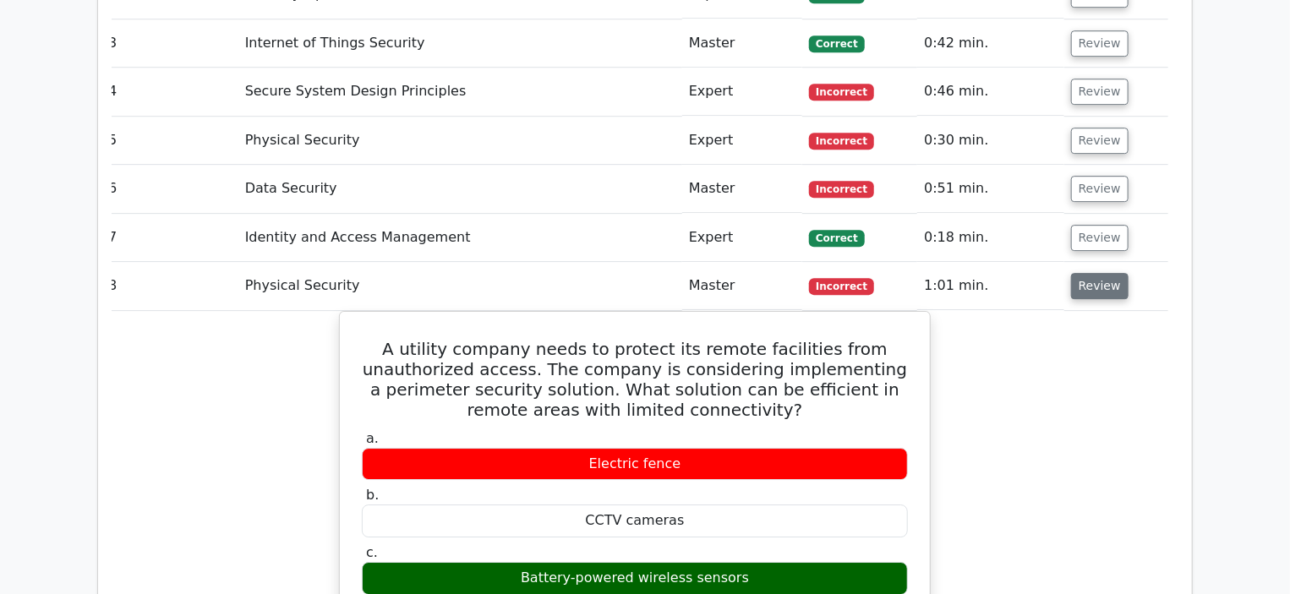
click at [1089, 273] on button "Review" at bounding box center [1099, 286] width 57 height 26
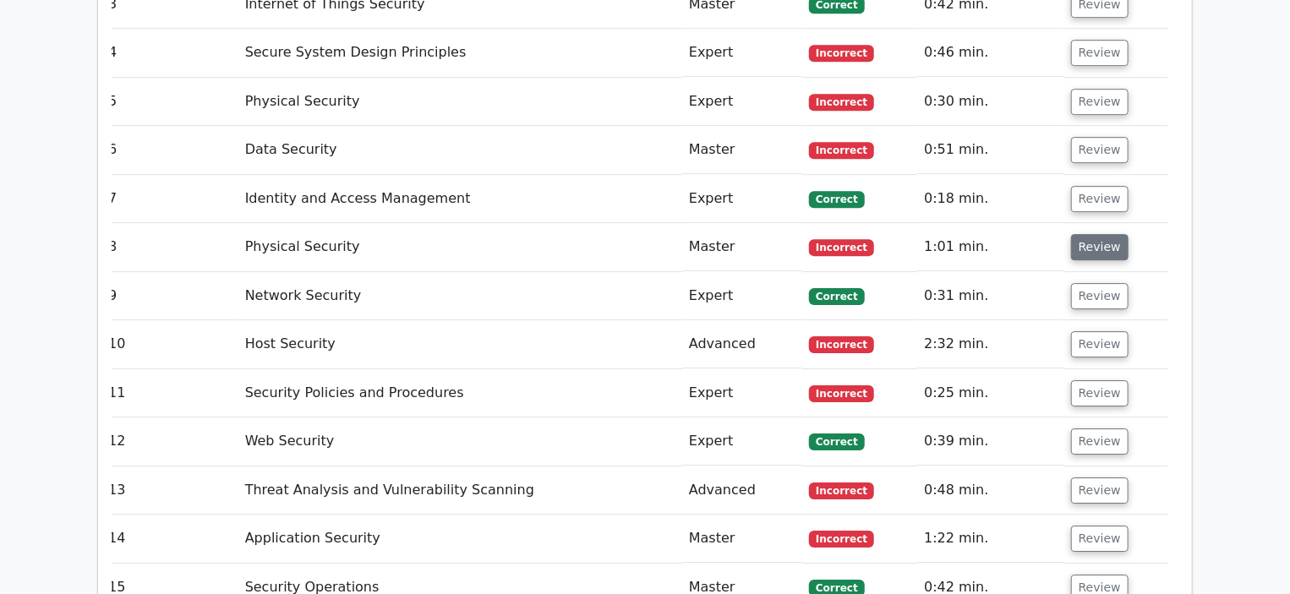
scroll to position [2561, 0]
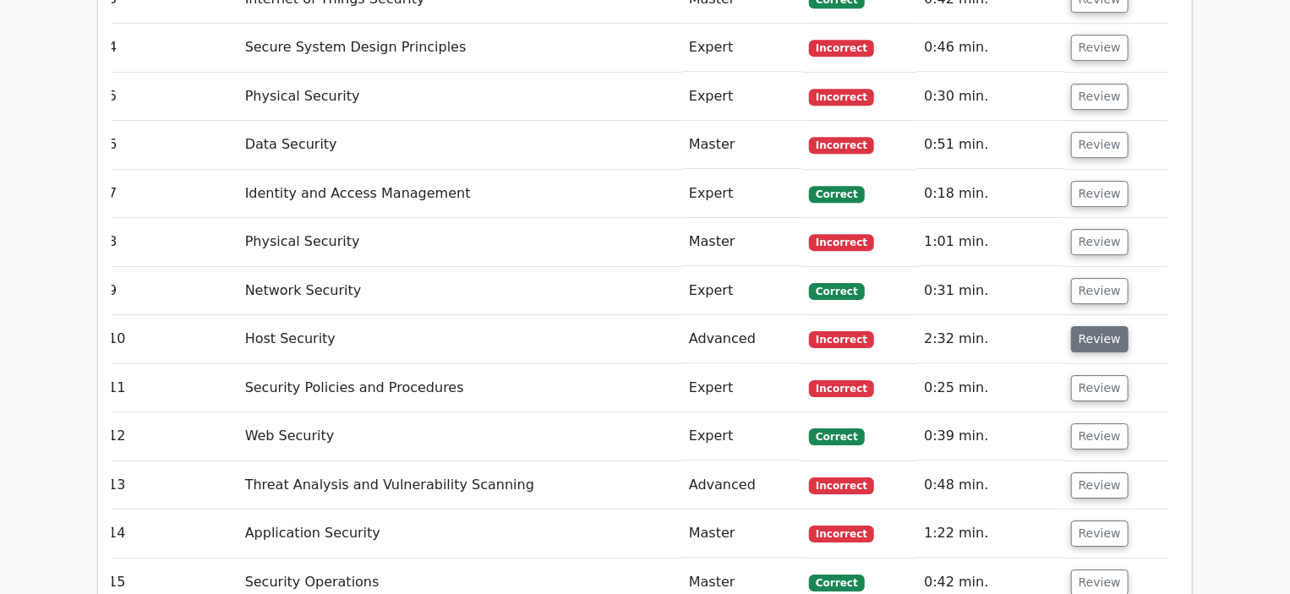
click at [1086, 326] on button "Review" at bounding box center [1099, 339] width 57 height 26
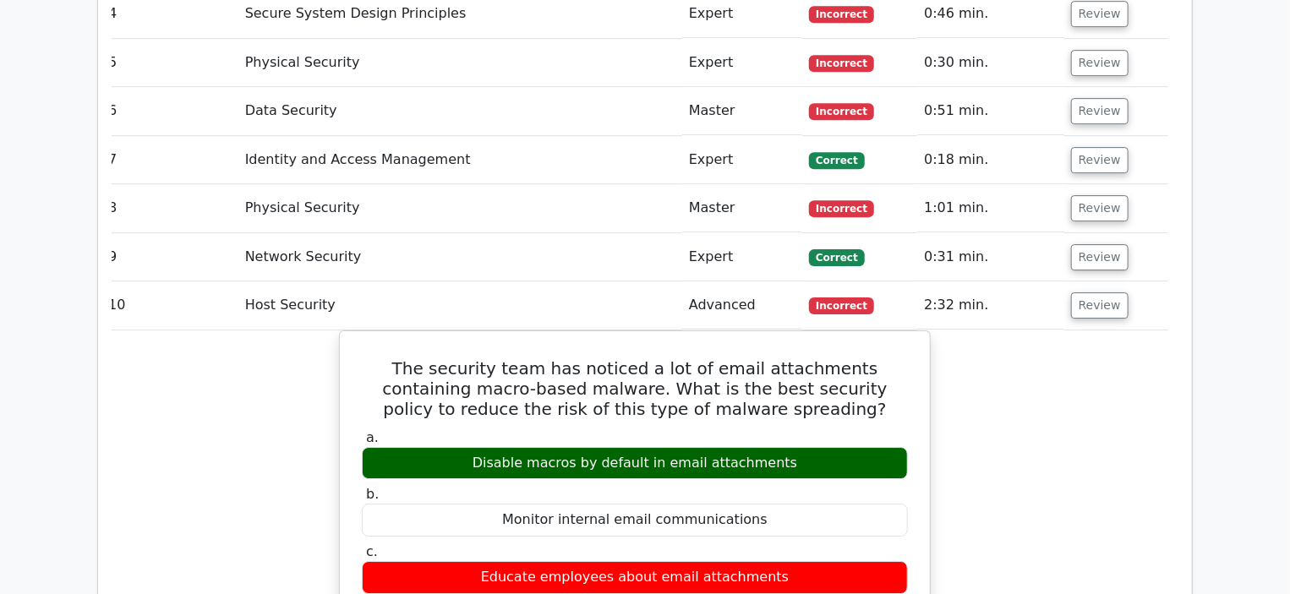
scroll to position [2595, 0]
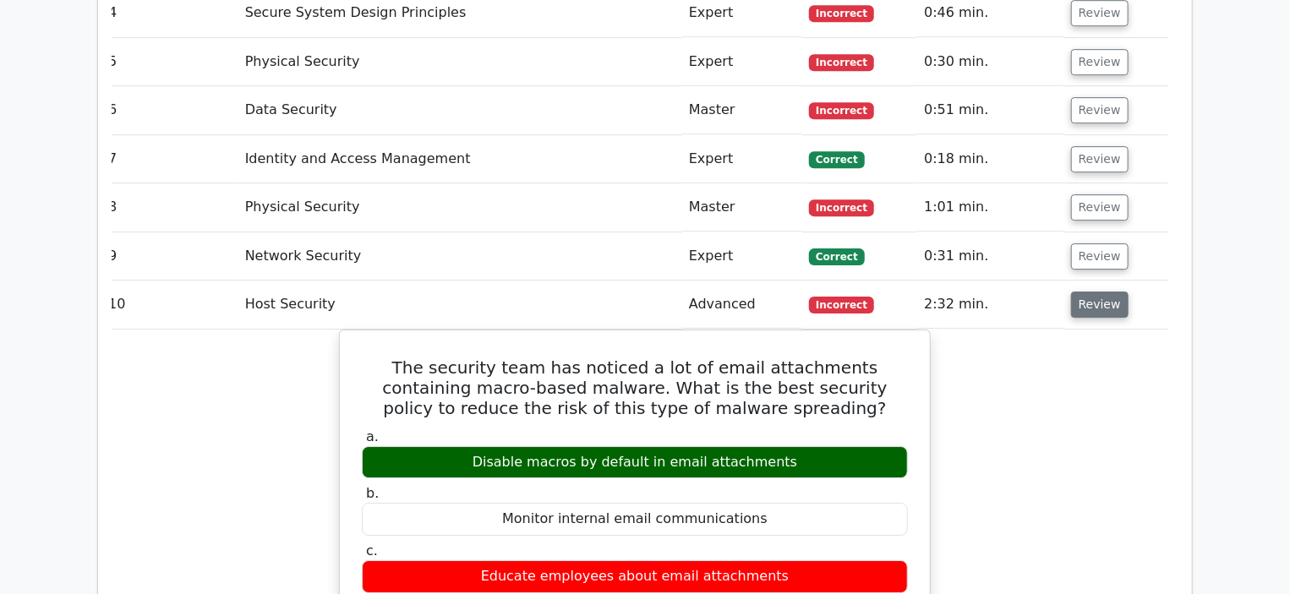
click at [1096, 292] on button "Review" at bounding box center [1099, 305] width 57 height 26
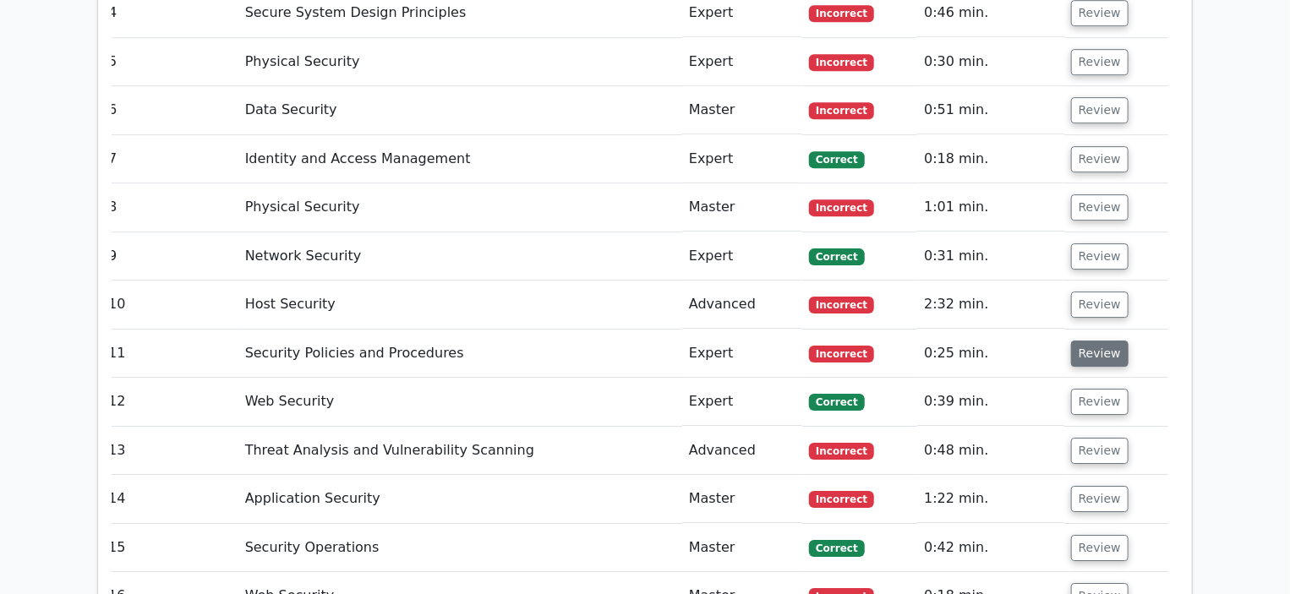
click at [1079, 341] on button "Review" at bounding box center [1099, 354] width 57 height 26
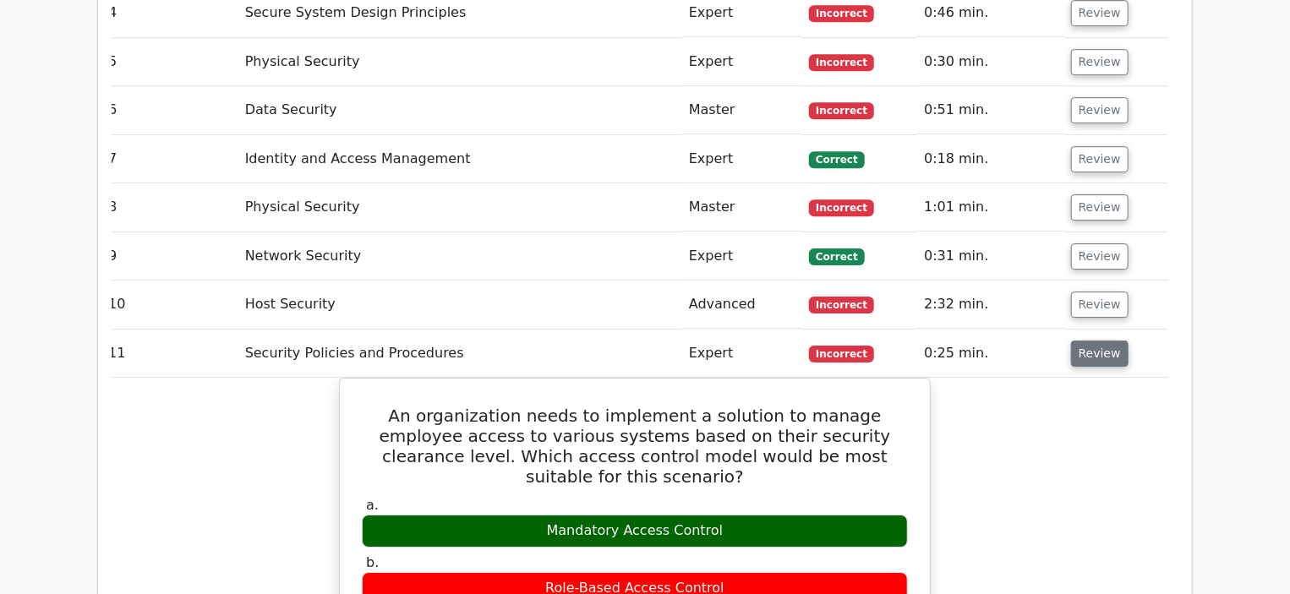
click at [1089, 341] on button "Review" at bounding box center [1099, 354] width 57 height 26
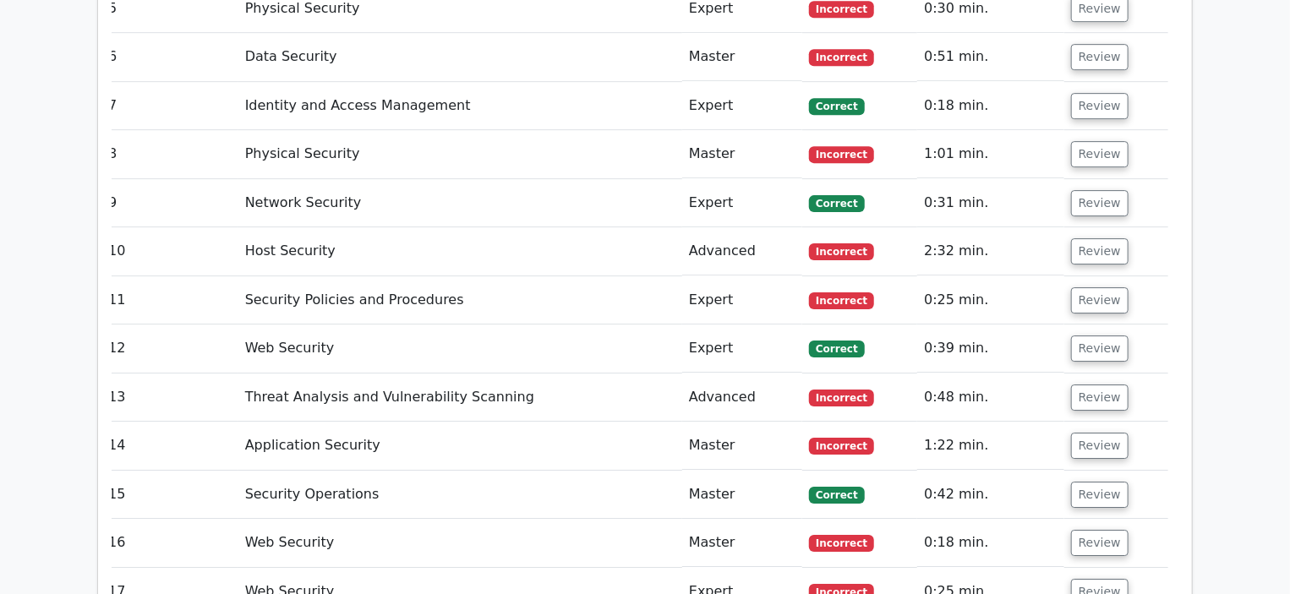
scroll to position [2650, 0]
click at [1082, 384] on button "Review" at bounding box center [1099, 397] width 57 height 26
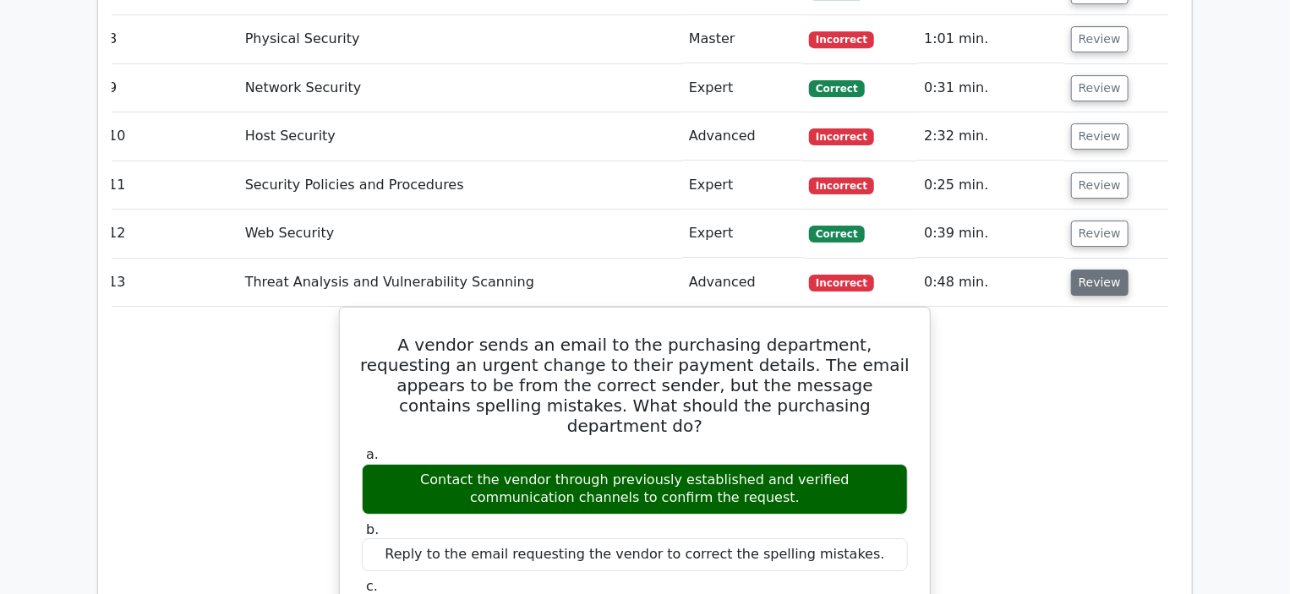
scroll to position [2761, 0]
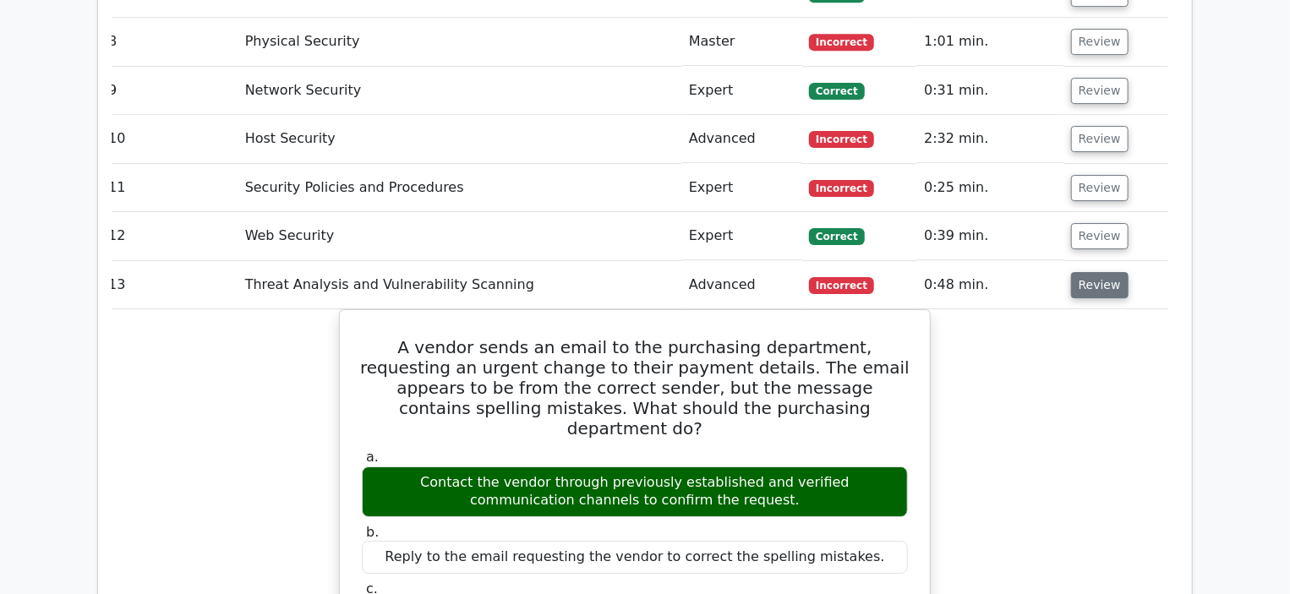
click at [1102, 272] on button "Review" at bounding box center [1099, 285] width 57 height 26
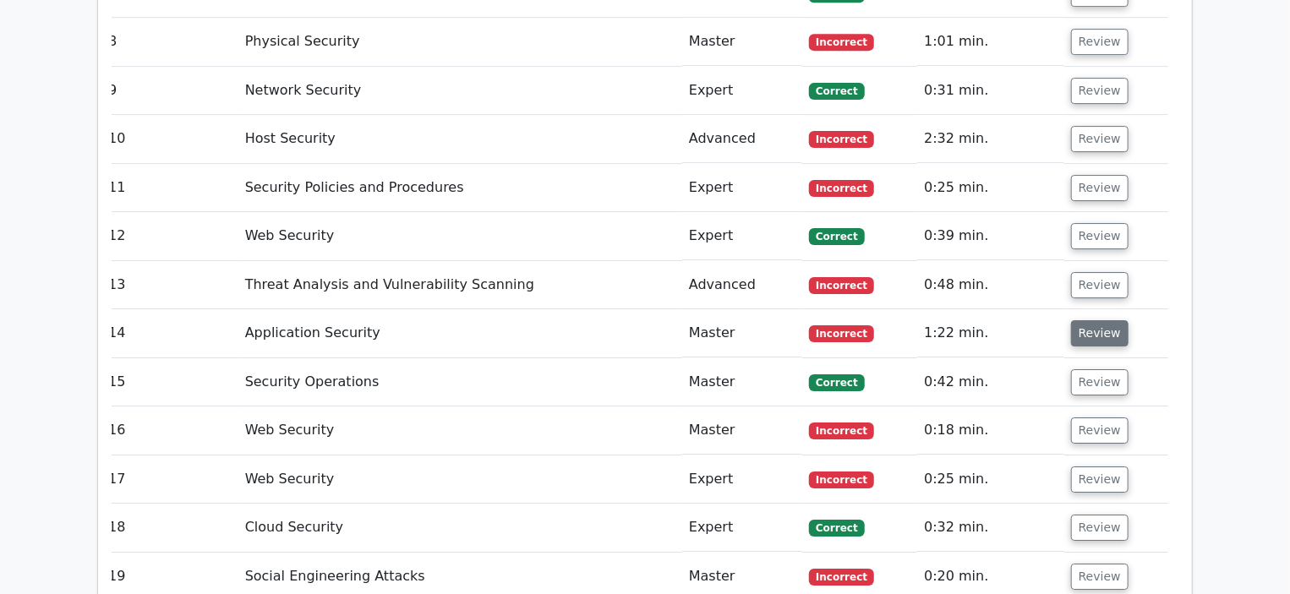
click at [1078, 320] on button "Review" at bounding box center [1099, 333] width 57 height 26
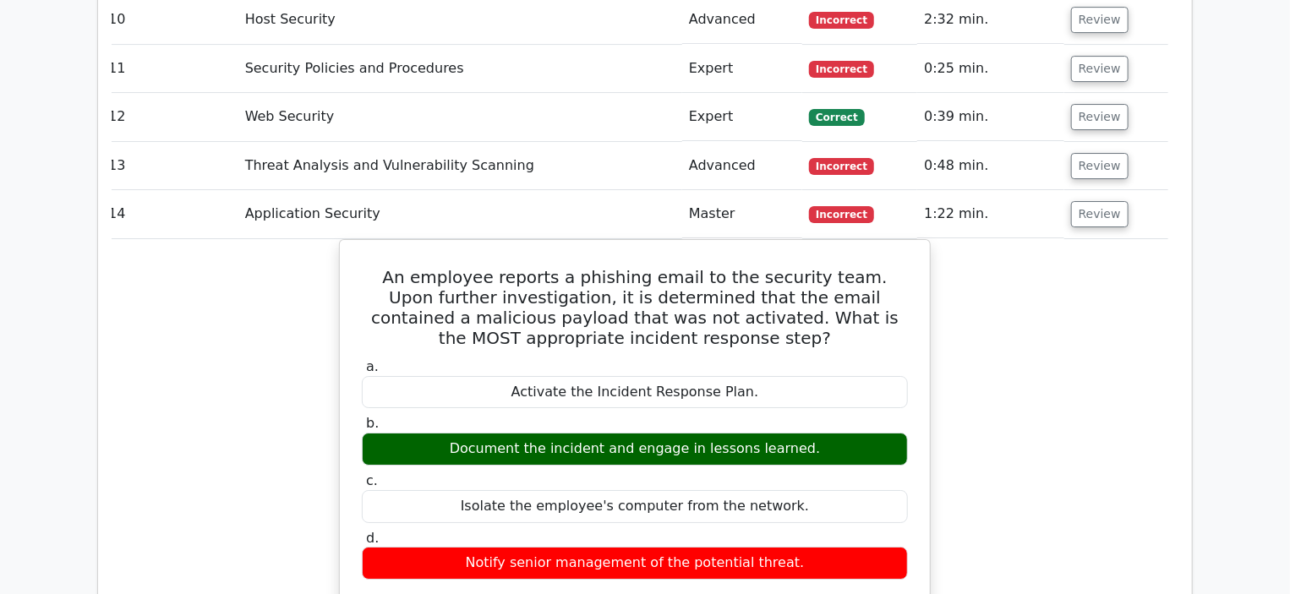
scroll to position [2879, 0]
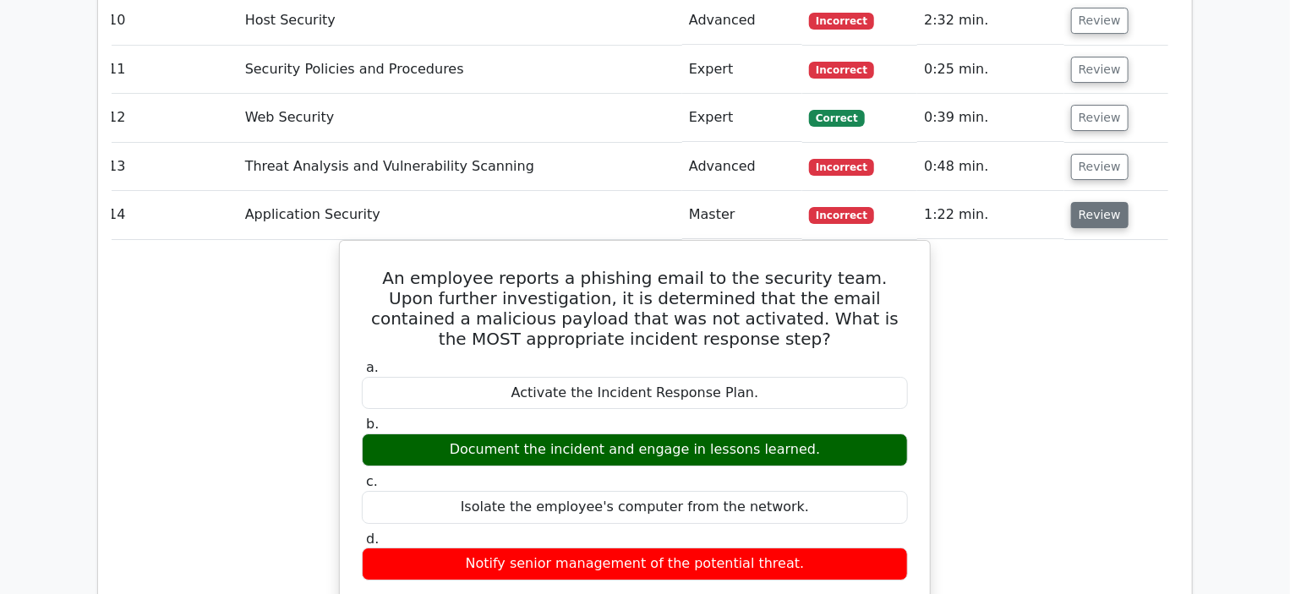
click at [1071, 202] on button "Review" at bounding box center [1099, 215] width 57 height 26
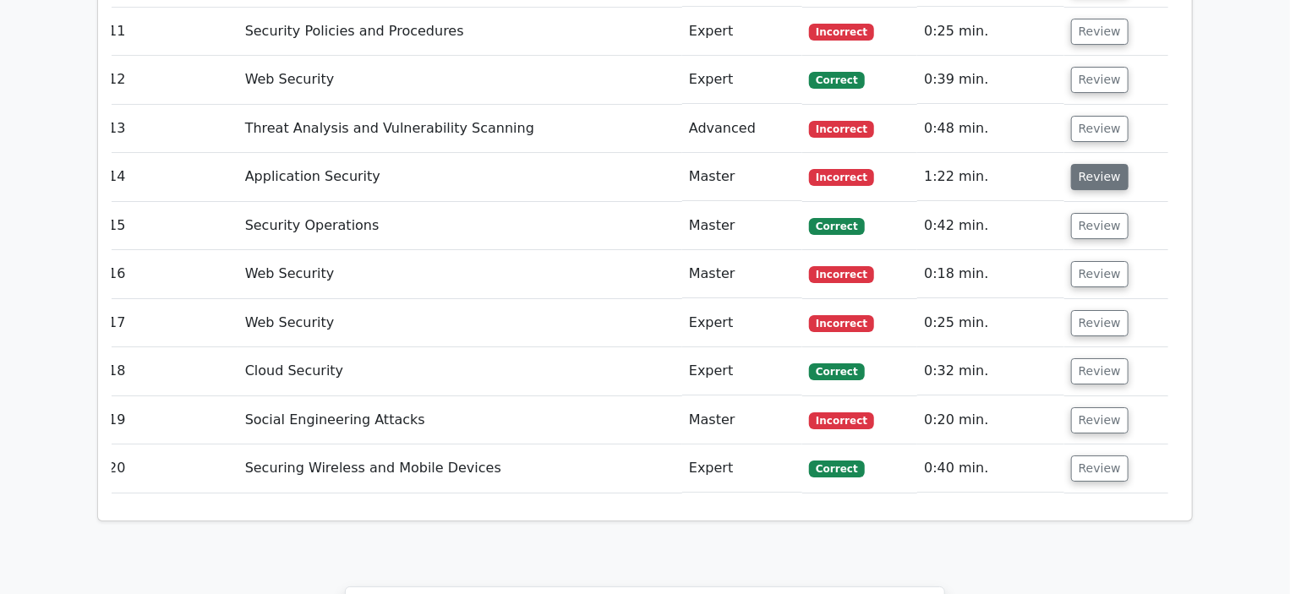
scroll to position [2917, 0]
click at [1078, 261] on button "Review" at bounding box center [1099, 274] width 57 height 26
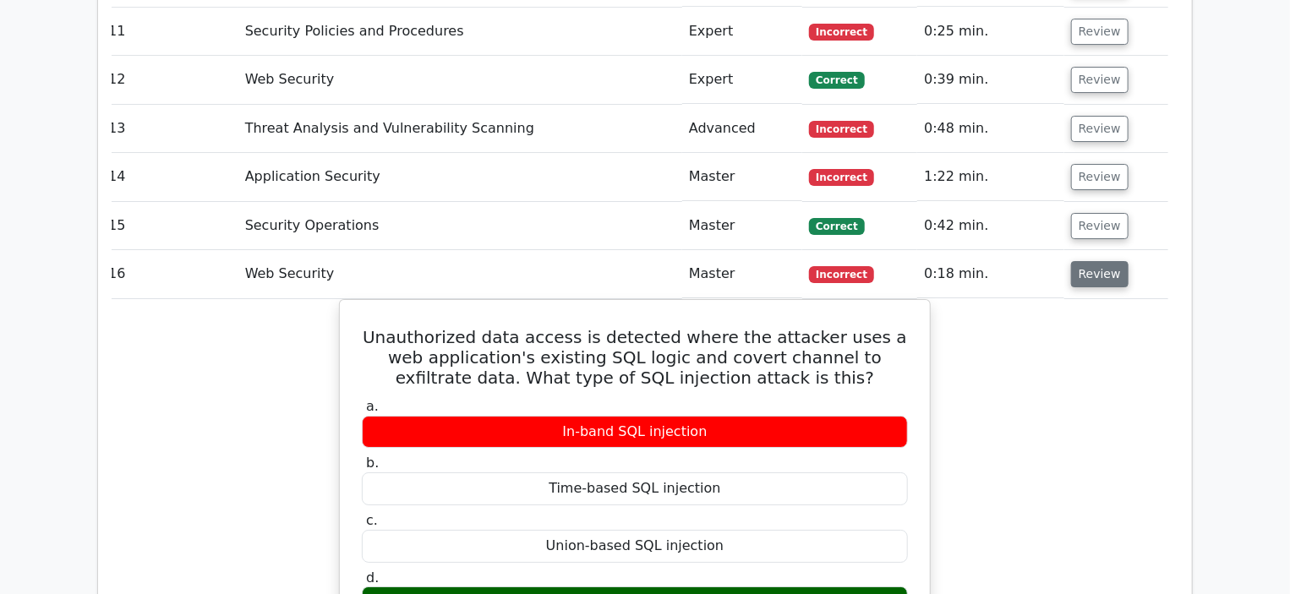
click at [1102, 261] on button "Review" at bounding box center [1099, 274] width 57 height 26
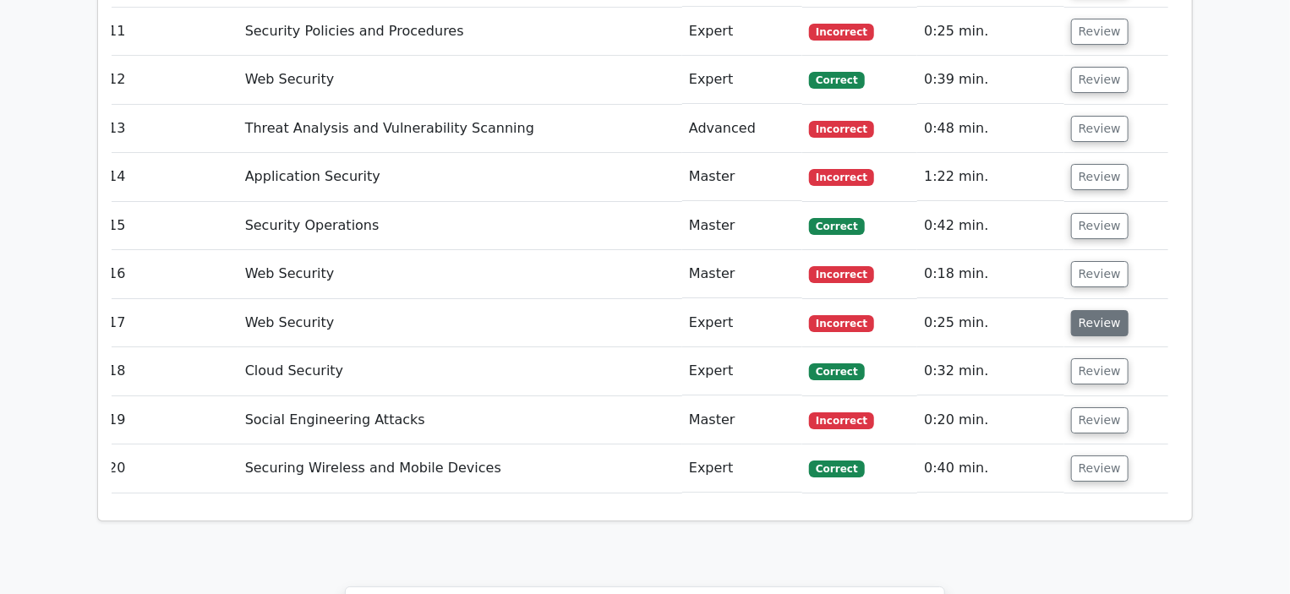
click at [1085, 310] on button "Review" at bounding box center [1099, 323] width 57 height 26
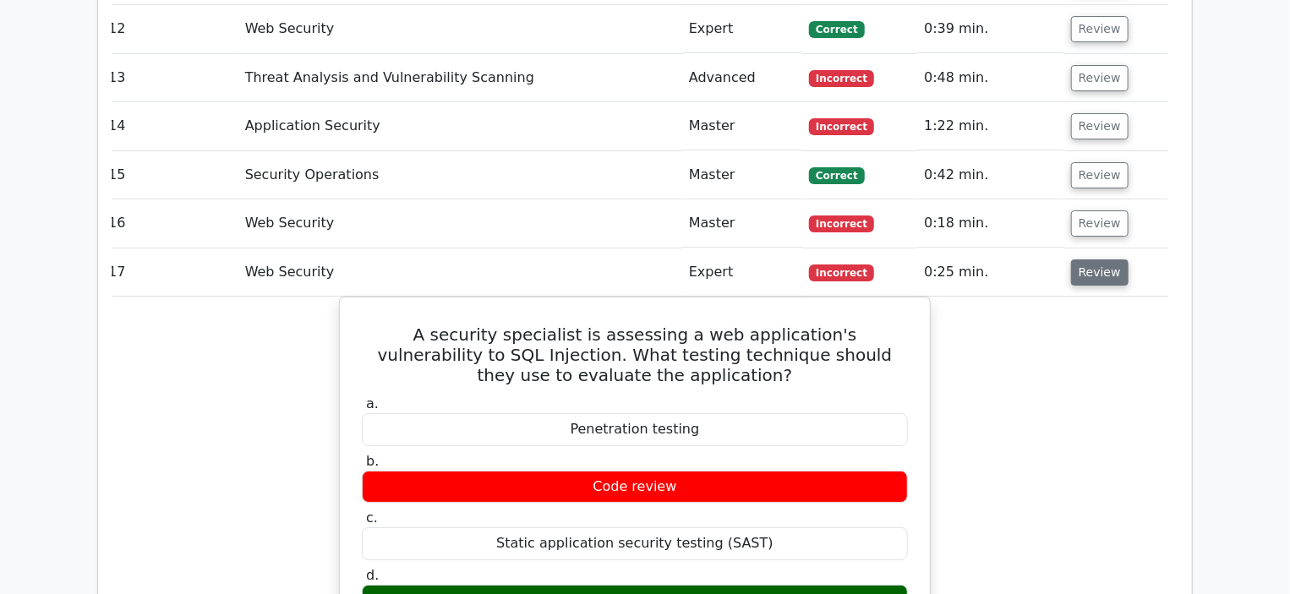
scroll to position [2968, 0]
click at [1094, 259] on button "Review" at bounding box center [1099, 272] width 57 height 26
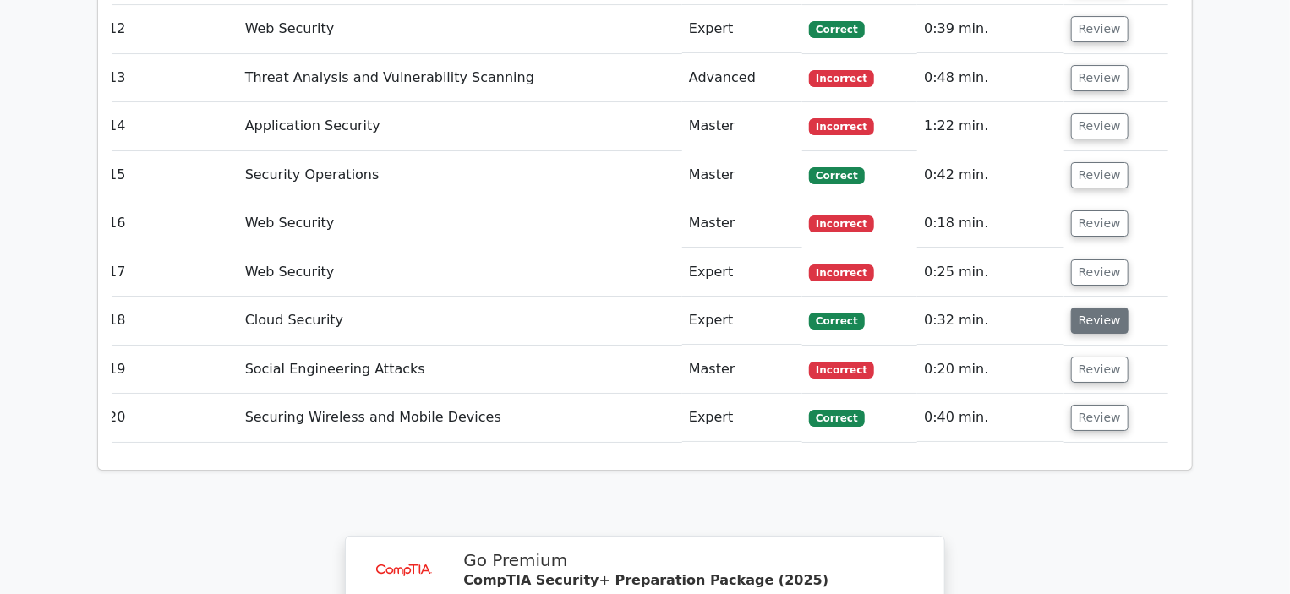
click at [1082, 308] on button "Review" at bounding box center [1099, 321] width 57 height 26
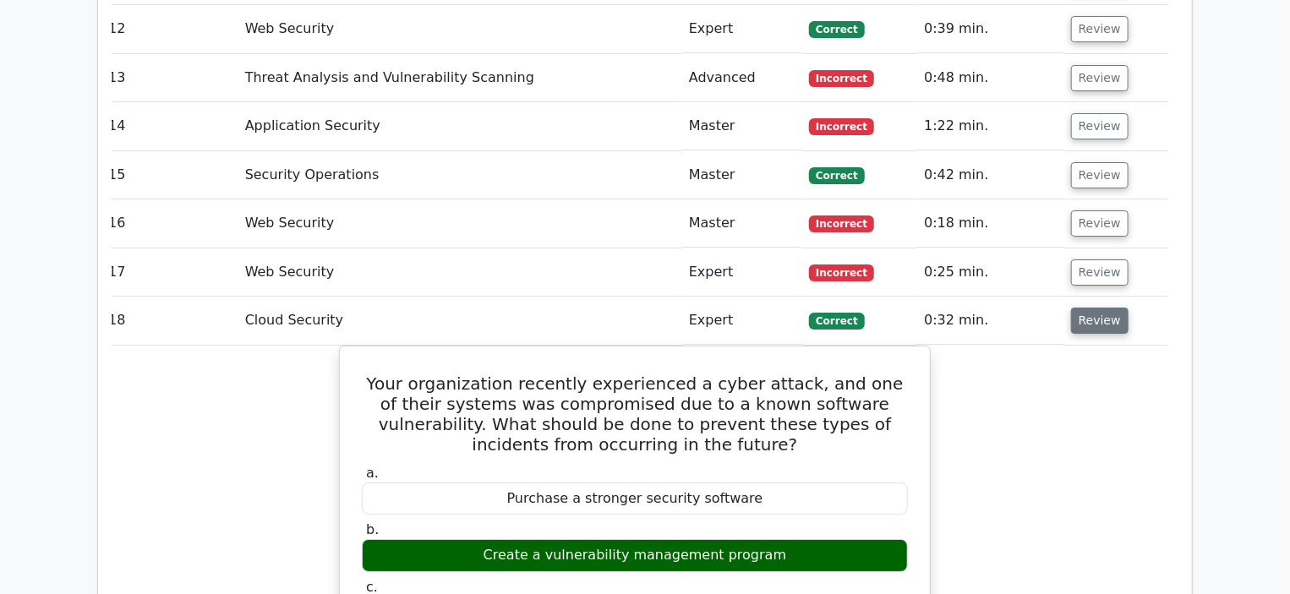
click at [1081, 308] on button "Review" at bounding box center [1099, 321] width 57 height 26
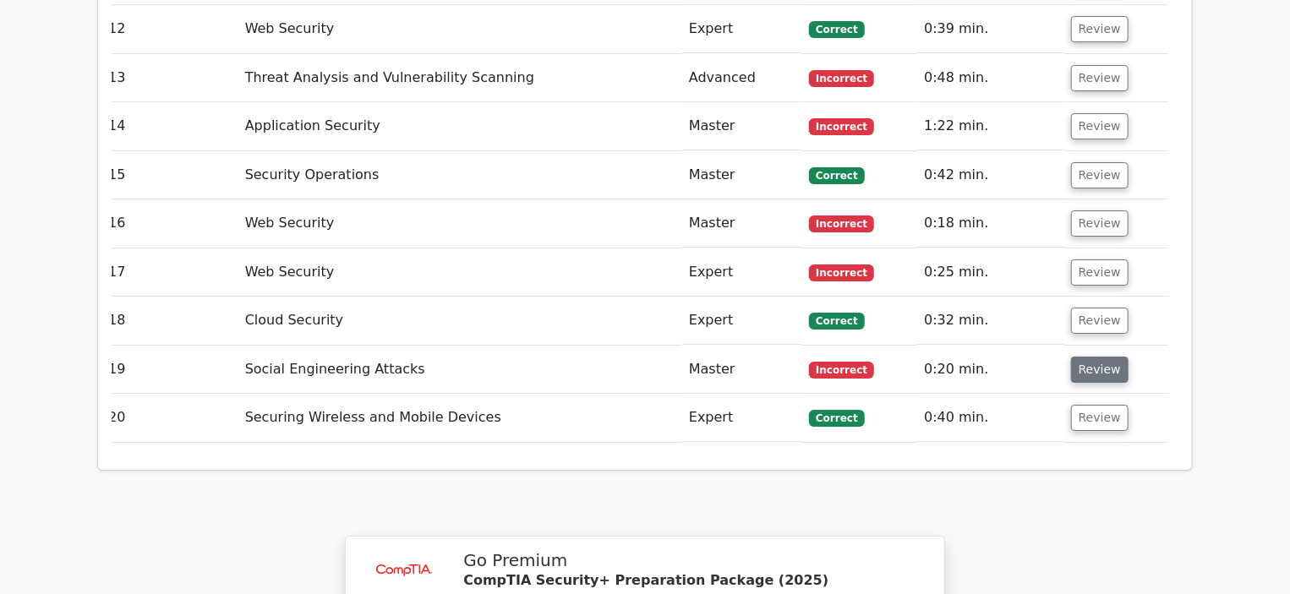
click at [1078, 357] on button "Review" at bounding box center [1099, 370] width 57 height 26
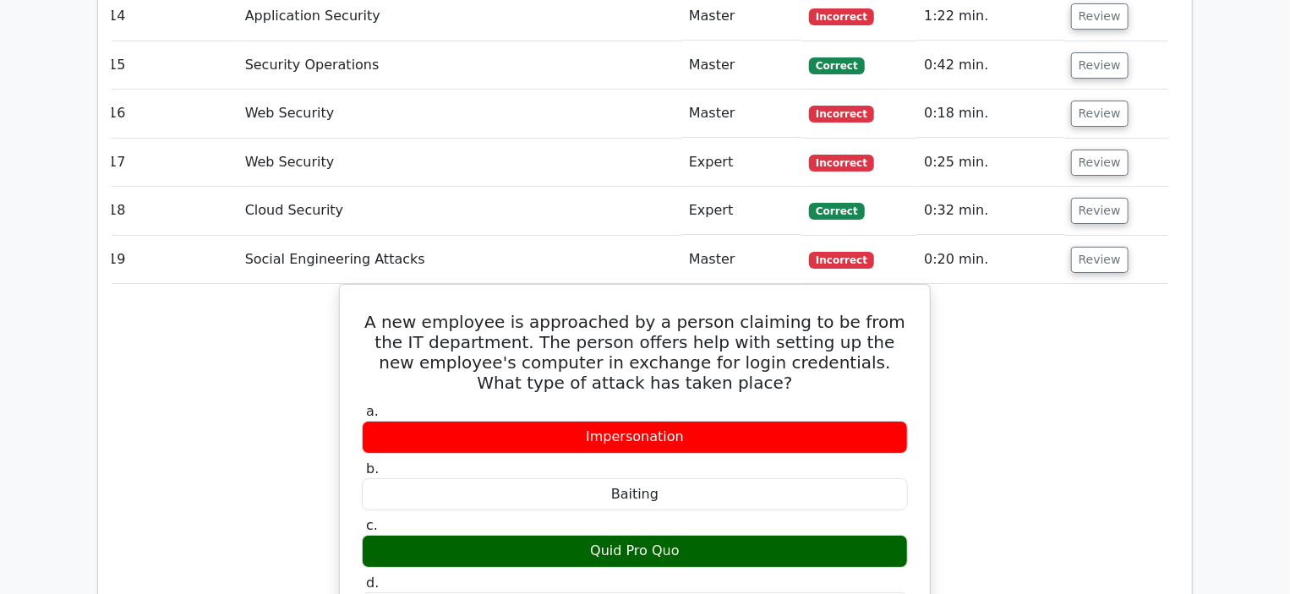
scroll to position [3076, 0]
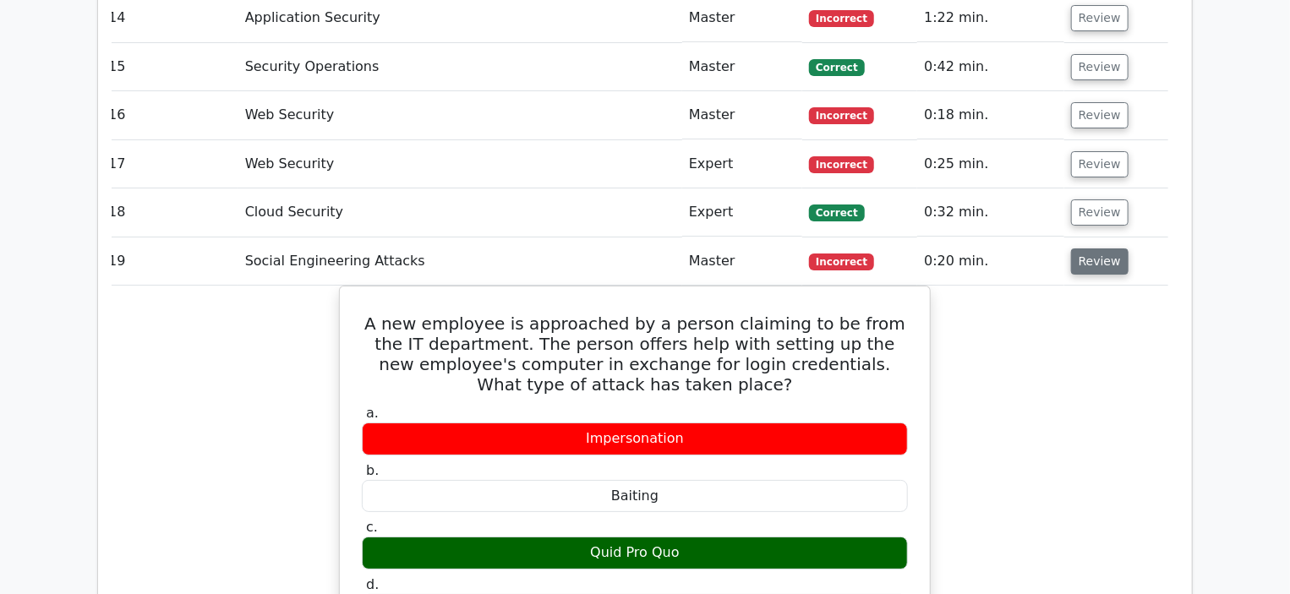
click at [1078, 248] on button "Review" at bounding box center [1099, 261] width 57 height 26
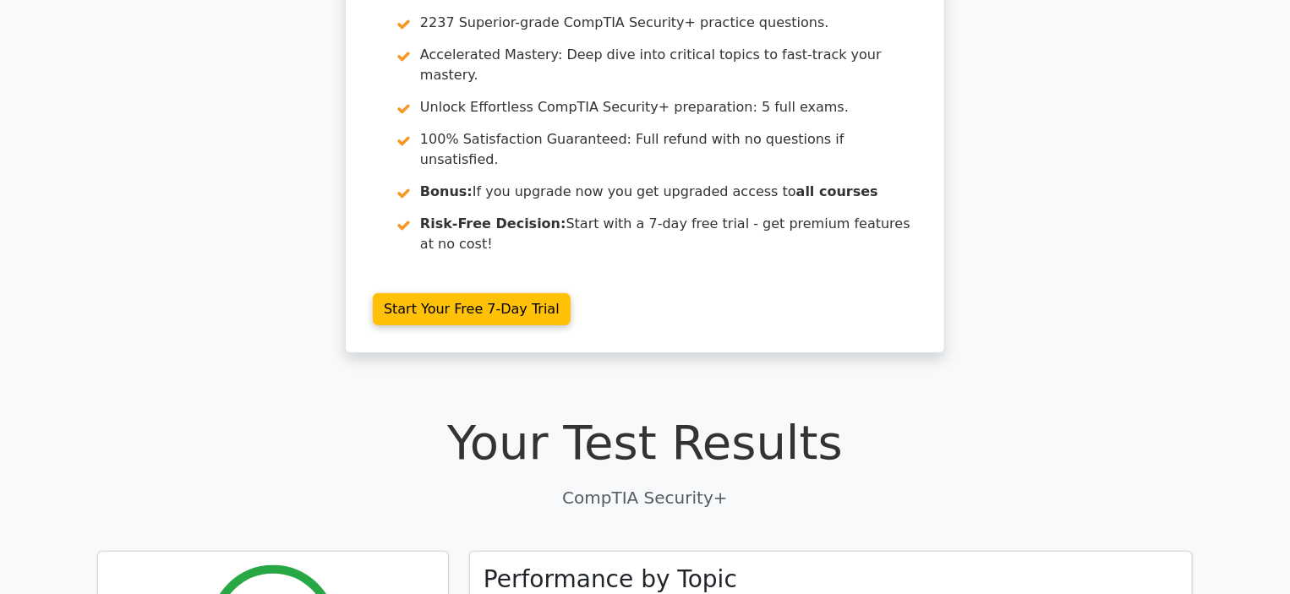
scroll to position [0, 0]
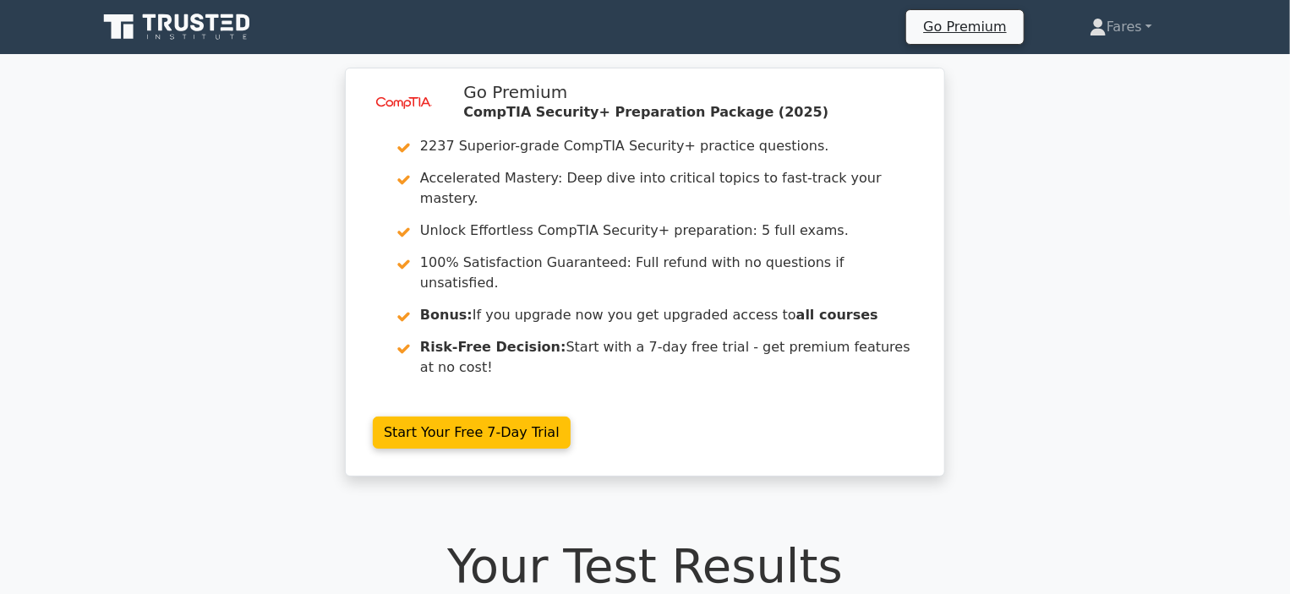
click at [194, 38] on icon at bounding box center [178, 27] width 162 height 32
